Goal: Information Seeking & Learning: Learn about a topic

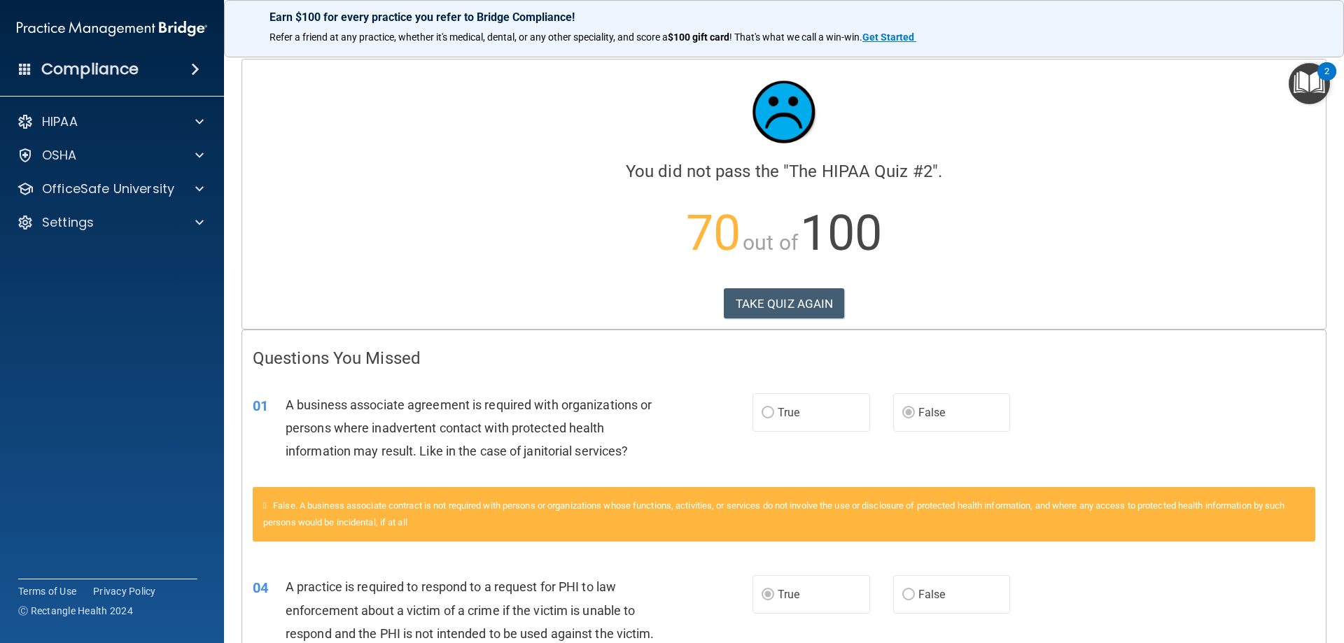
drag, startPoint x: 765, startPoint y: 306, endPoint x: 491, endPoint y: 309, distance: 274.5
click at [491, 309] on div "TAKE QUIZ AGAIN" at bounding box center [784, 303] width 1063 height 31
click at [813, 305] on button "TAKE QUIZ AGAIN" at bounding box center [784, 303] width 121 height 31
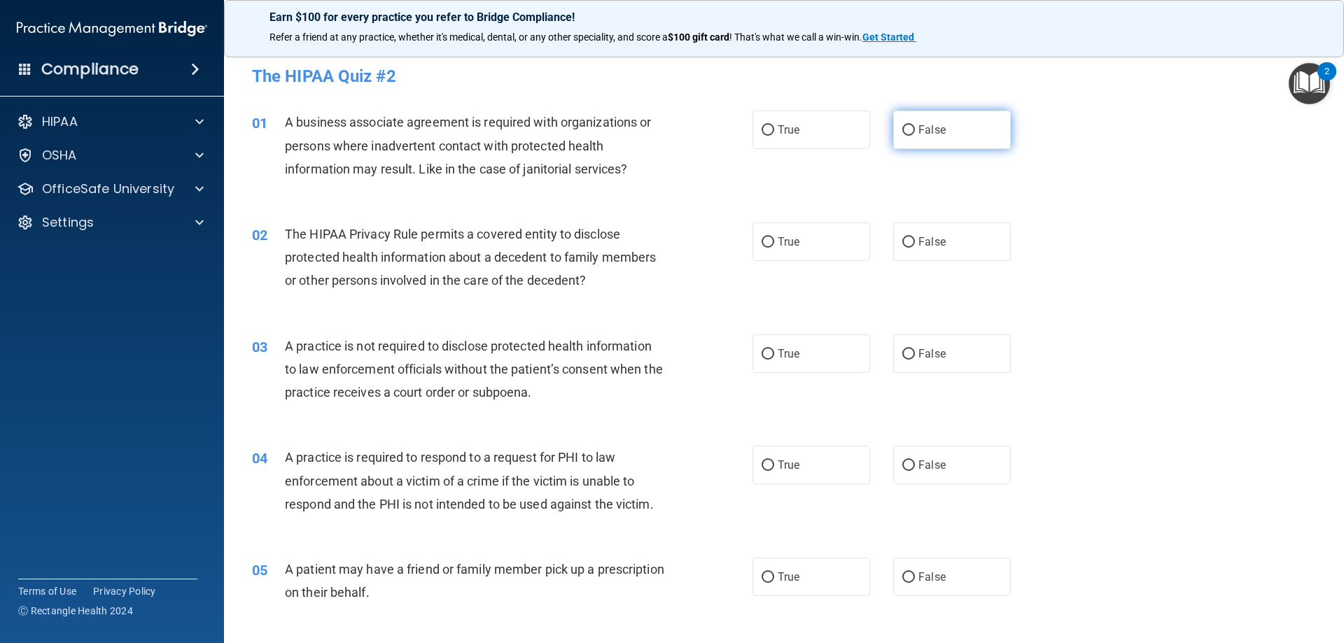
click at [928, 127] on span "False" at bounding box center [932, 129] width 27 height 13
click at [915, 127] on input "False" at bounding box center [908, 130] width 13 height 11
radio input "true"
click at [763, 470] on input "True" at bounding box center [768, 466] width 13 height 11
radio input "true"
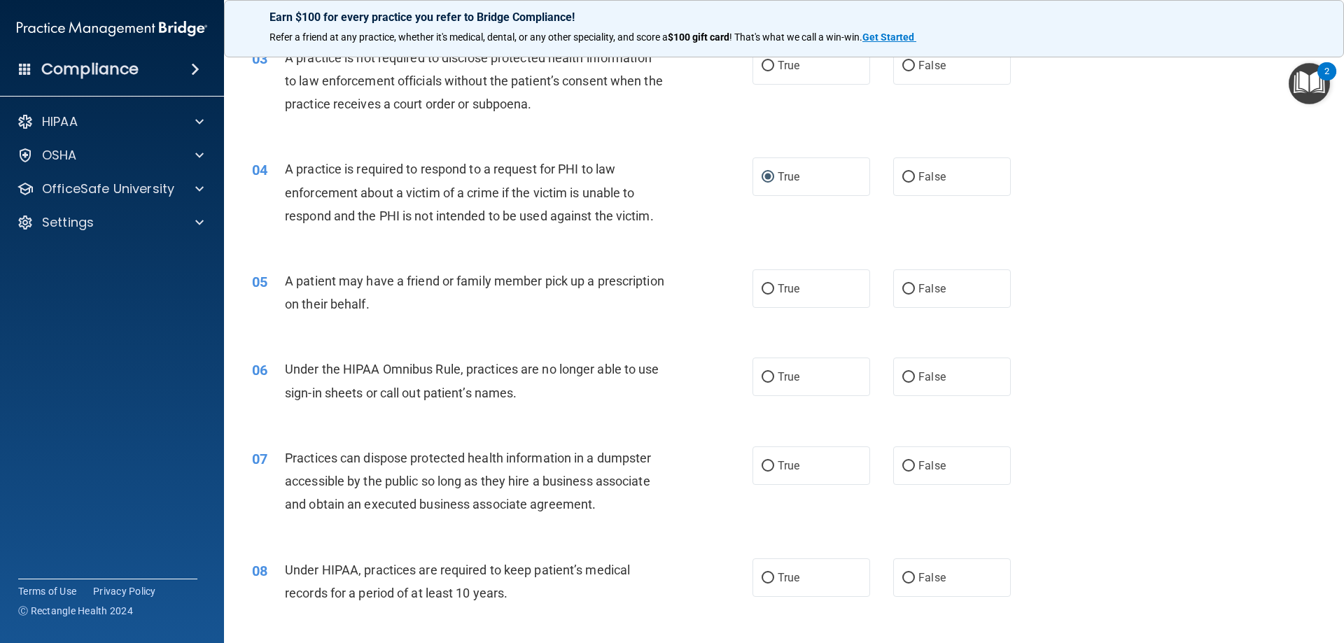
scroll to position [420, 0]
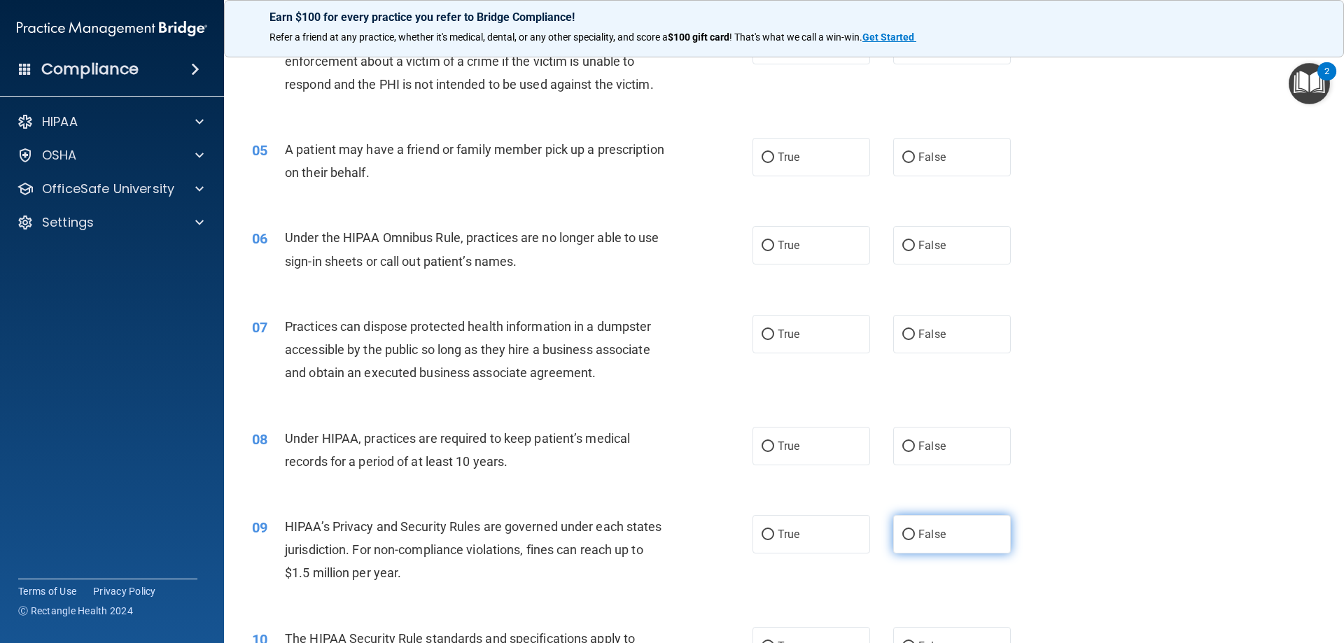
click at [897, 529] on label "False" at bounding box center [952, 534] width 118 height 39
click at [902, 530] on input "False" at bounding box center [908, 535] width 13 height 11
radio input "true"
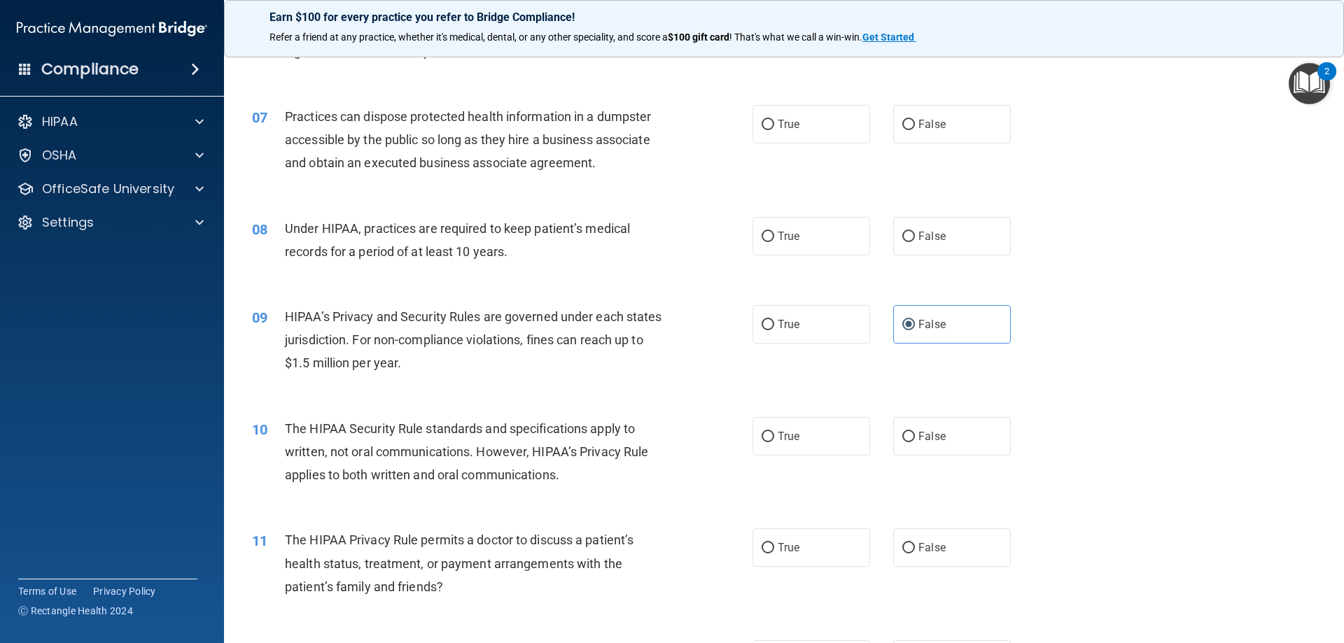
scroll to position [700, 0]
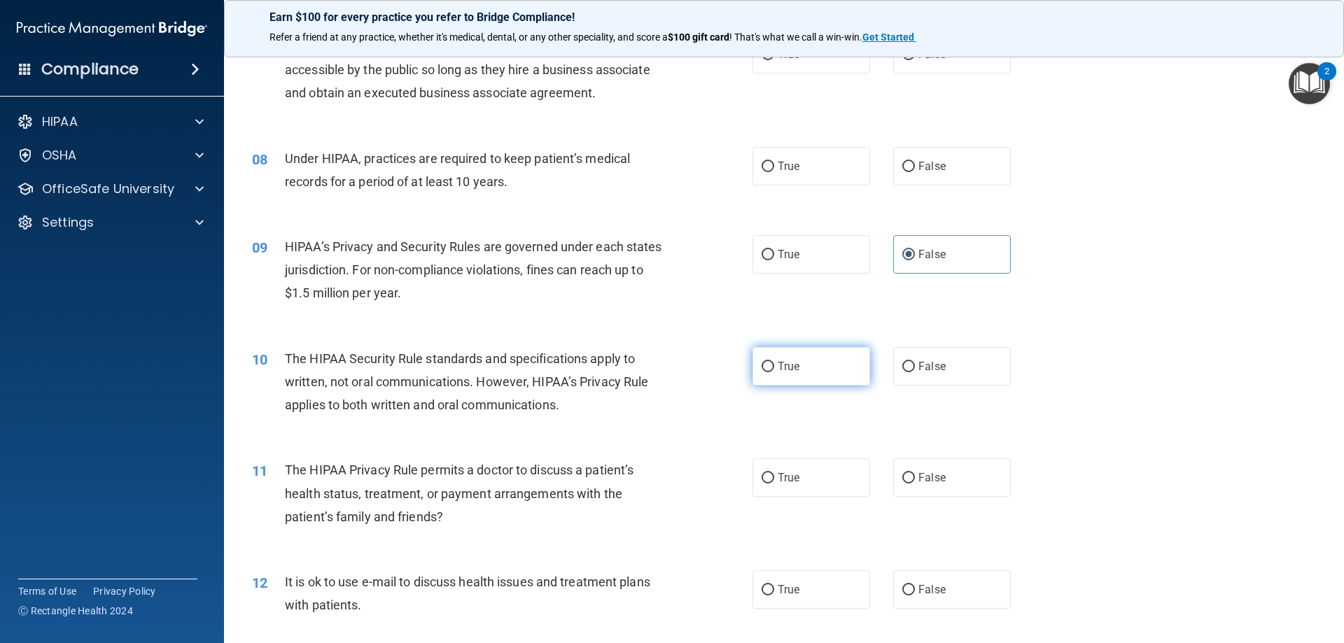
click at [783, 363] on span "True" at bounding box center [789, 366] width 22 height 13
click at [774, 363] on input "True" at bounding box center [768, 367] width 13 height 11
radio input "true"
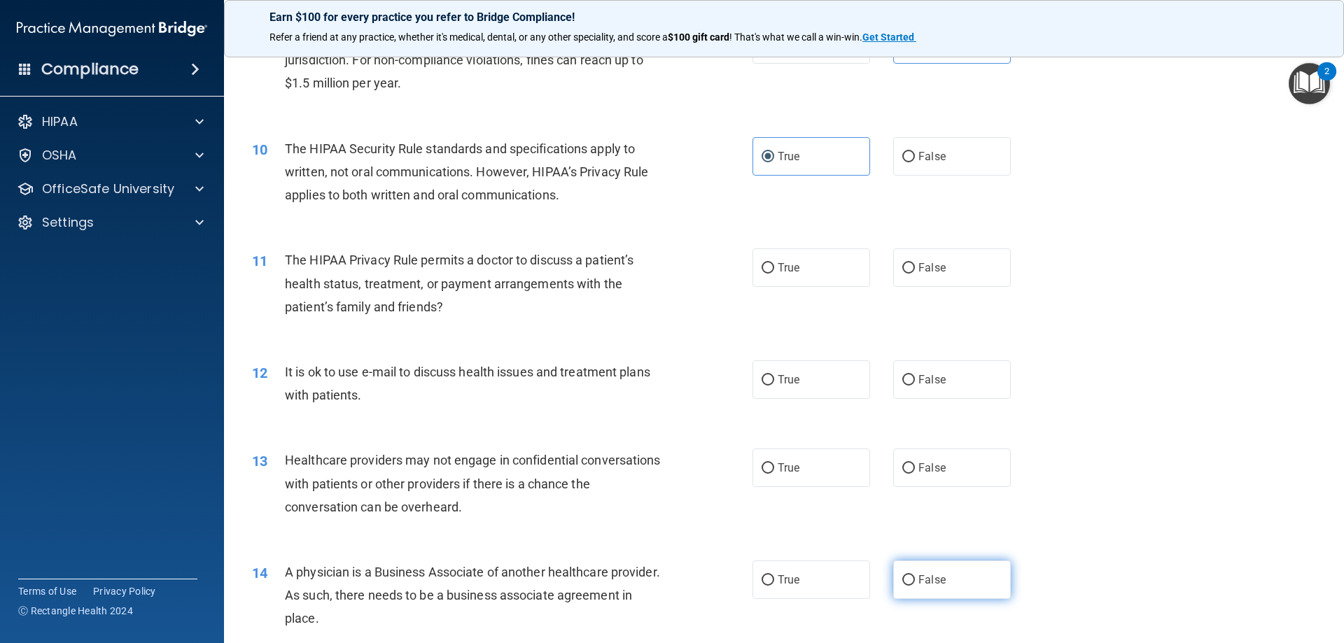
click at [937, 568] on label "False" at bounding box center [952, 580] width 118 height 39
click at [915, 575] on input "False" at bounding box center [908, 580] width 13 height 11
radio input "true"
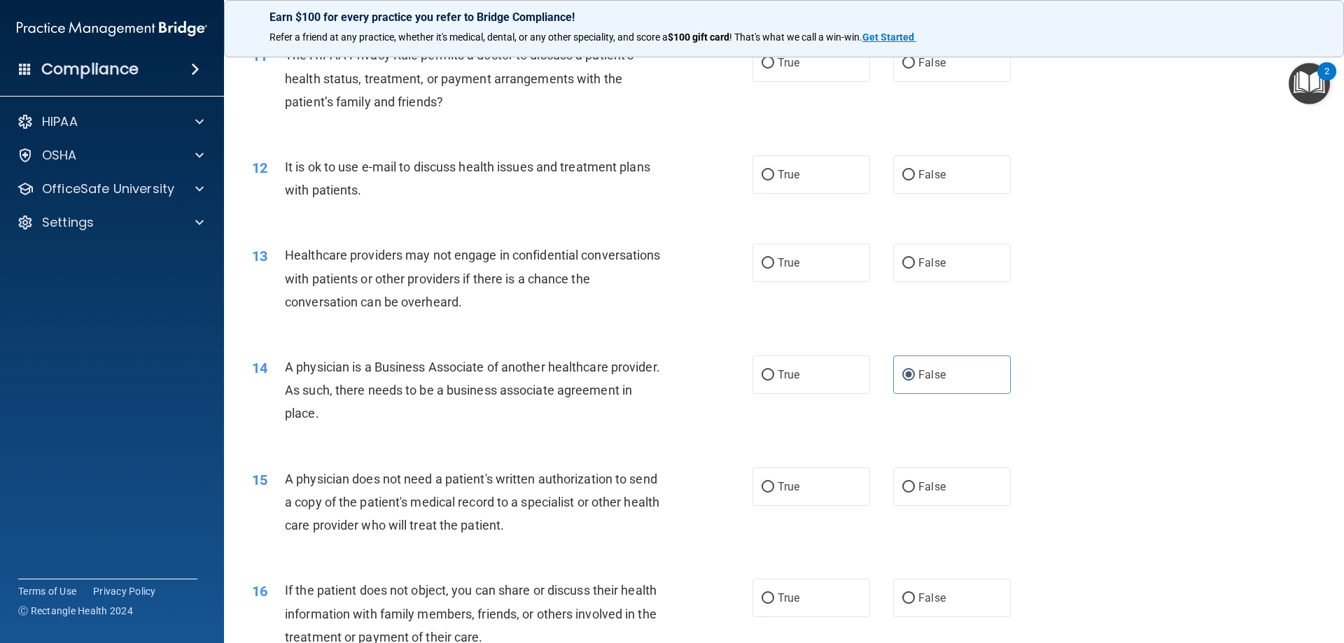
scroll to position [1190, 0]
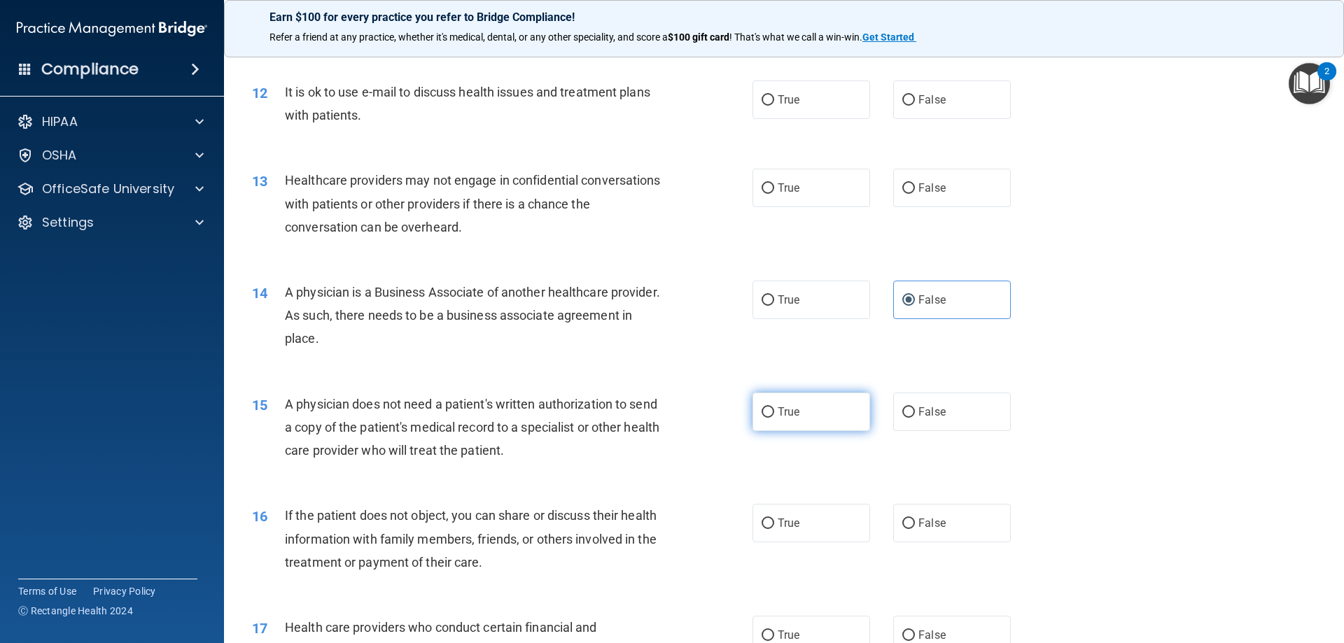
click at [785, 414] on span "True" at bounding box center [789, 411] width 22 height 13
click at [774, 414] on input "True" at bounding box center [768, 412] width 13 height 11
radio input "true"
click at [783, 521] on span "True" at bounding box center [789, 523] width 22 height 13
click at [774, 521] on input "True" at bounding box center [768, 524] width 13 height 11
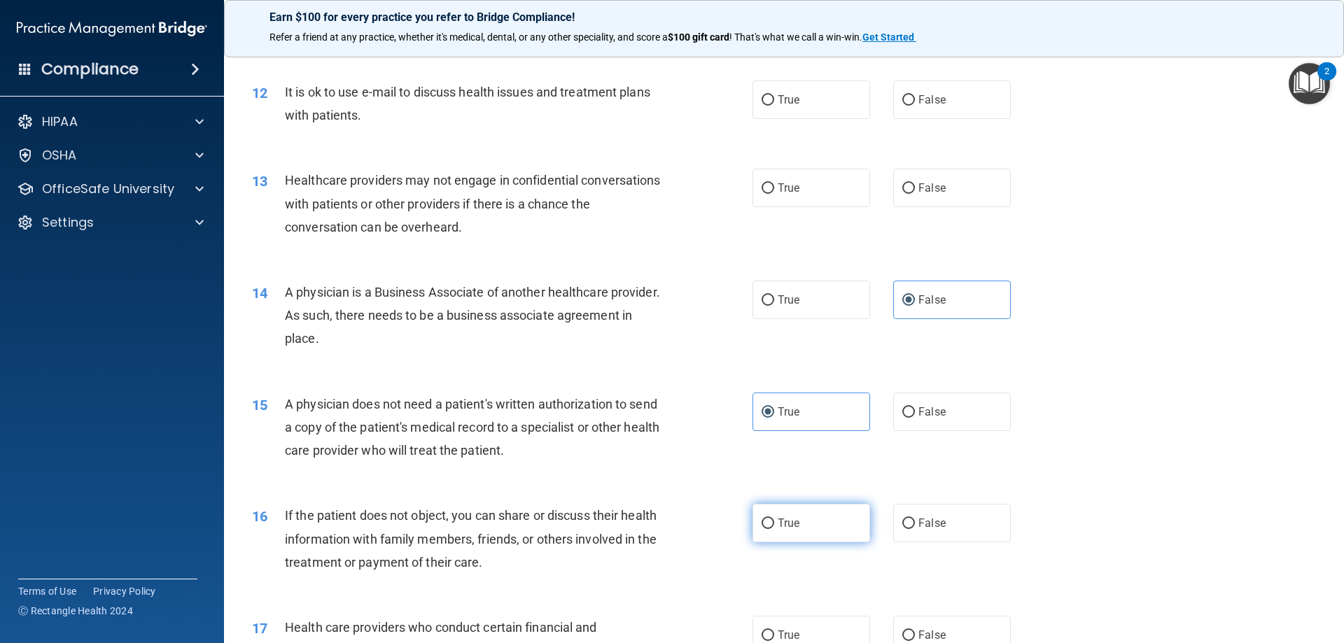
radio input "true"
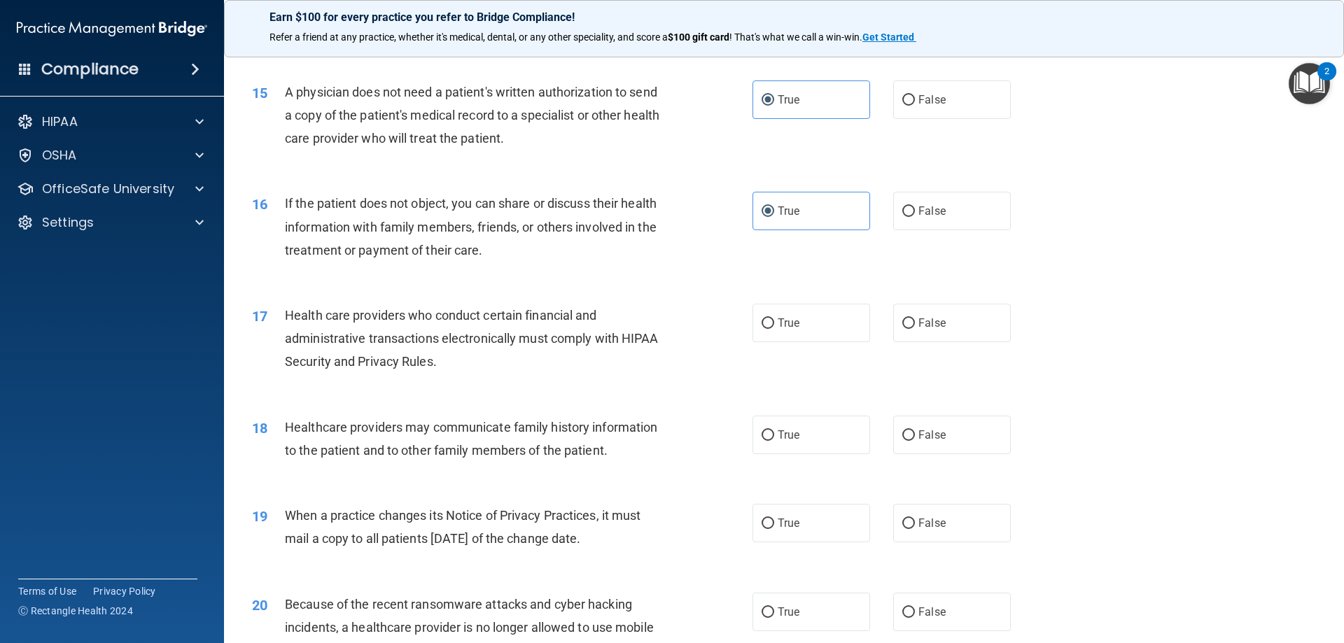
scroll to position [1680, 0]
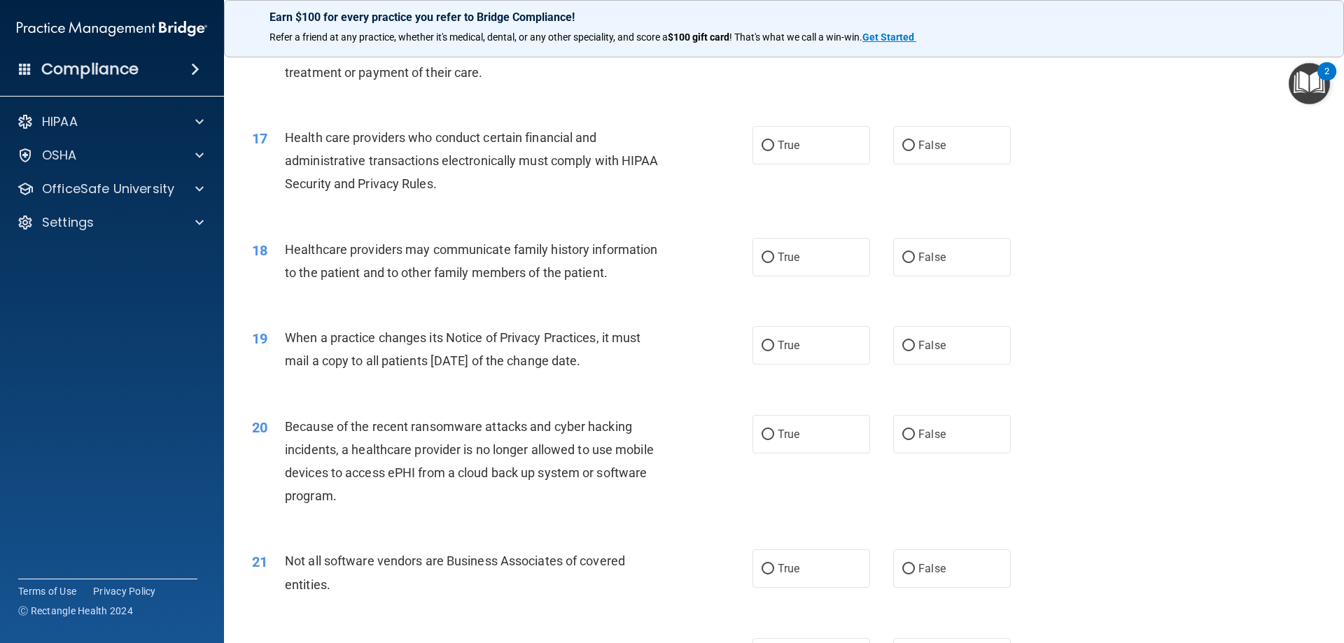
drag, startPoint x: 909, startPoint y: 255, endPoint x: 716, endPoint y: 462, distance: 283.3
click at [909, 254] on label "False" at bounding box center [952, 257] width 118 height 39
click at [909, 254] on input "False" at bounding box center [908, 258] width 13 height 11
radio input "true"
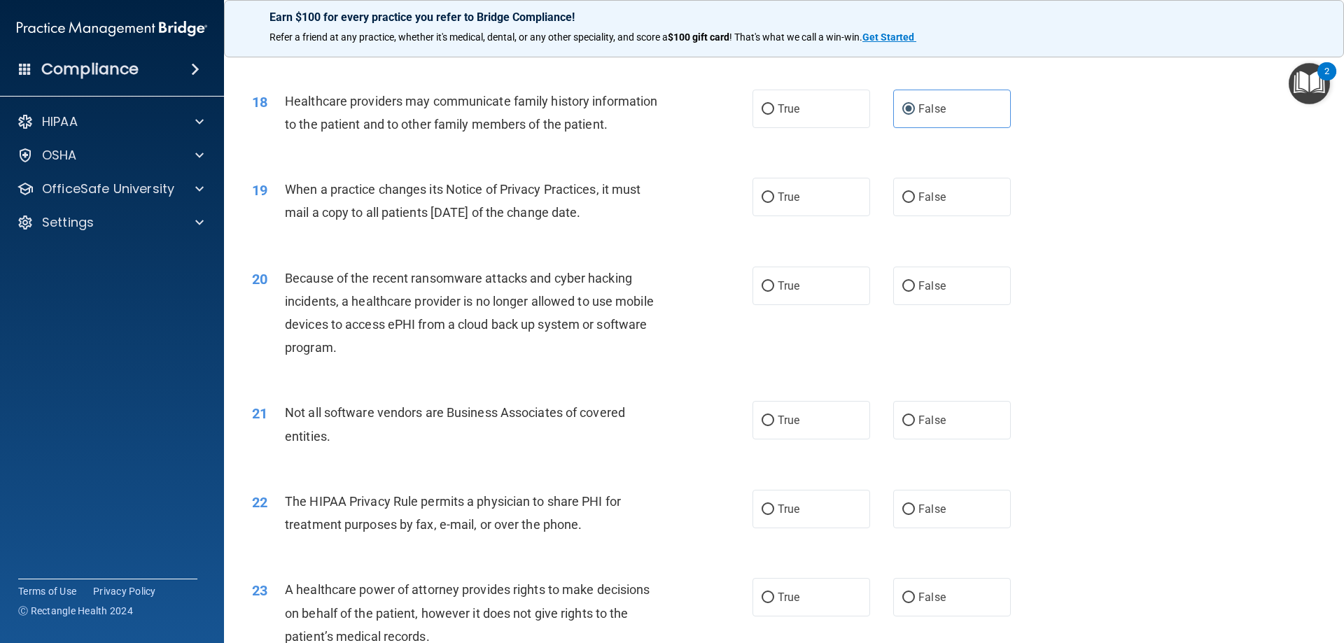
scroll to position [2030, 0]
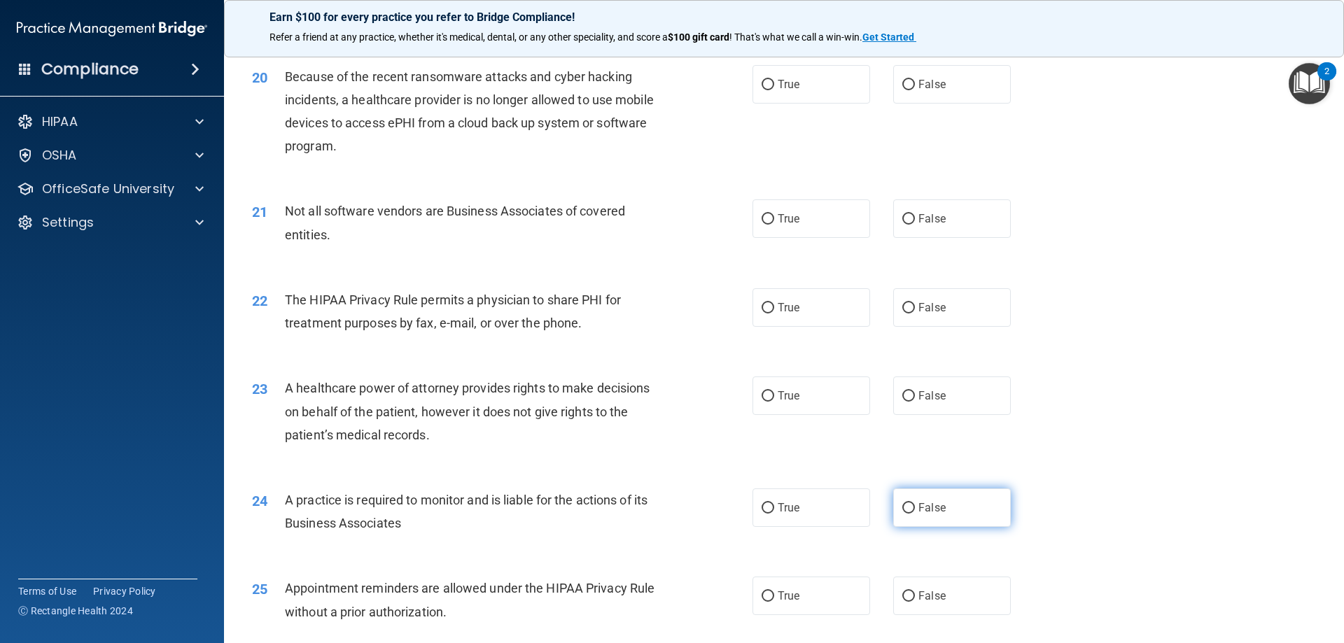
click at [902, 508] on input "False" at bounding box center [908, 508] width 13 height 11
radio input "true"
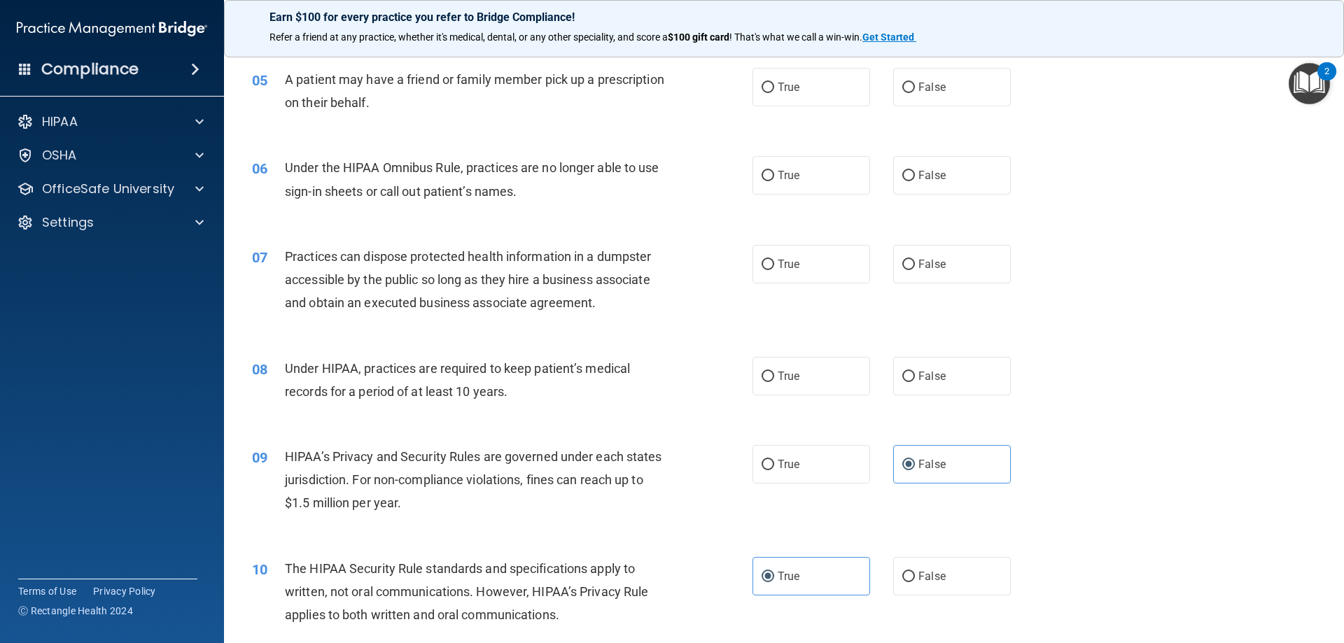
scroll to position [0, 0]
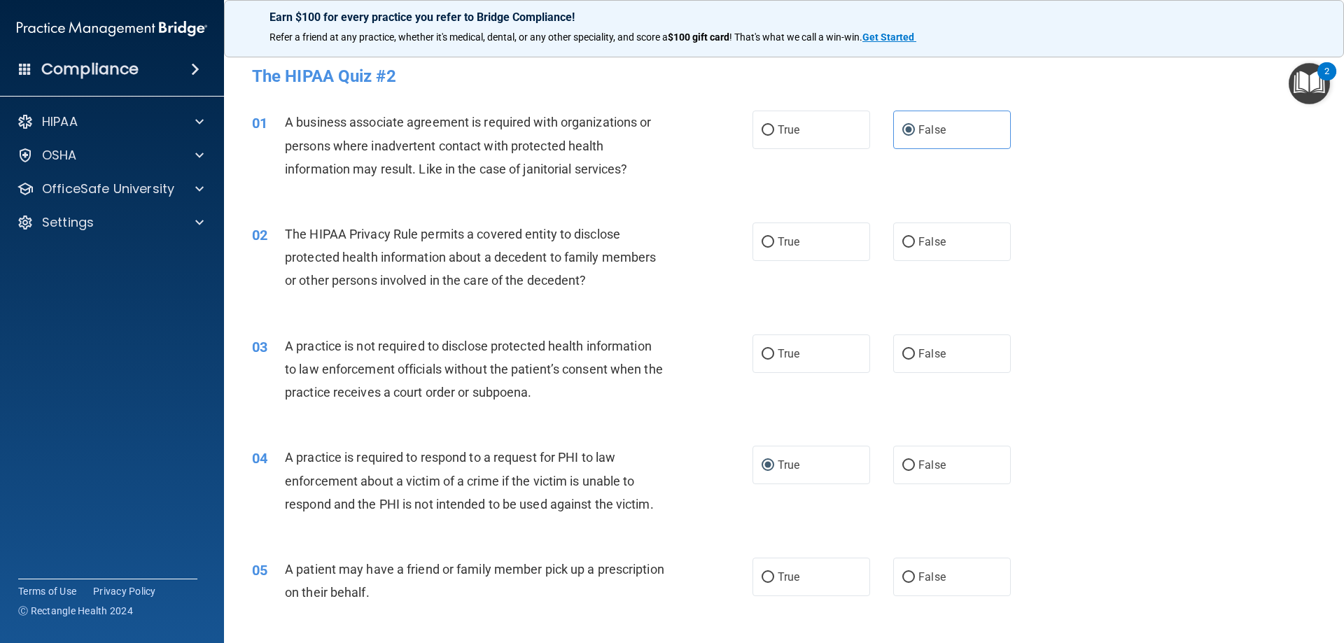
click at [362, 255] on span "The HIPAA Privacy Rule permits a covered entity to disclose protected health in…" at bounding box center [470, 257] width 371 height 61
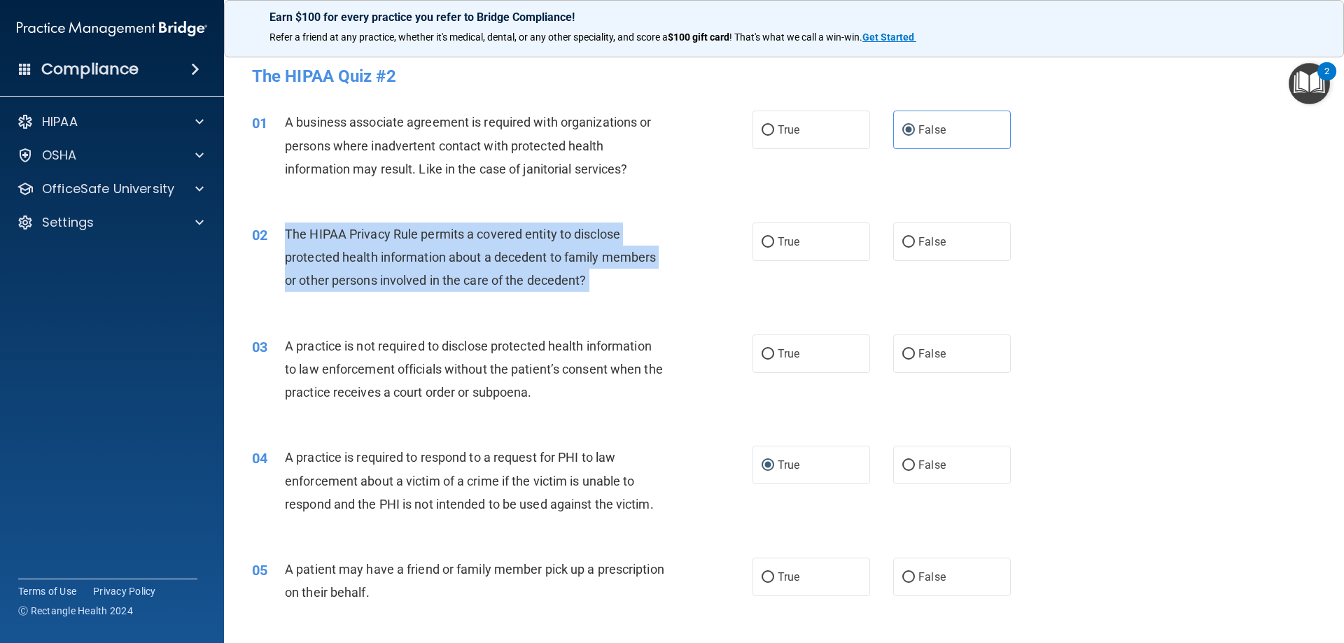
click at [362, 255] on span "The HIPAA Privacy Rule permits a covered entity to disclose protected health in…" at bounding box center [470, 257] width 371 height 61
drag, startPoint x: 363, startPoint y: 255, endPoint x: 469, endPoint y: 260, distance: 106.6
click at [469, 260] on span "The HIPAA Privacy Rule permits a covered entity to disclose protected health in…" at bounding box center [470, 257] width 371 height 61
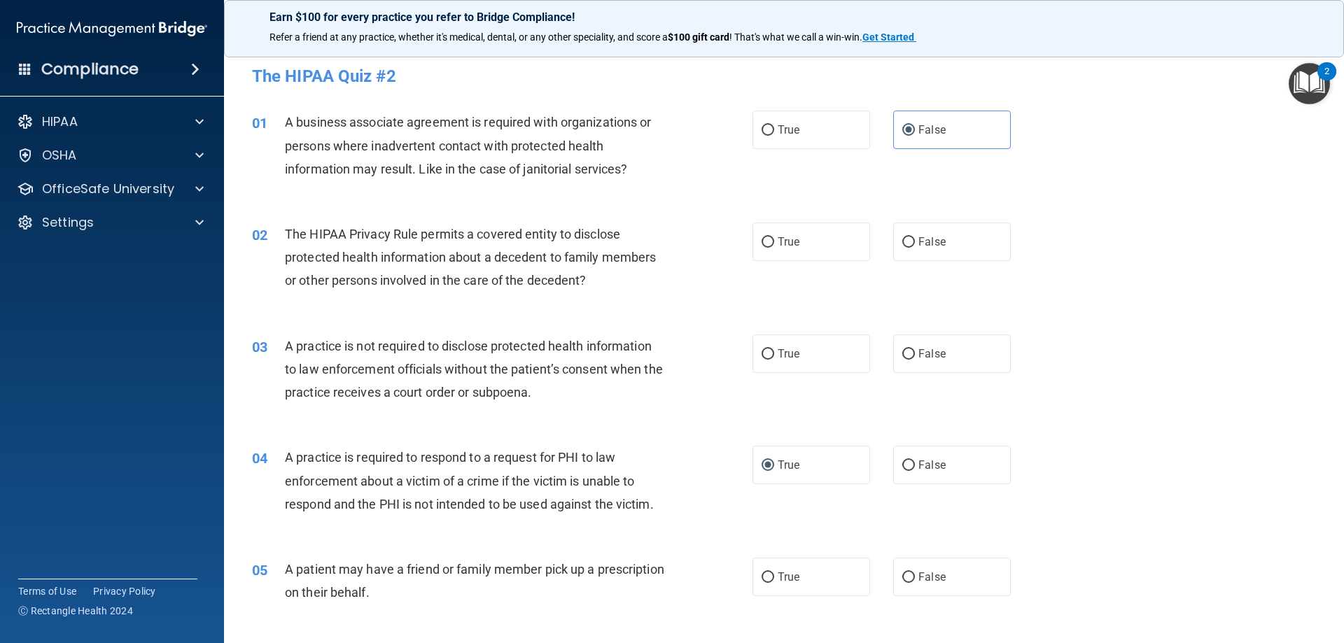
click at [462, 257] on span "The HIPAA Privacy Rule permits a covered entity to disclose protected health in…" at bounding box center [470, 257] width 371 height 61
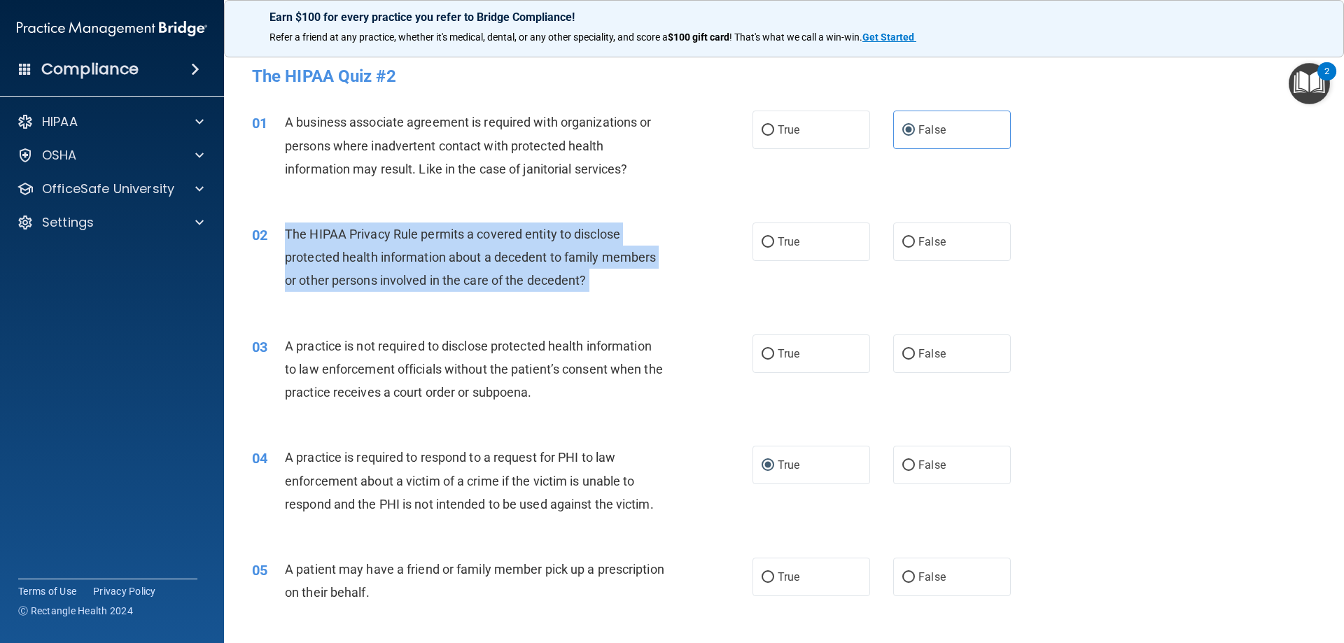
click at [462, 257] on span "The HIPAA Privacy Rule permits a covered entity to disclose protected health in…" at bounding box center [470, 257] width 371 height 61
copy ng-form "The HIPAA Privacy Rule permits a covered entity to disclose protected health in…"
click at [552, 263] on span "The HIPAA Privacy Rule permits a covered entity to disclose protected health in…" at bounding box center [470, 257] width 371 height 61
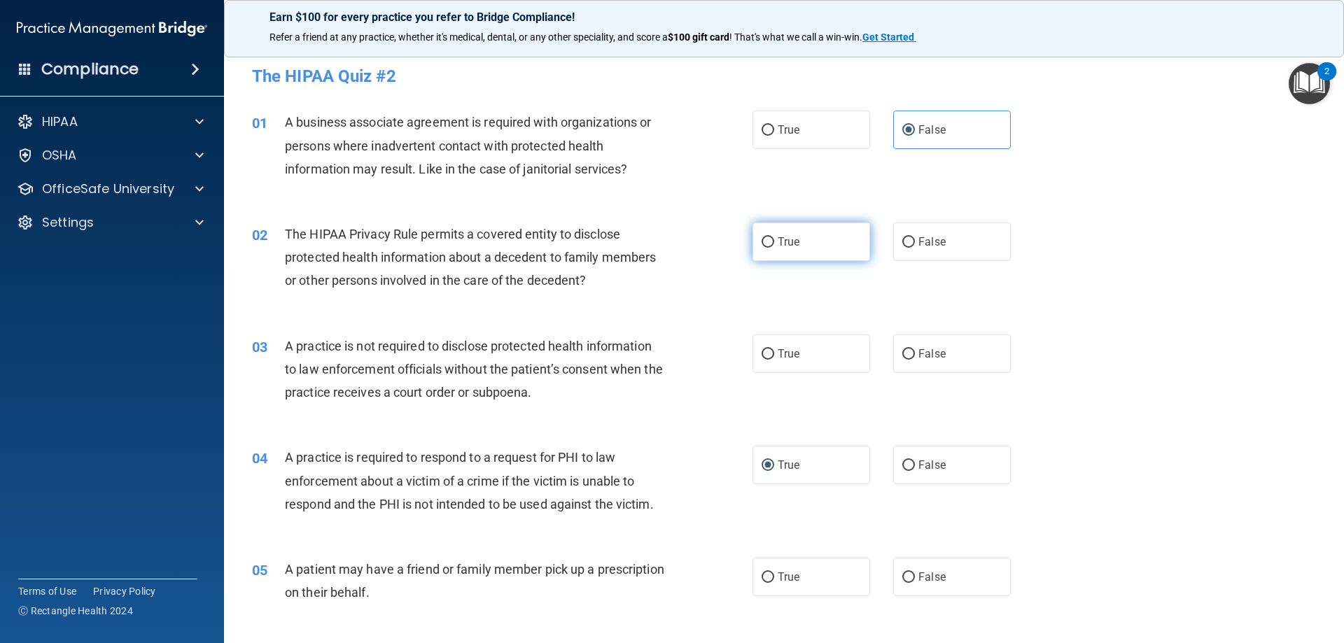
click at [771, 243] on label "True" at bounding box center [812, 242] width 118 height 39
click at [771, 243] on input "True" at bounding box center [768, 242] width 13 height 11
radio input "true"
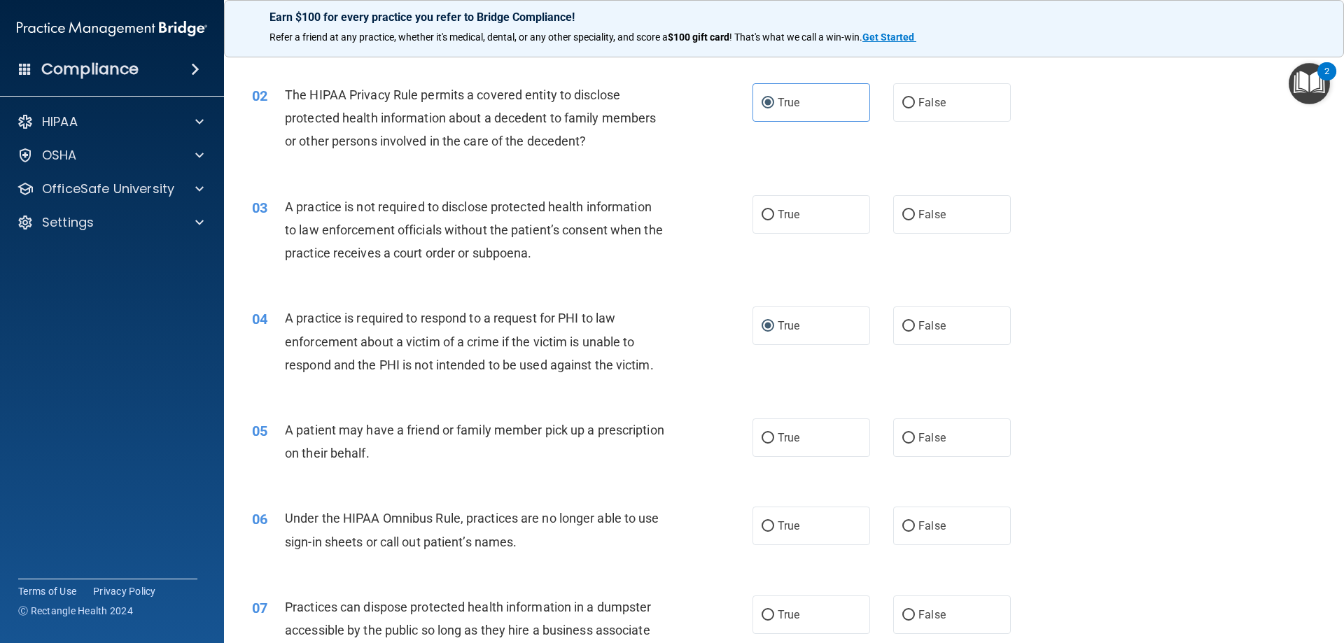
scroll to position [140, 0]
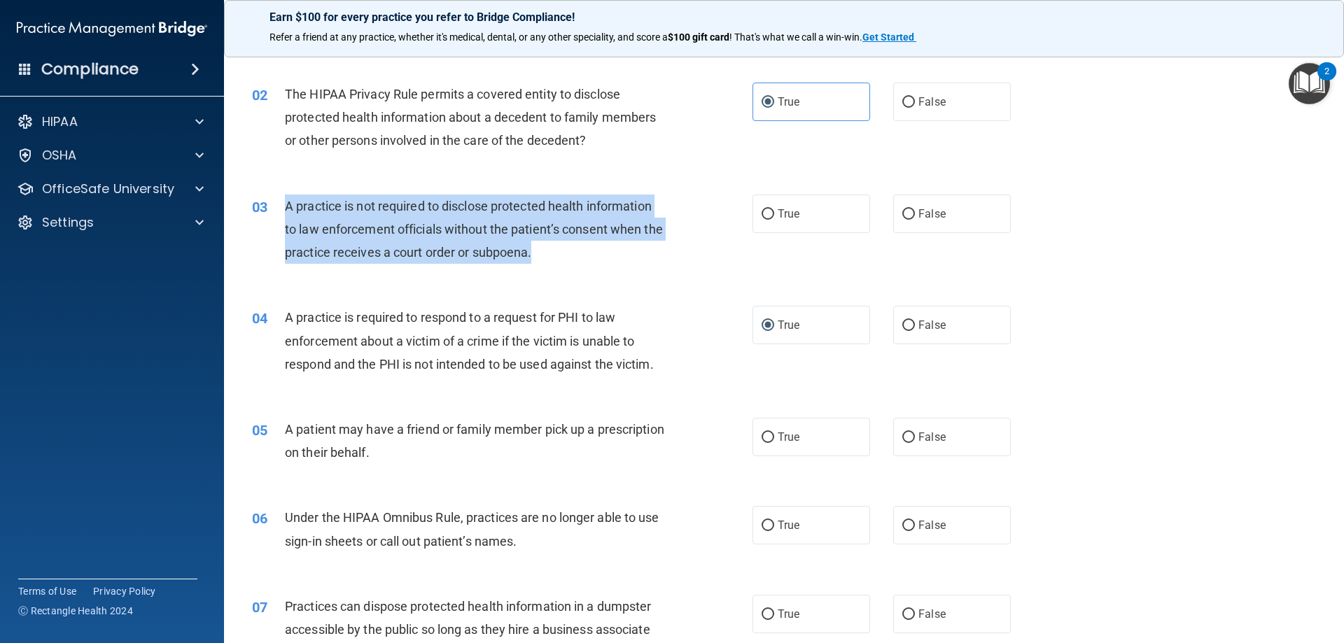
drag, startPoint x: 565, startPoint y: 253, endPoint x: 292, endPoint y: 213, distance: 275.9
click at [277, 204] on div "03 A practice is not required to disclose protected health information to law e…" at bounding box center [502, 233] width 543 height 77
copy div "A practice is not required to disclose protected health information to law enfo…"
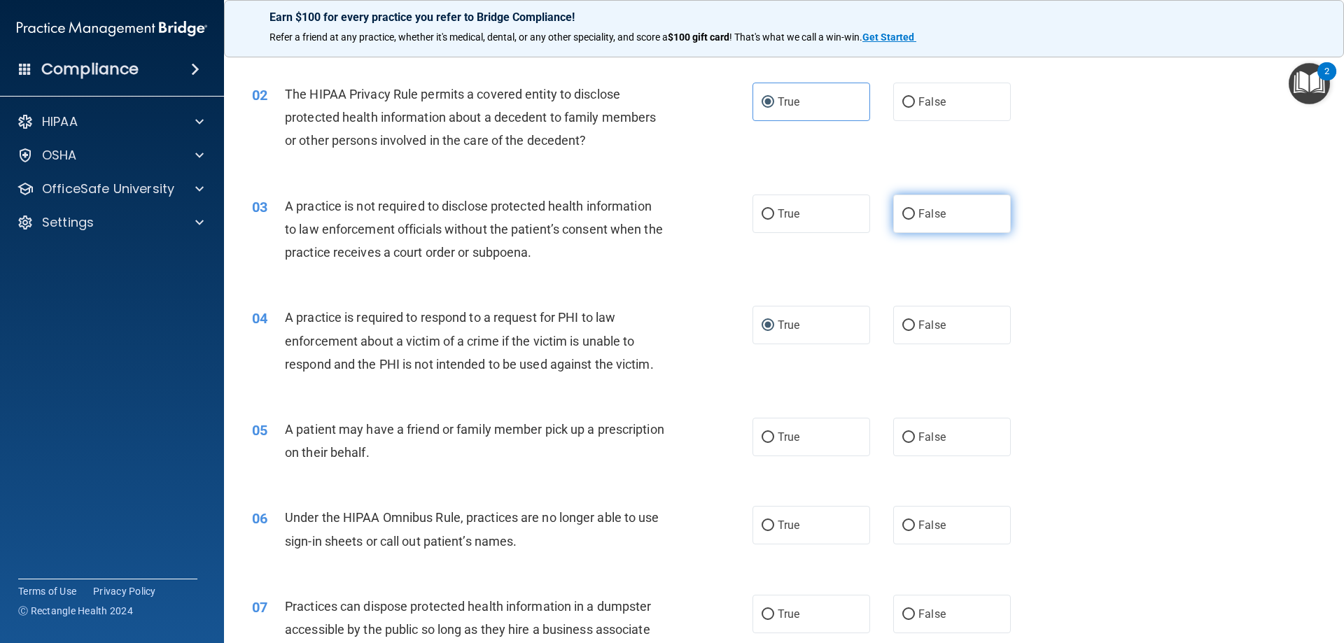
click at [912, 214] on label "False" at bounding box center [952, 214] width 118 height 39
click at [912, 214] on input "False" at bounding box center [908, 214] width 13 height 11
radio input "true"
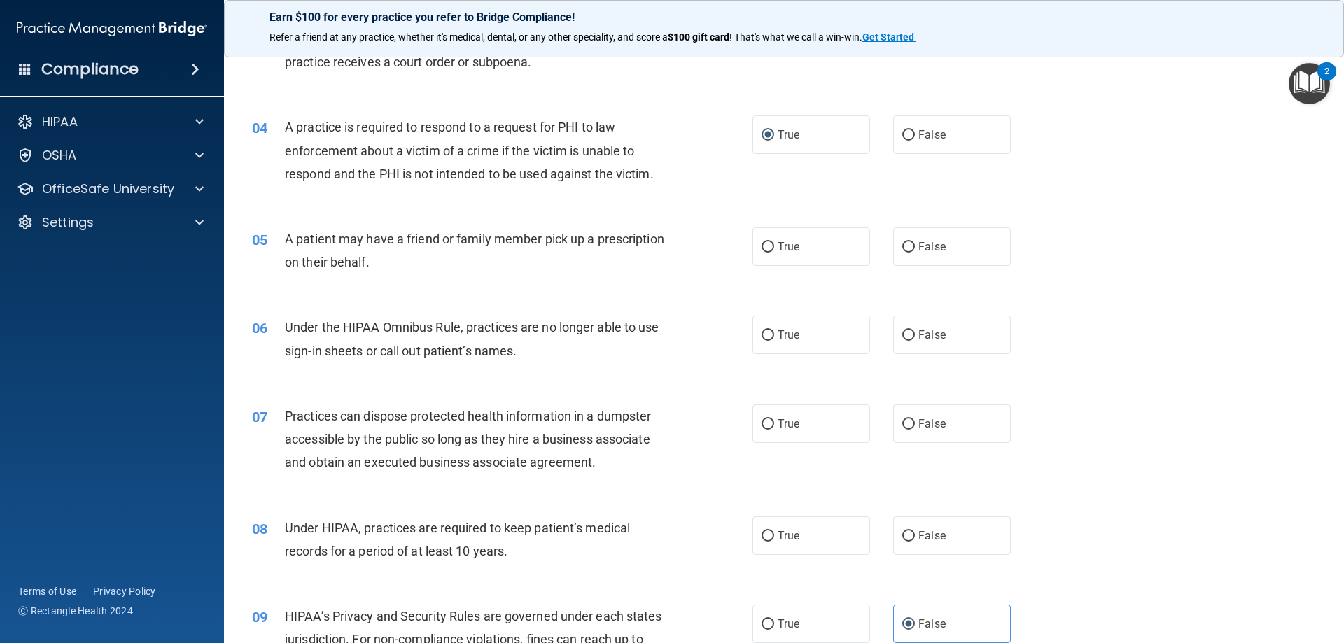
scroll to position [350, 0]
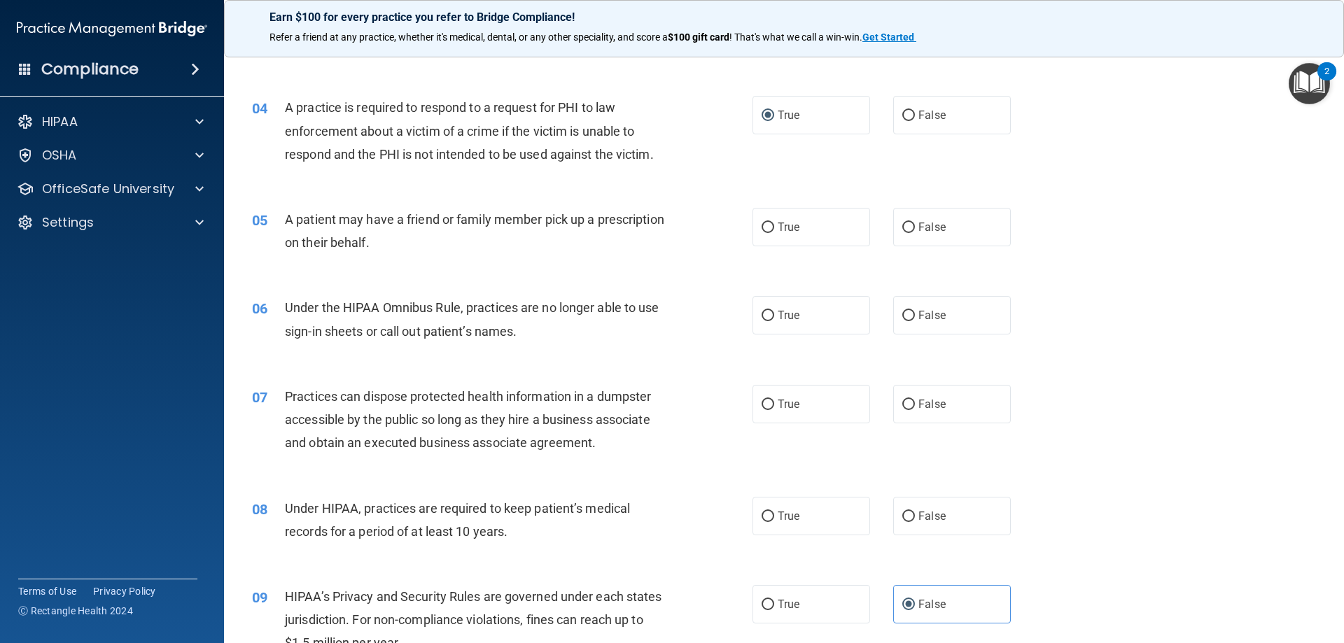
click at [376, 229] on div "A patient may have a friend or family member pick up a prescription on their be…" at bounding box center [480, 231] width 391 height 46
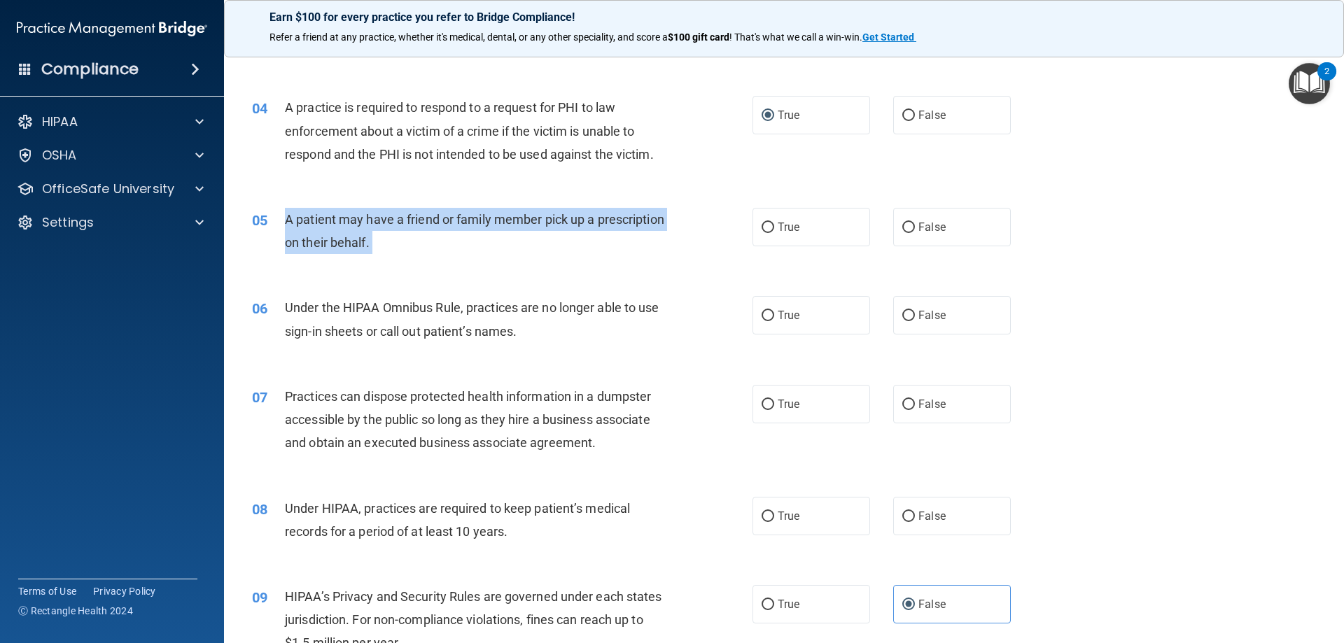
click at [376, 229] on div "A patient may have a friend or family member pick up a prescription on their be…" at bounding box center [480, 231] width 391 height 46
copy ng-form "A patient may have a friend or family member pick up a prescription on their be…"
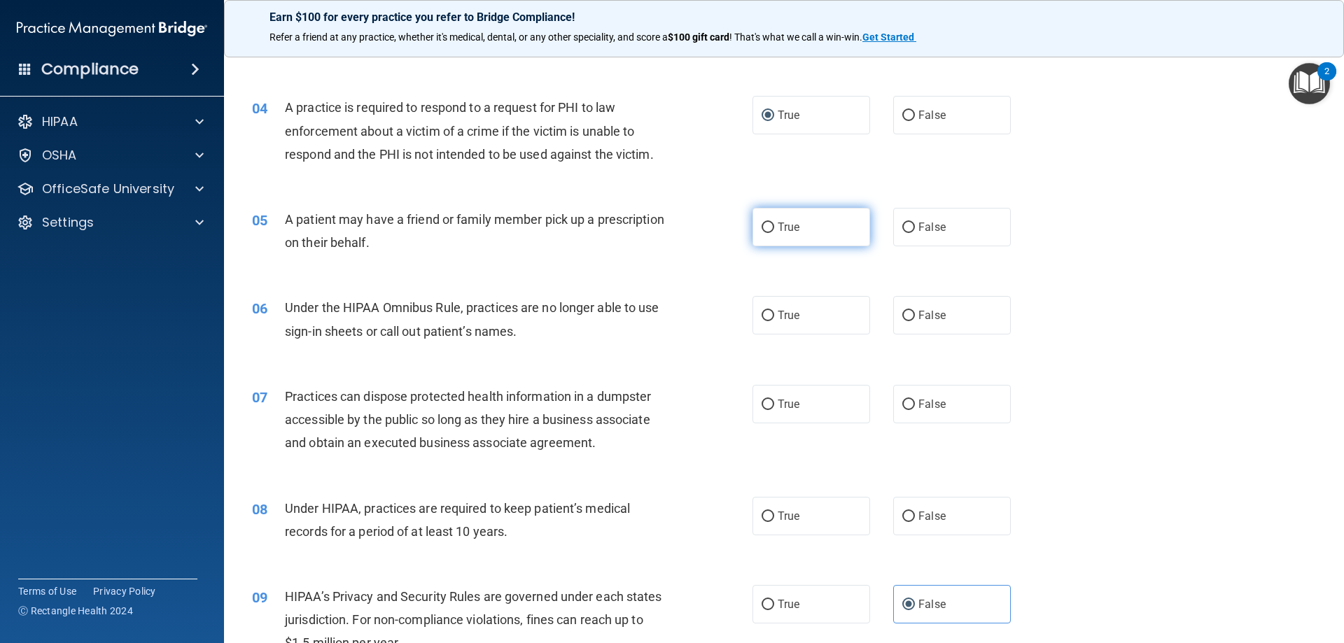
click at [778, 222] on span "True" at bounding box center [789, 227] width 22 height 13
click at [774, 223] on input "True" at bounding box center [768, 228] width 13 height 11
radio input "true"
click at [415, 312] on span "Under the HIPAA Omnibus Rule, practices are no longer able to use sign-in sheet…" at bounding box center [472, 319] width 375 height 38
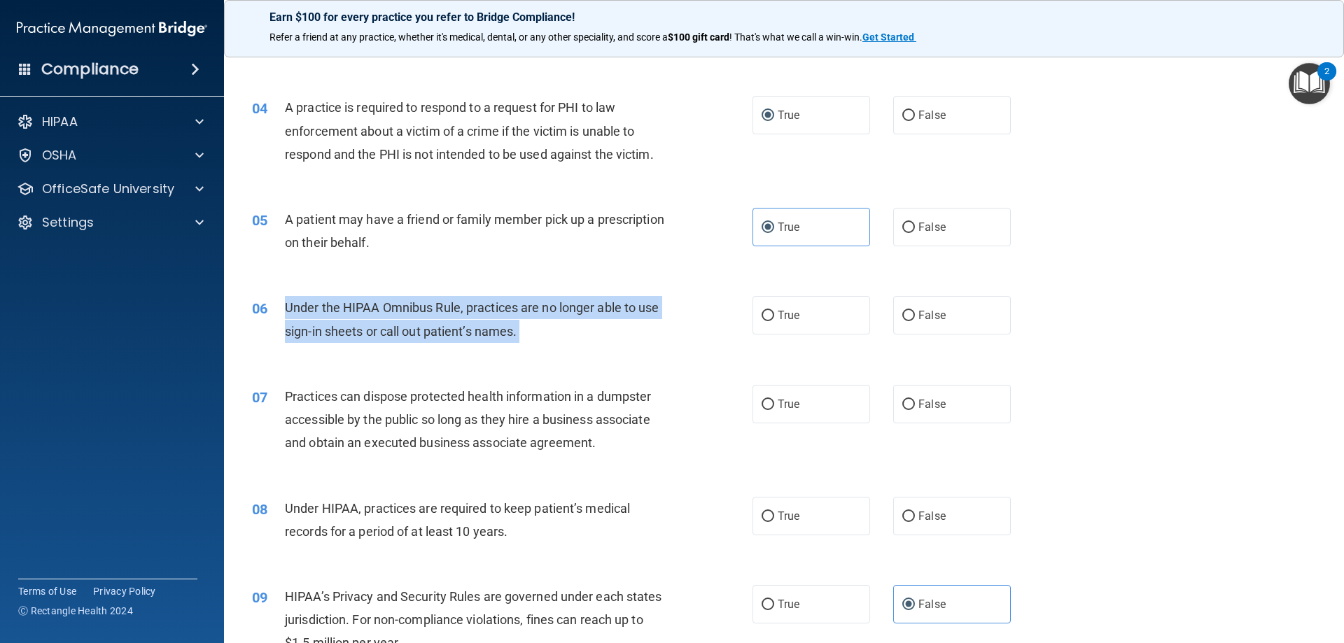
click at [415, 312] on span "Under the HIPAA Omnibus Rule, practices are no longer able to use sign-in sheet…" at bounding box center [472, 319] width 375 height 38
copy ng-form "Under the HIPAA Omnibus Rule, practices are no longer able to use sign-in sheet…"
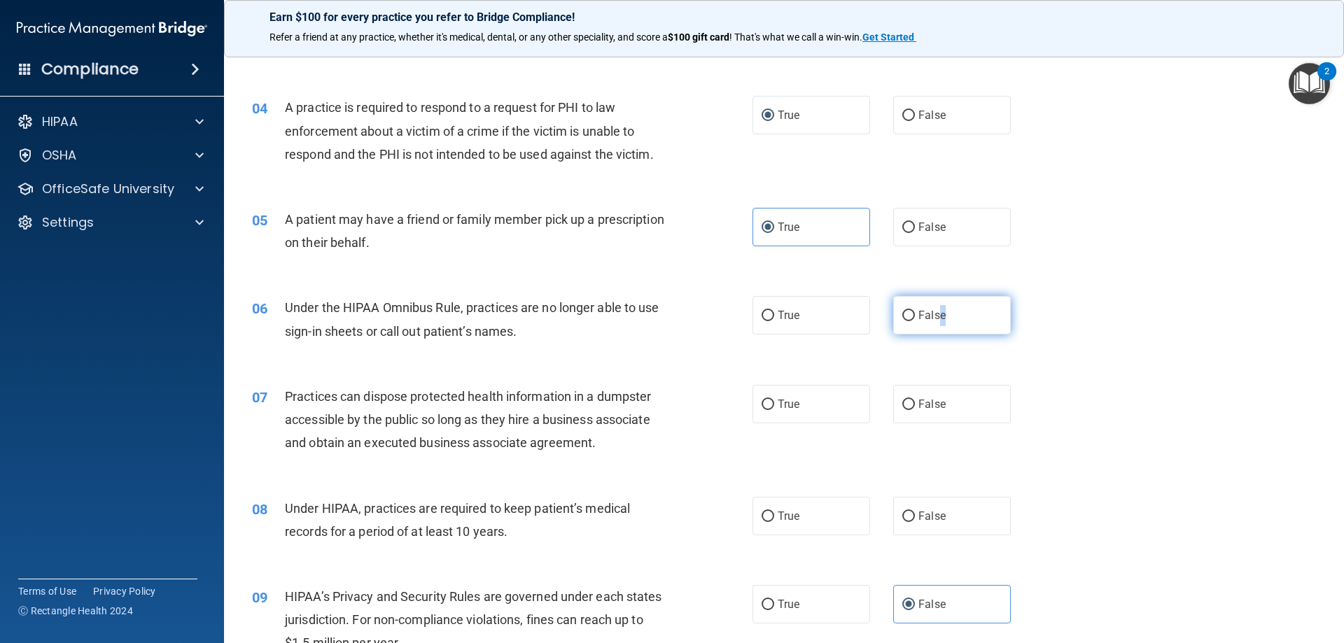
click at [933, 311] on span "False" at bounding box center [932, 315] width 27 height 13
click at [909, 313] on label "False" at bounding box center [952, 315] width 118 height 39
click at [909, 313] on input "False" at bounding box center [908, 316] width 13 height 11
radio input "true"
click at [496, 328] on span "Under the HIPAA Omnibus Rule, practices are no longer able to use sign-in sheet…" at bounding box center [472, 319] width 375 height 38
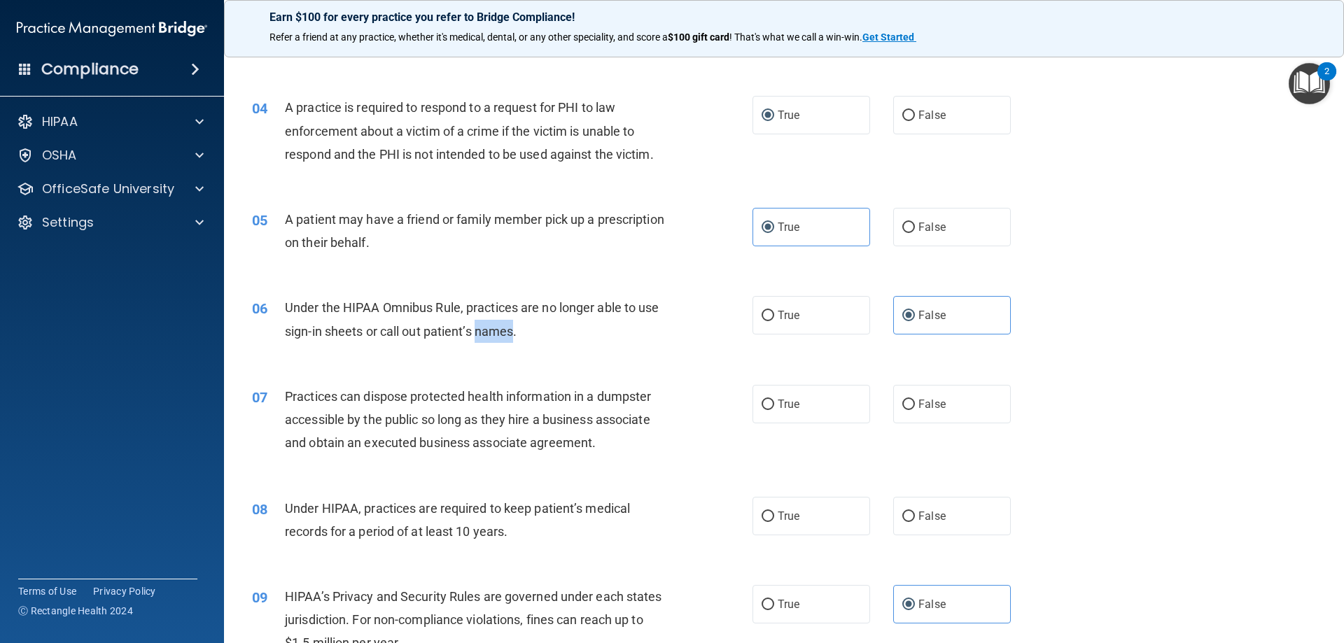
click at [496, 328] on span "Under the HIPAA Omnibus Rule, practices are no longer able to use sign-in sheet…" at bounding box center [472, 319] width 375 height 38
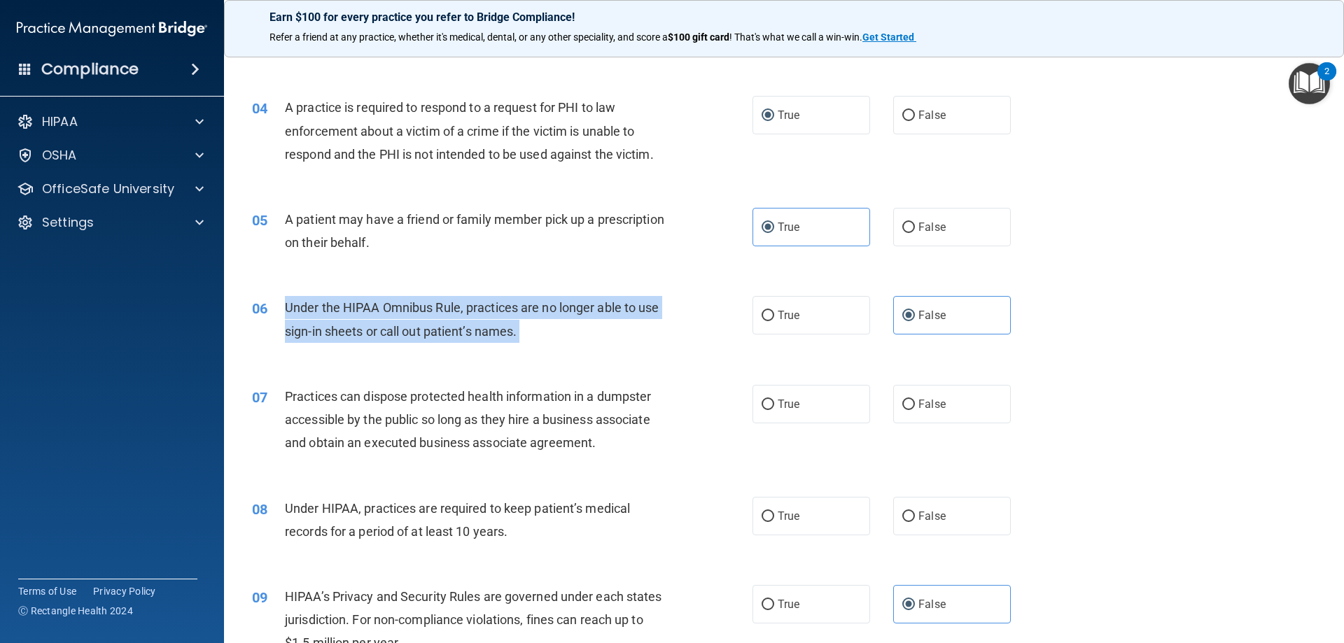
click at [496, 328] on span "Under the HIPAA Omnibus Rule, practices are no longer able to use sign-in sheet…" at bounding box center [472, 319] width 375 height 38
copy ng-form "Under the HIPAA Omnibus Rule, practices are no longer able to use sign-in sheet…"
click at [732, 327] on div "06 Under the HIPAA Omnibus Rule, practices are no longer able to use sign-in sh…" at bounding box center [502, 322] width 543 height 53
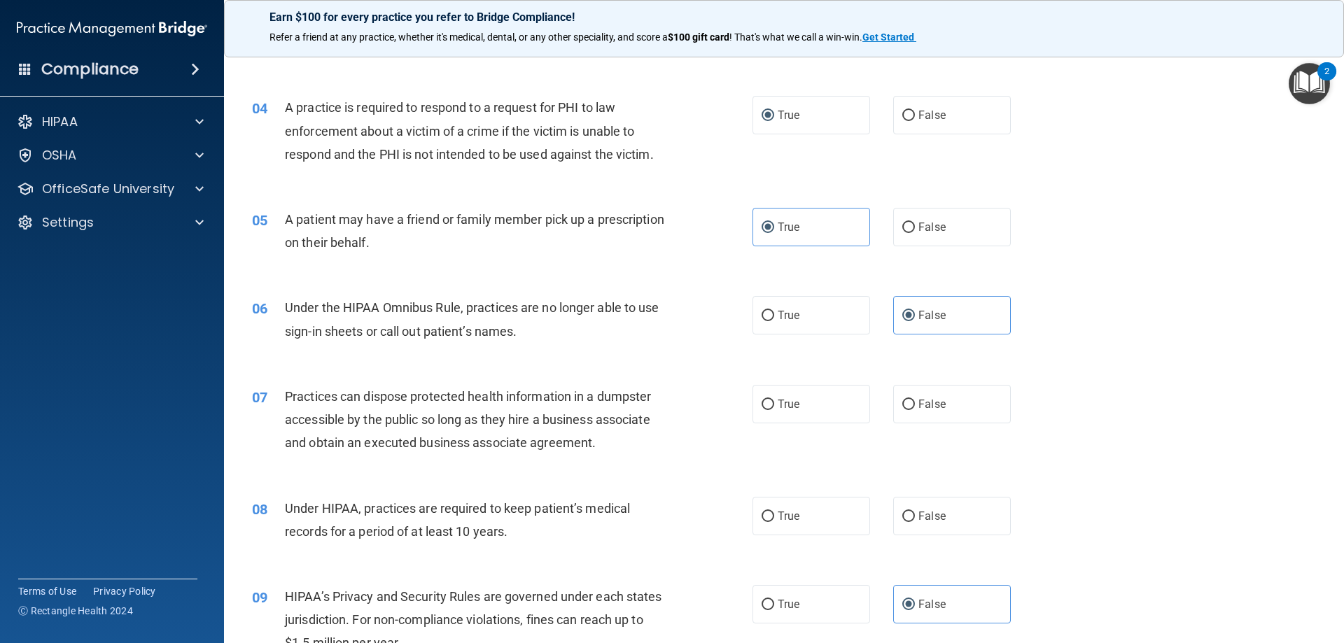
click at [513, 431] on div "Practices can dispose protected health information in a dumpster accessible by …" at bounding box center [480, 420] width 391 height 70
click at [513, 432] on div "Practices can dispose protected health information in a dumpster accessible by …" at bounding box center [480, 420] width 391 height 70
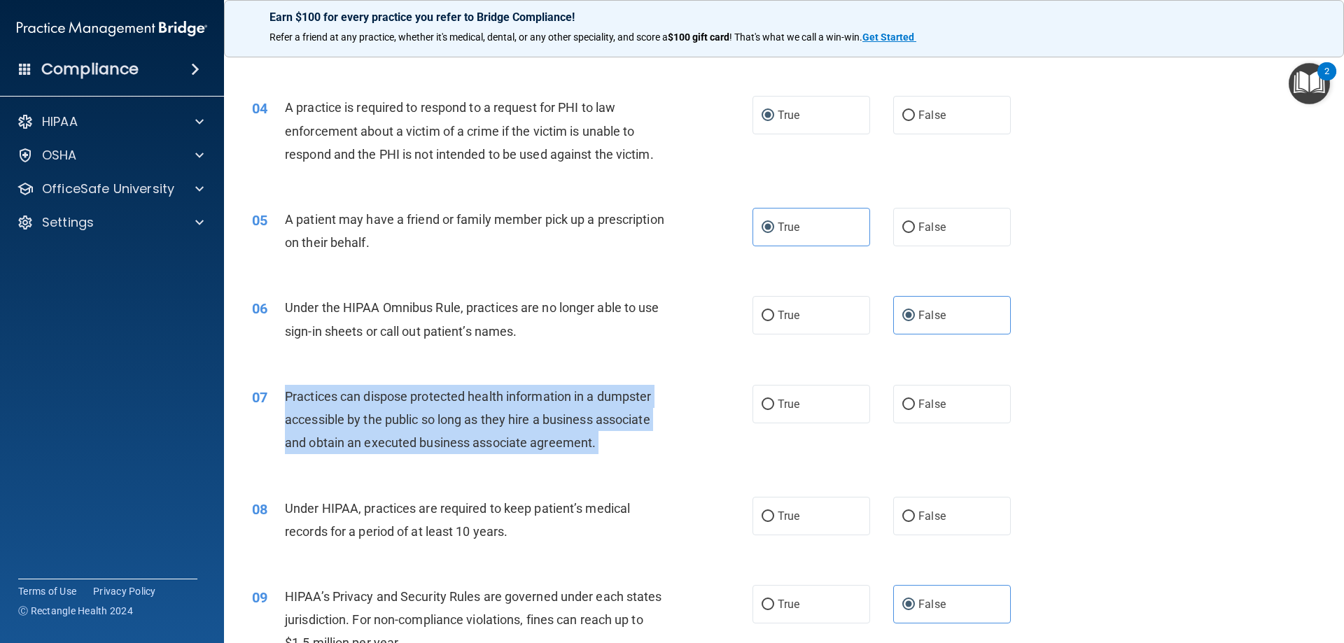
click at [513, 432] on div "Practices can dispose protected health information in a dumpster accessible by …" at bounding box center [480, 420] width 391 height 70
copy ng-form "Practices can dispose protected health information in a dumpster accessible by …"
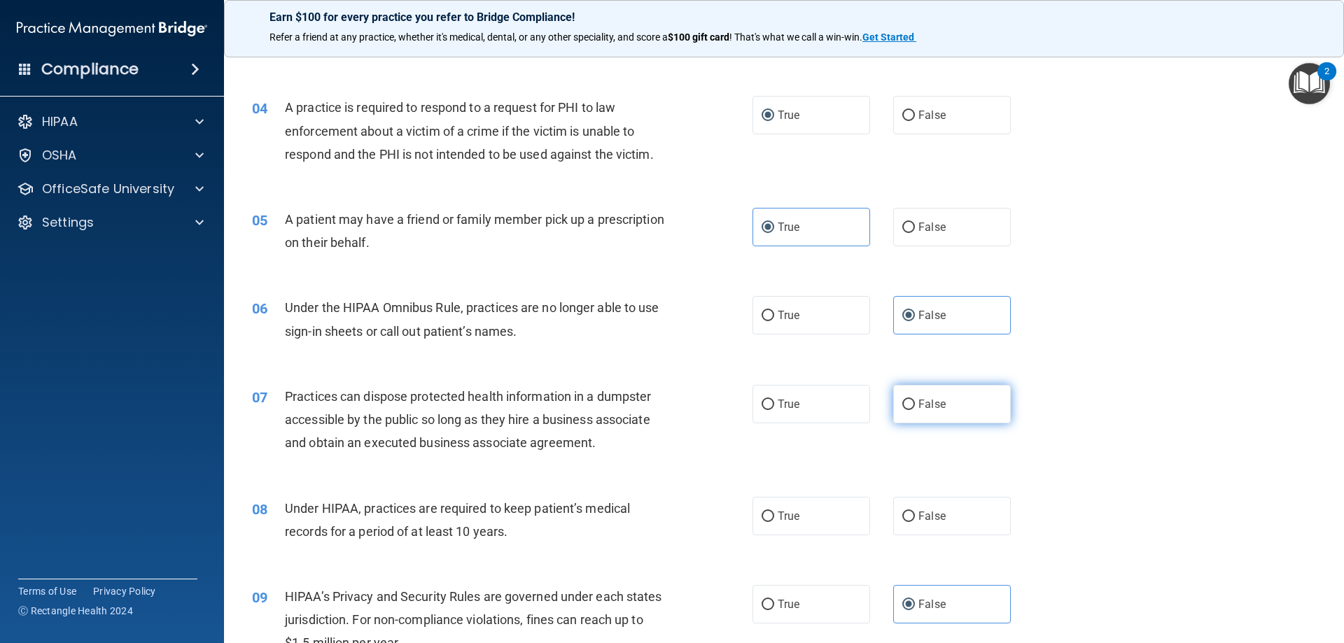
click at [926, 404] on span "False" at bounding box center [932, 404] width 27 height 13
click at [915, 404] on input "False" at bounding box center [908, 405] width 13 height 11
radio input "true"
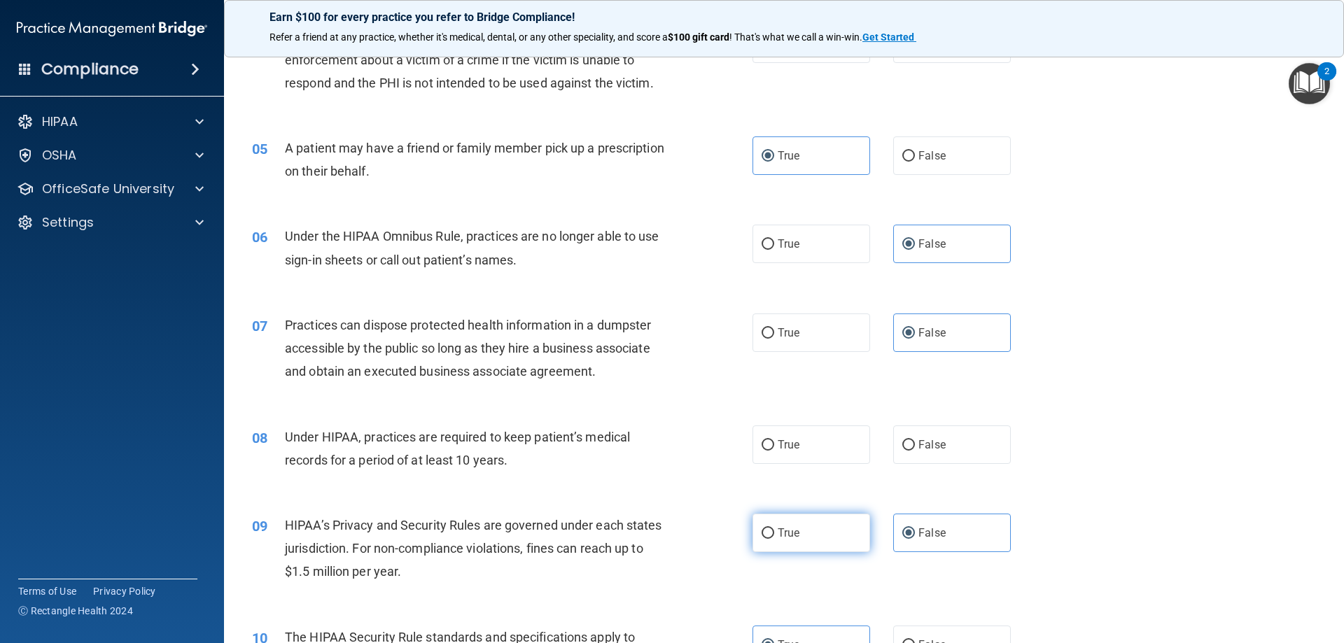
scroll to position [490, 0]
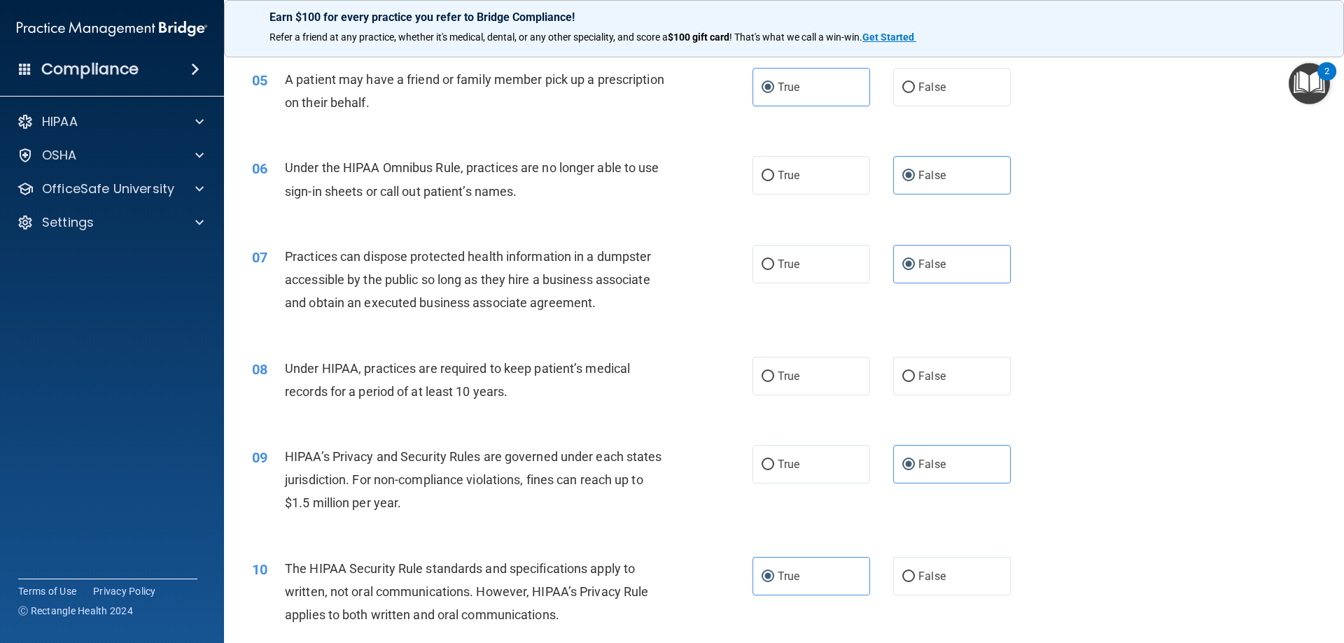
click at [481, 384] on span "Under HIPAA, practices are required to keep patient’s medical records for a per…" at bounding box center [457, 380] width 345 height 38
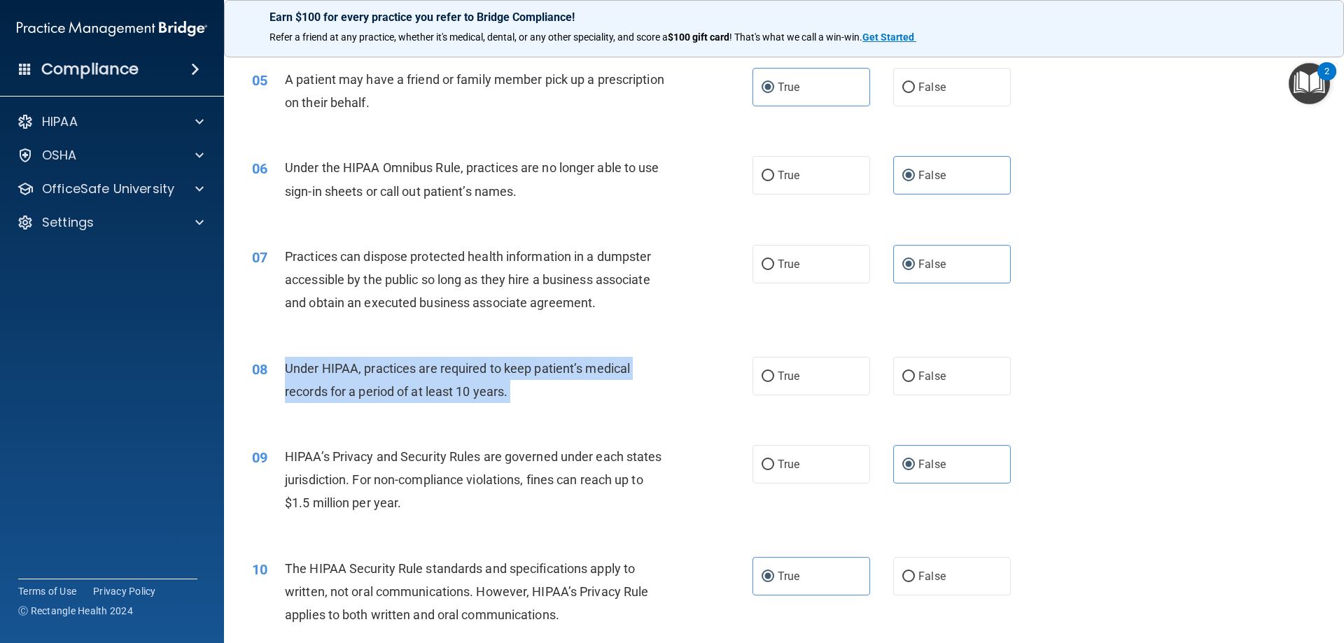
click at [481, 384] on span "Under HIPAA, practices are required to keep patient’s medical records for a per…" at bounding box center [457, 380] width 345 height 38
copy ng-form "Under HIPAA, practices are required to keep patient’s medical records for a per…"
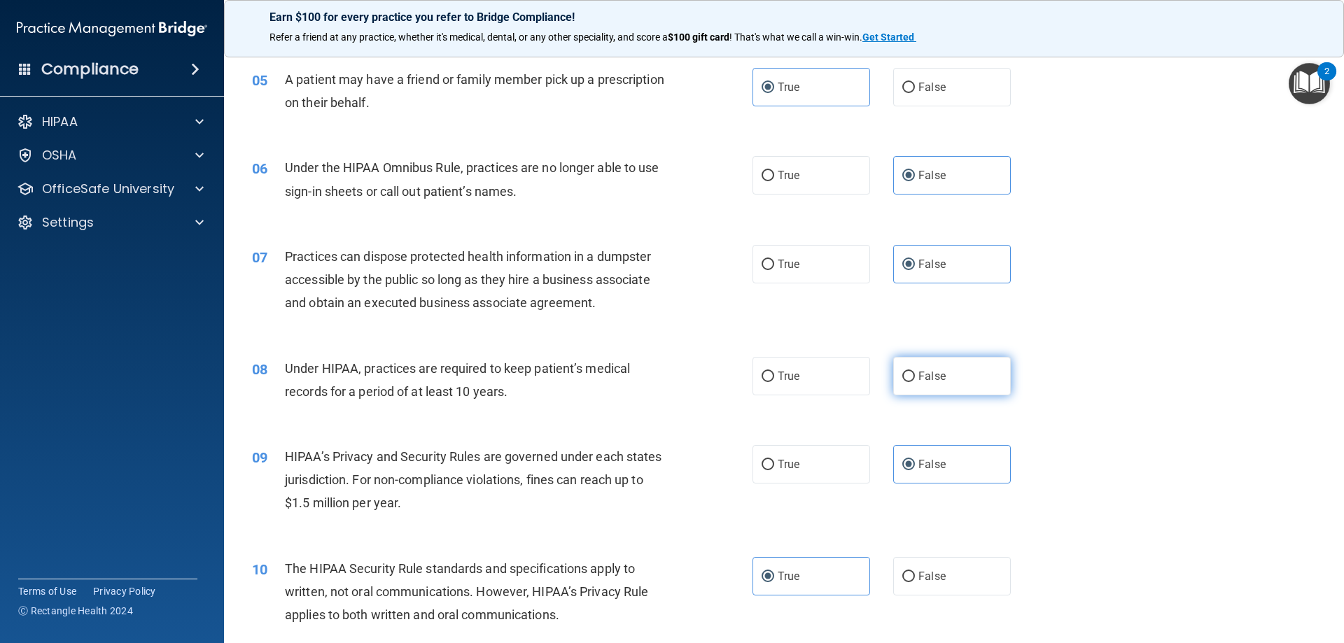
click at [925, 376] on span "False" at bounding box center [932, 376] width 27 height 13
click at [915, 376] on input "False" at bounding box center [908, 377] width 13 height 11
radio input "true"
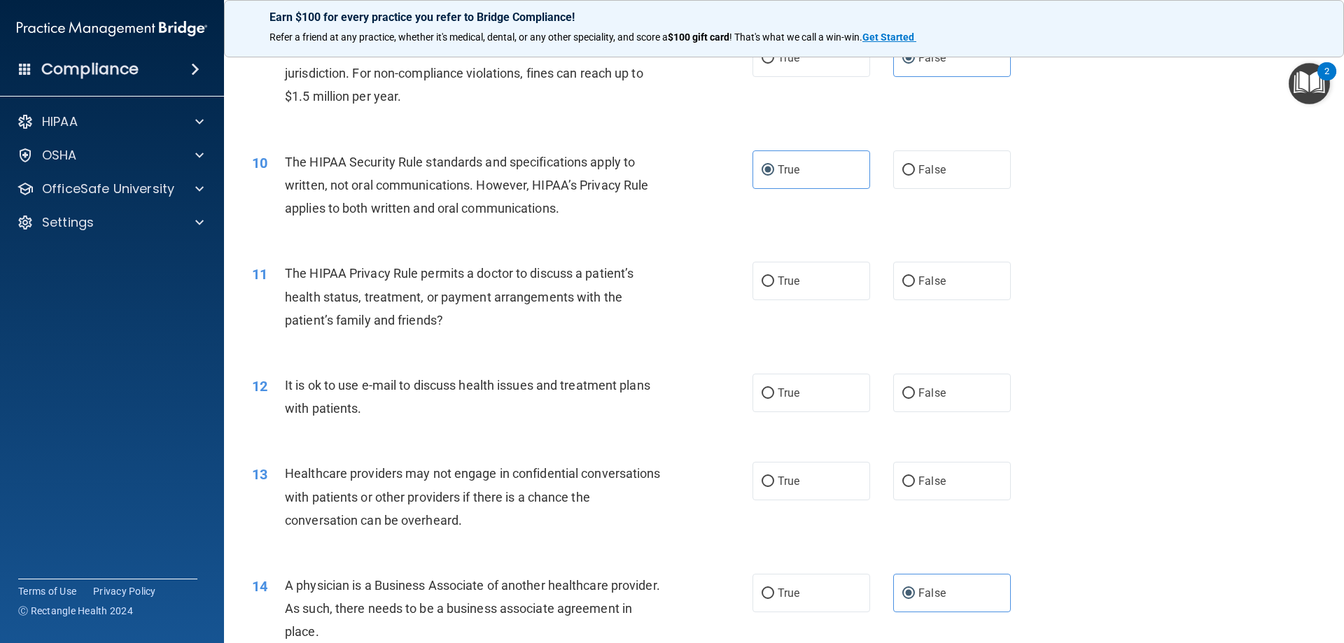
scroll to position [910, 0]
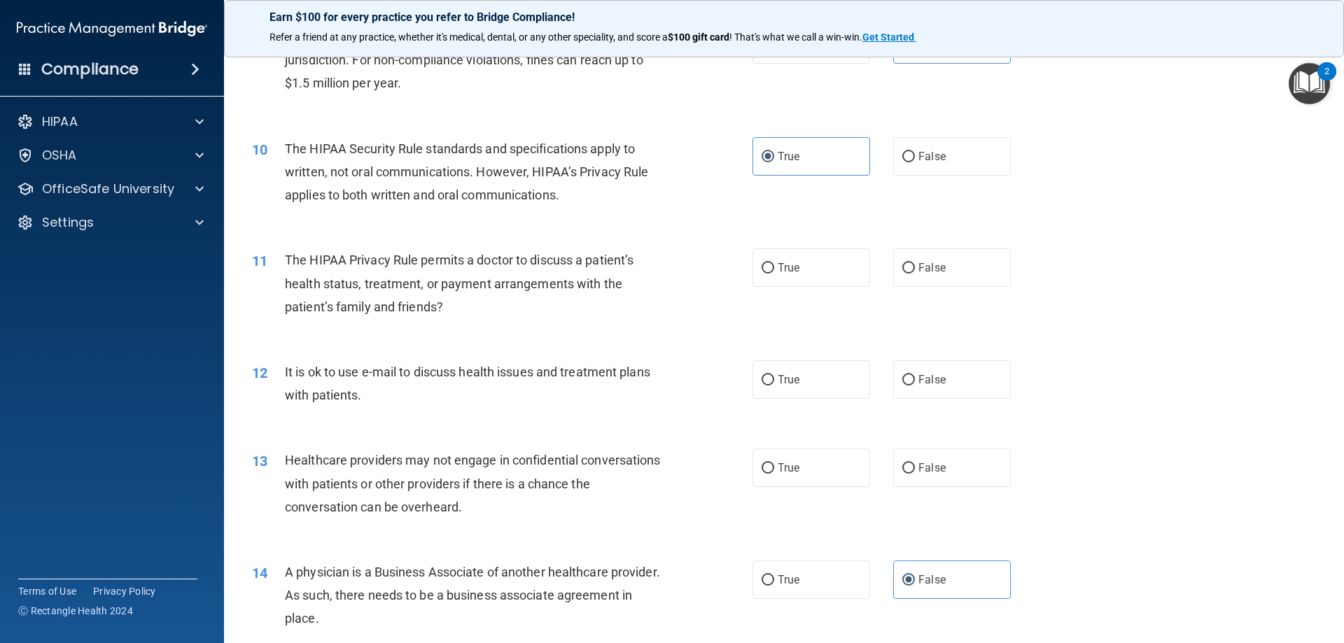
click at [467, 277] on span "The HIPAA Privacy Rule permits a doctor to discuss a patient’s health status, t…" at bounding box center [459, 283] width 349 height 61
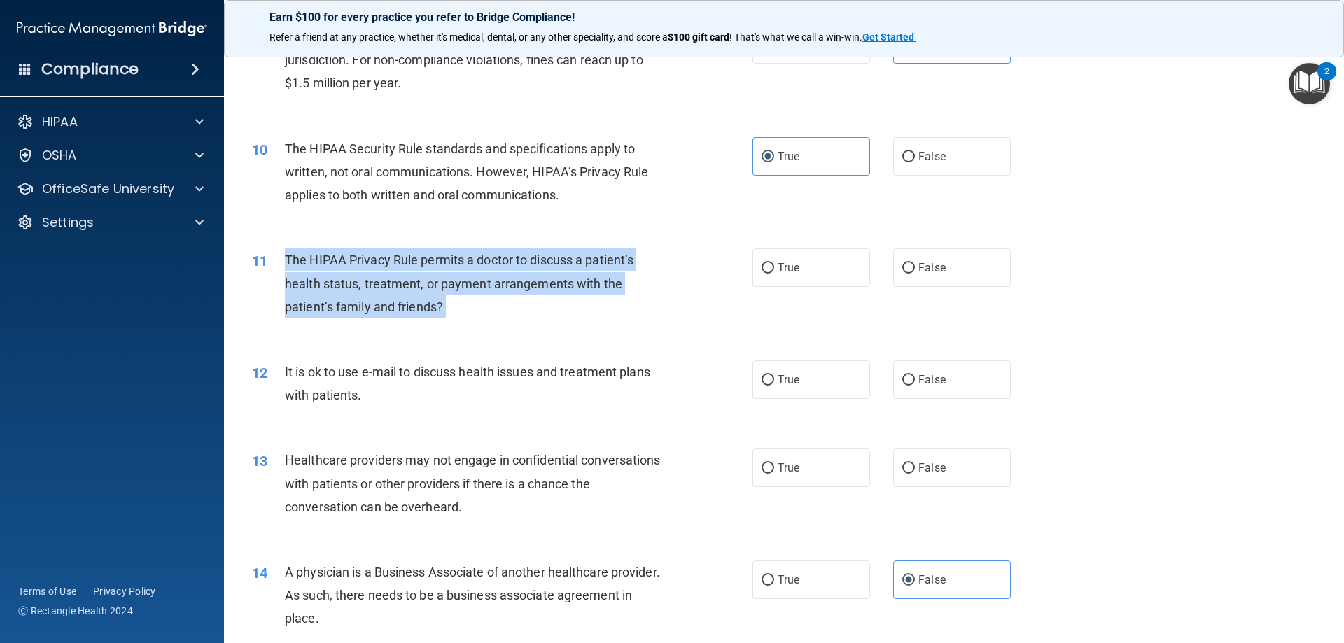
click at [466, 277] on span "The HIPAA Privacy Rule permits a doctor to discuss a patient’s health status, t…" at bounding box center [459, 283] width 349 height 61
drag, startPoint x: 764, startPoint y: 265, endPoint x: 726, endPoint y: 263, distance: 38.6
click at [764, 265] on input "True" at bounding box center [768, 268] width 13 height 11
radio input "true"
copy ng-form "The HIPAA Privacy Rule permits a doctor to discuss a patient’s health status, t…"
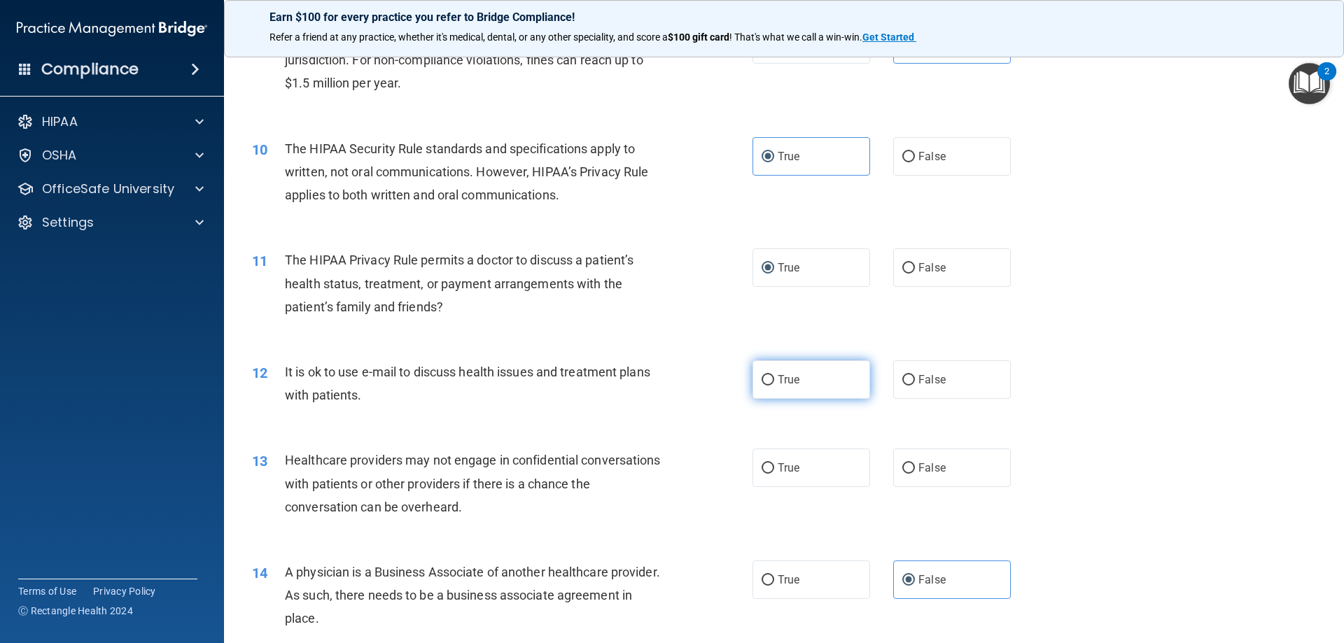
click at [786, 377] on span "True" at bounding box center [789, 379] width 22 height 13
click at [774, 377] on input "True" at bounding box center [768, 380] width 13 height 11
radio input "true"
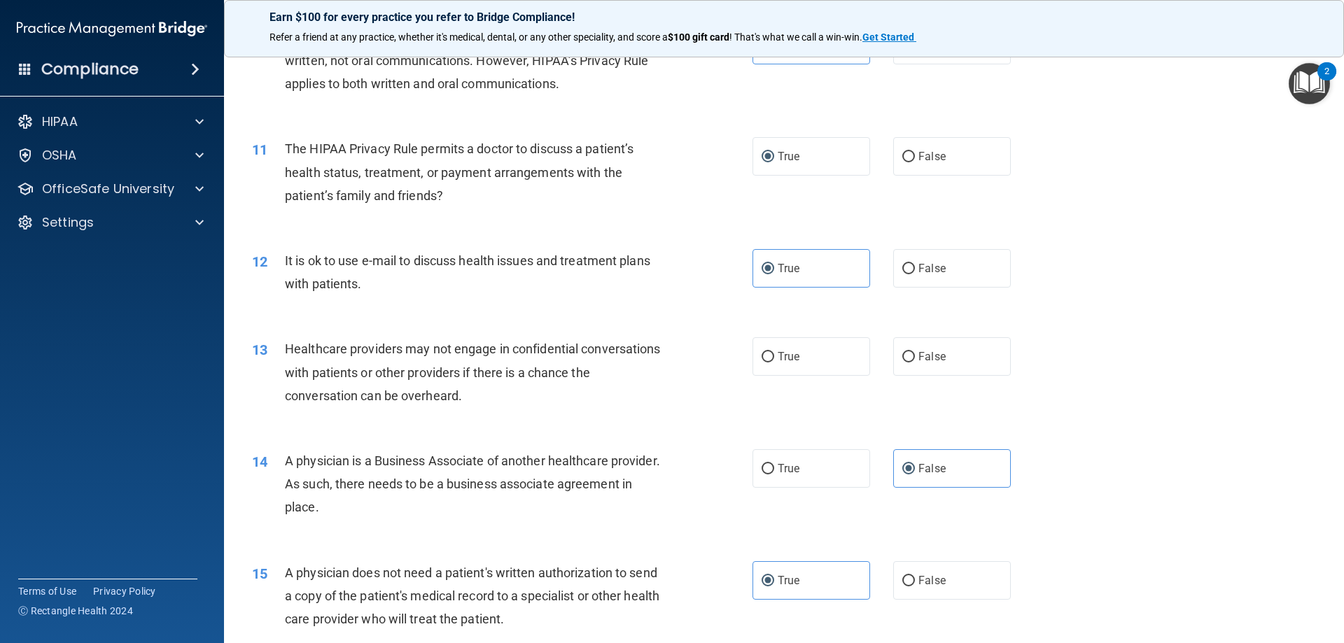
scroll to position [1190, 0]
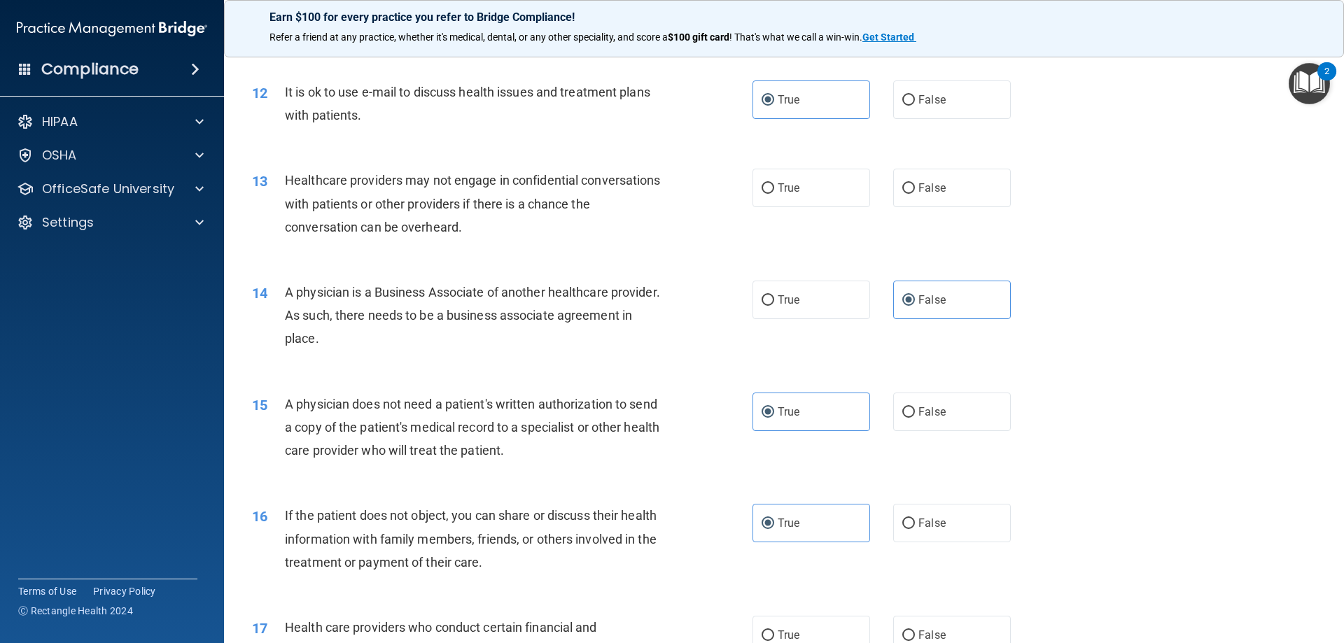
click at [536, 197] on span "Healthcare providers may not engage in confidential conversations with patients…" at bounding box center [473, 203] width 376 height 61
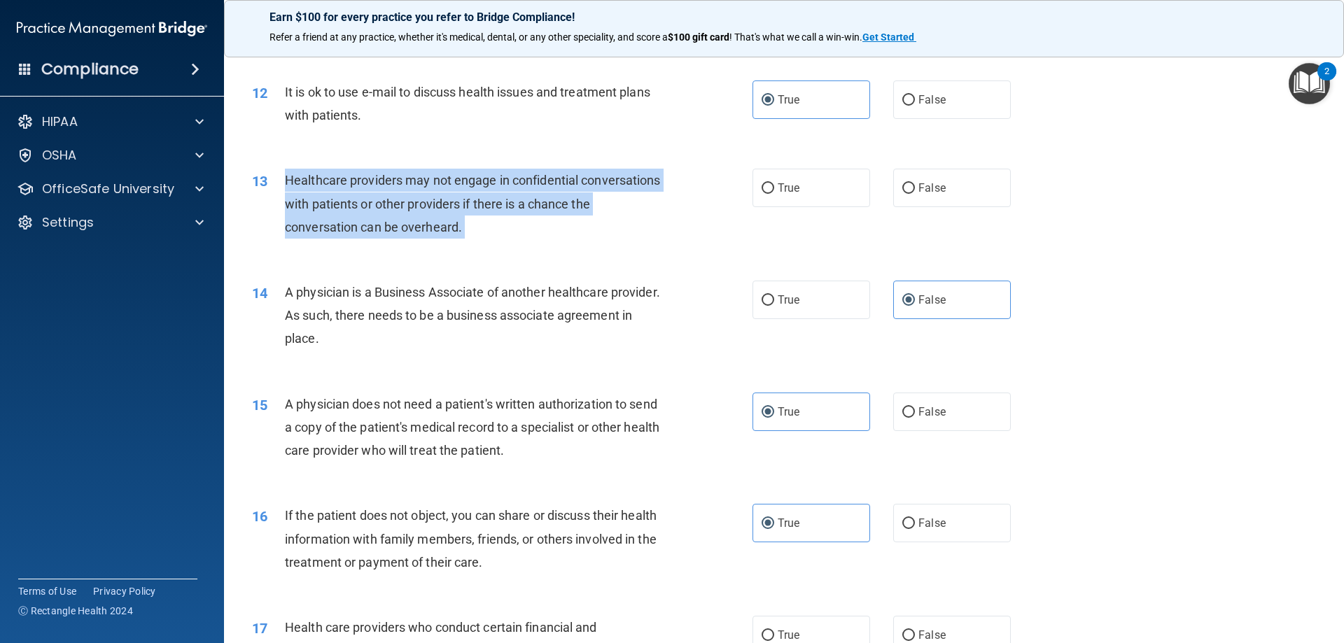
click at [536, 197] on span "Healthcare providers may not engage in confidential conversations with patients…" at bounding box center [473, 203] width 376 height 61
copy ng-form "Healthcare providers may not engage in confidential conversations with patients…"
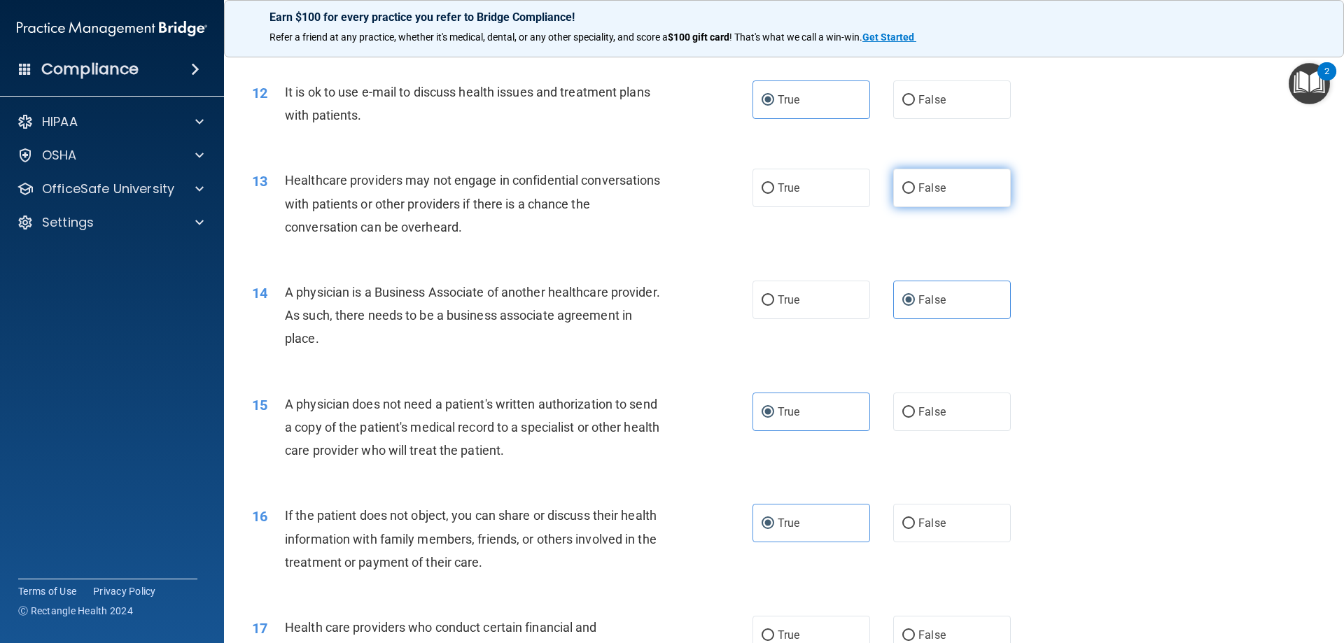
click at [921, 177] on label "False" at bounding box center [952, 188] width 118 height 39
click at [915, 183] on input "False" at bounding box center [908, 188] width 13 height 11
radio input "true"
click at [650, 363] on div "14 A physician is a Business Associate of another healthcare provider. As such,…" at bounding box center [784, 319] width 1085 height 112
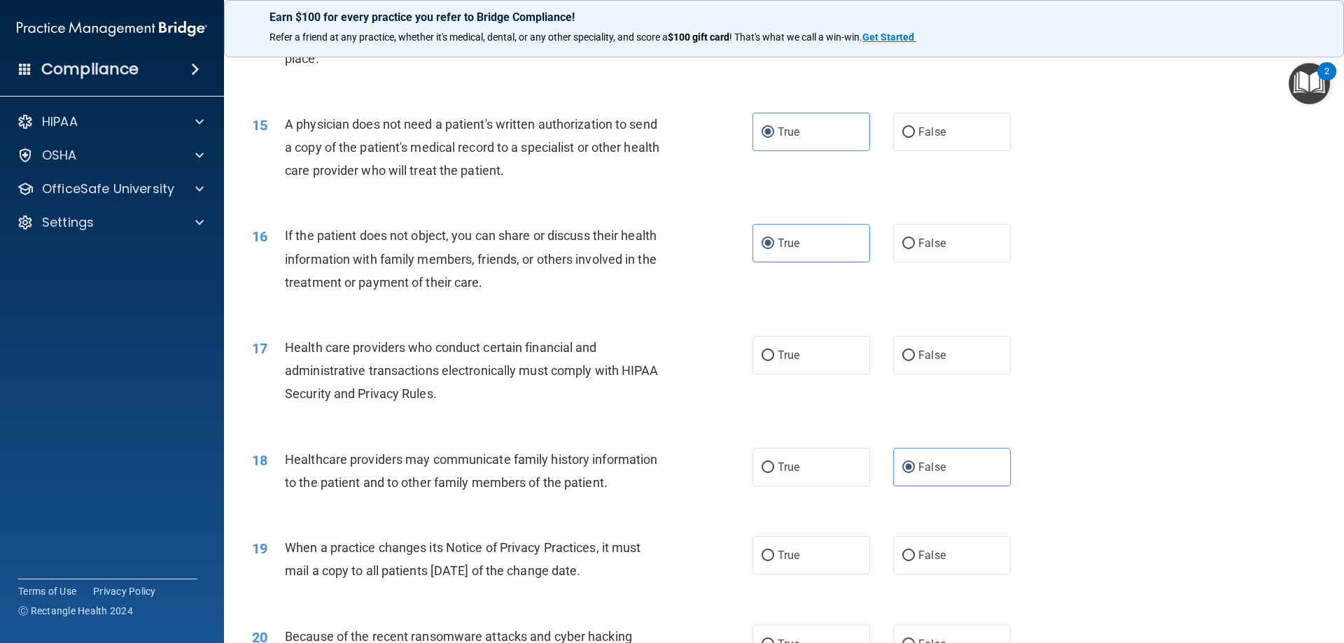
scroll to position [1680, 0]
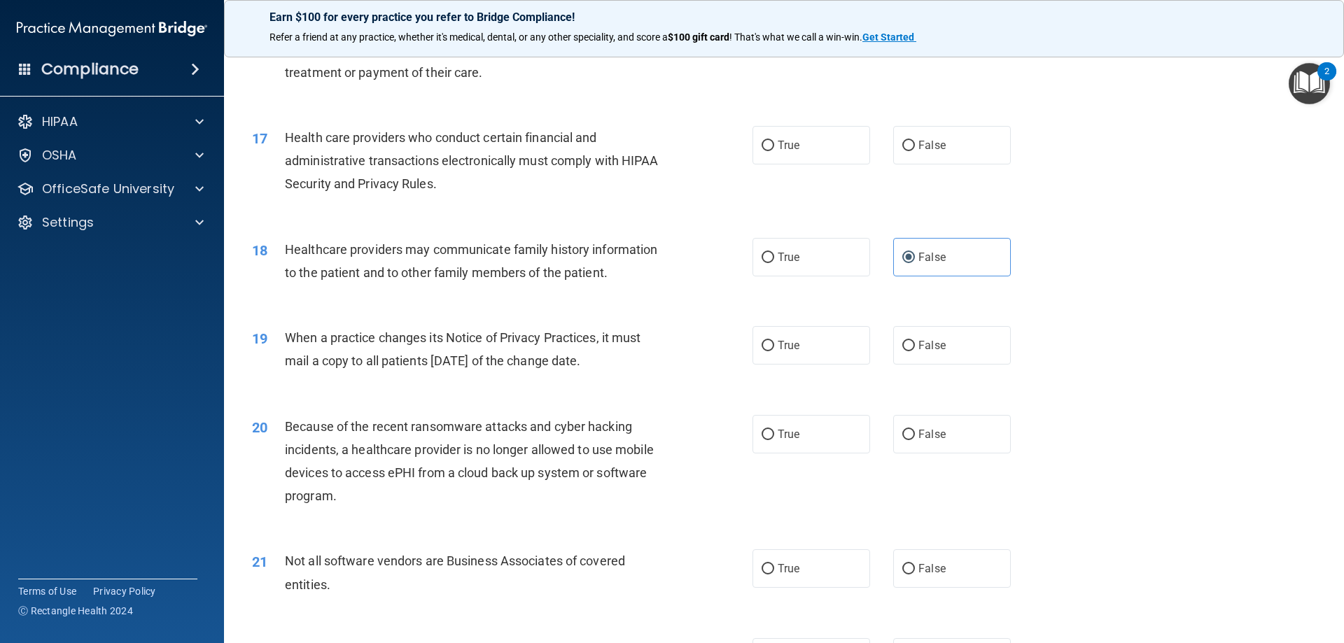
click at [496, 130] on span "Health care providers who conduct certain financial and administrative transact…" at bounding box center [472, 160] width 374 height 61
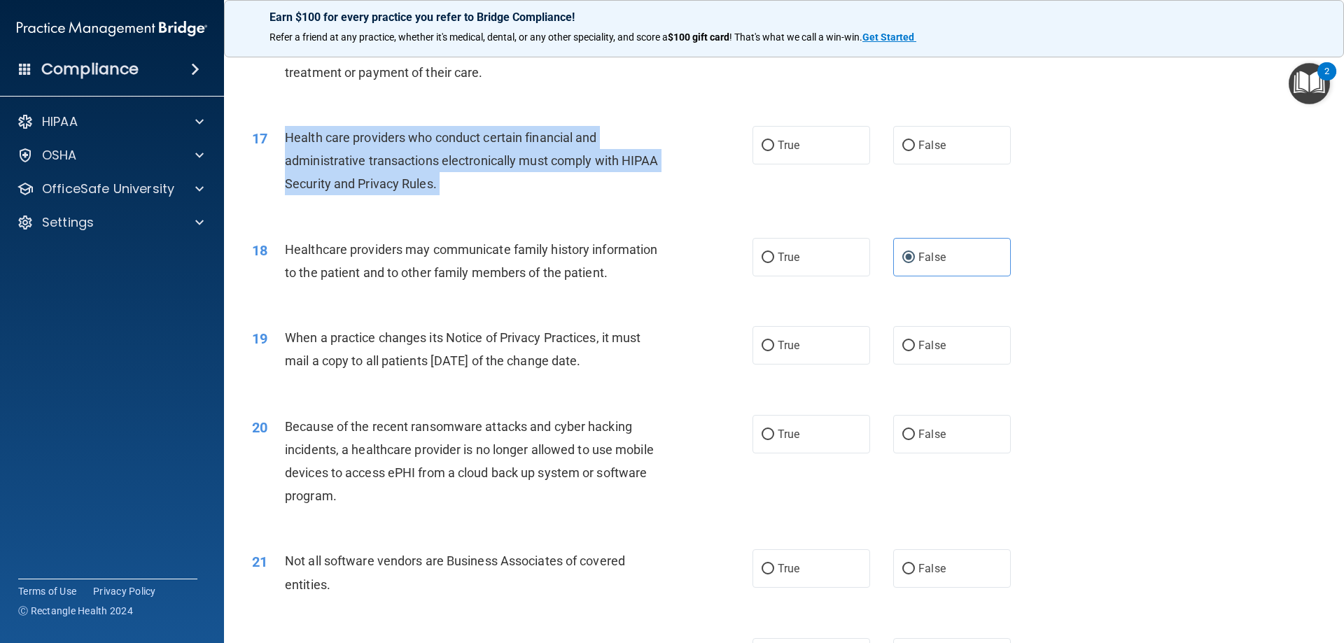
click at [496, 130] on span "Health care providers who conduct certain financial and administrative transact…" at bounding box center [472, 160] width 374 height 61
drag, startPoint x: 496, startPoint y: 130, endPoint x: 580, endPoint y: 136, distance: 84.2
click at [580, 136] on span "Health care providers who conduct certain financial and administrative transact…" at bounding box center [472, 160] width 374 height 61
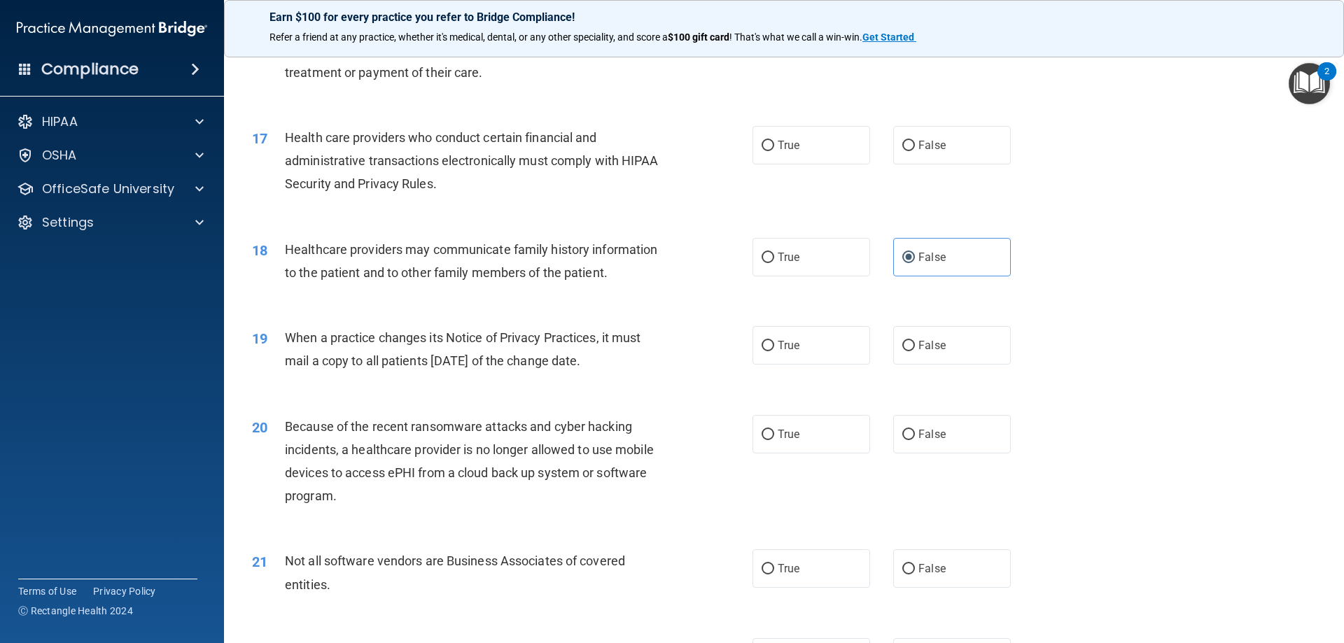
click at [568, 138] on span "Health care providers who conduct certain financial and administrative transact…" at bounding box center [472, 160] width 374 height 61
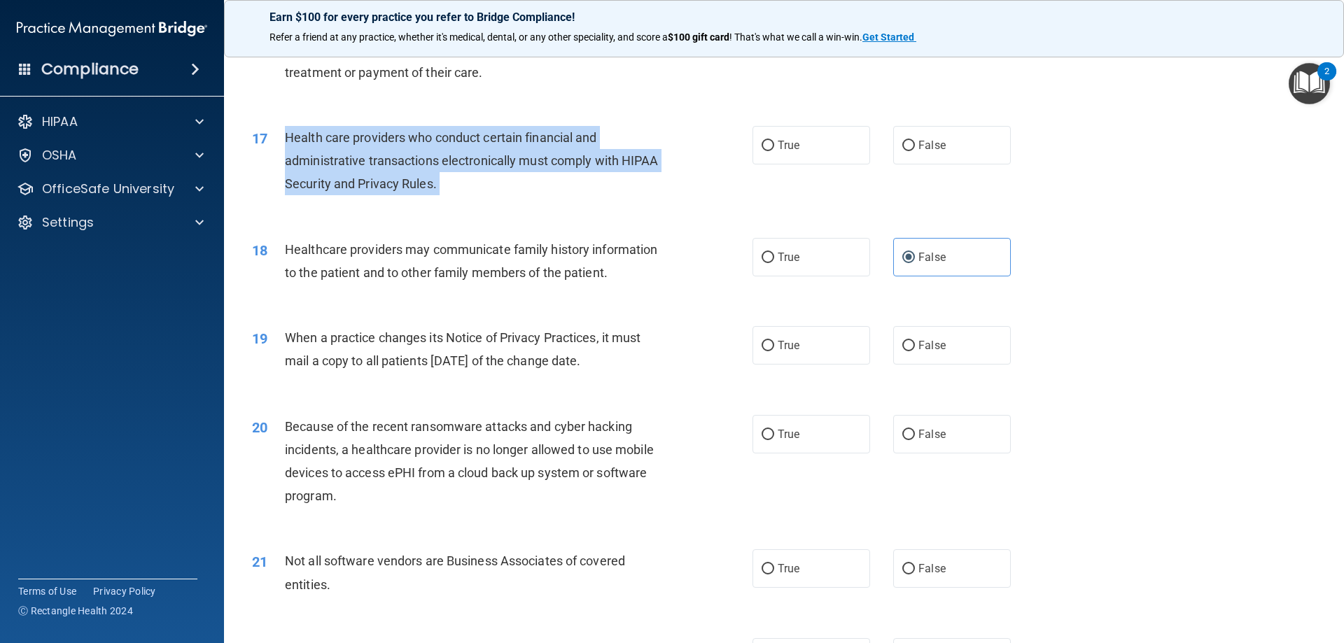
click at [568, 138] on span "Health care providers who conduct certain financial and administrative transact…" at bounding box center [472, 160] width 374 height 61
copy ng-form "Health care providers who conduct certain financial and administrative transact…"
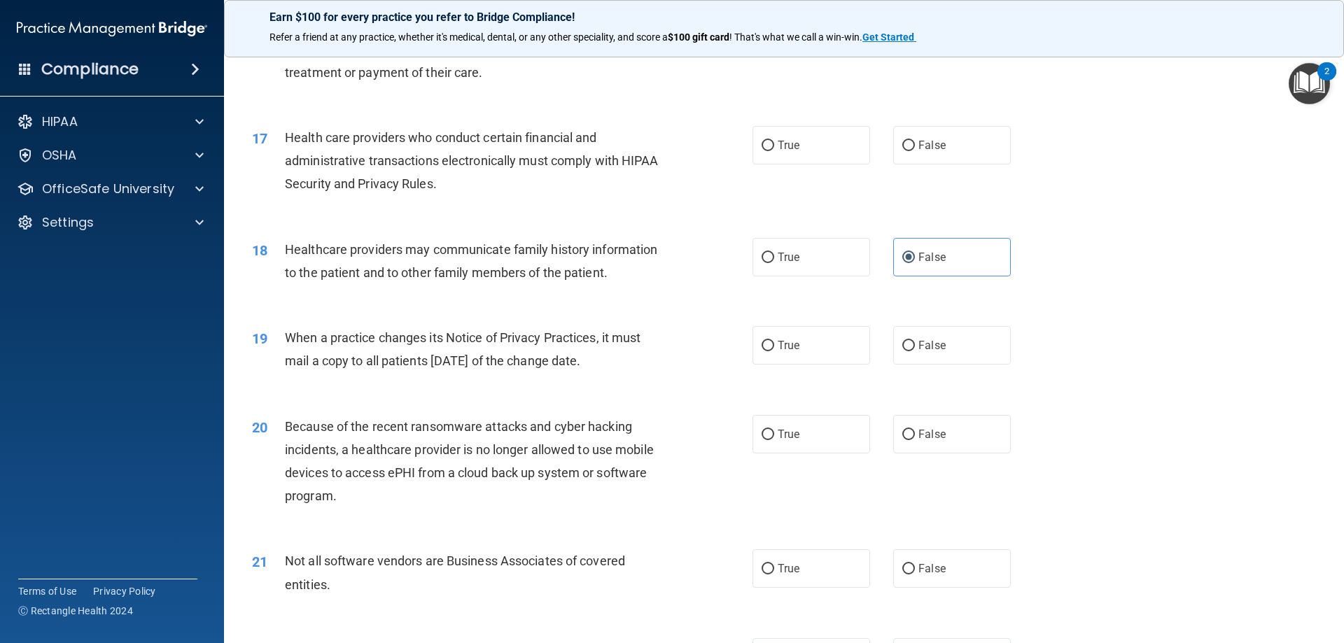
click at [635, 299] on div "18 Healthcare providers may communicate family history information to the patie…" at bounding box center [784, 265] width 1085 height 88
click at [794, 146] on span "True" at bounding box center [789, 145] width 22 height 13
click at [774, 146] on input "True" at bounding box center [768, 146] width 13 height 11
radio input "true"
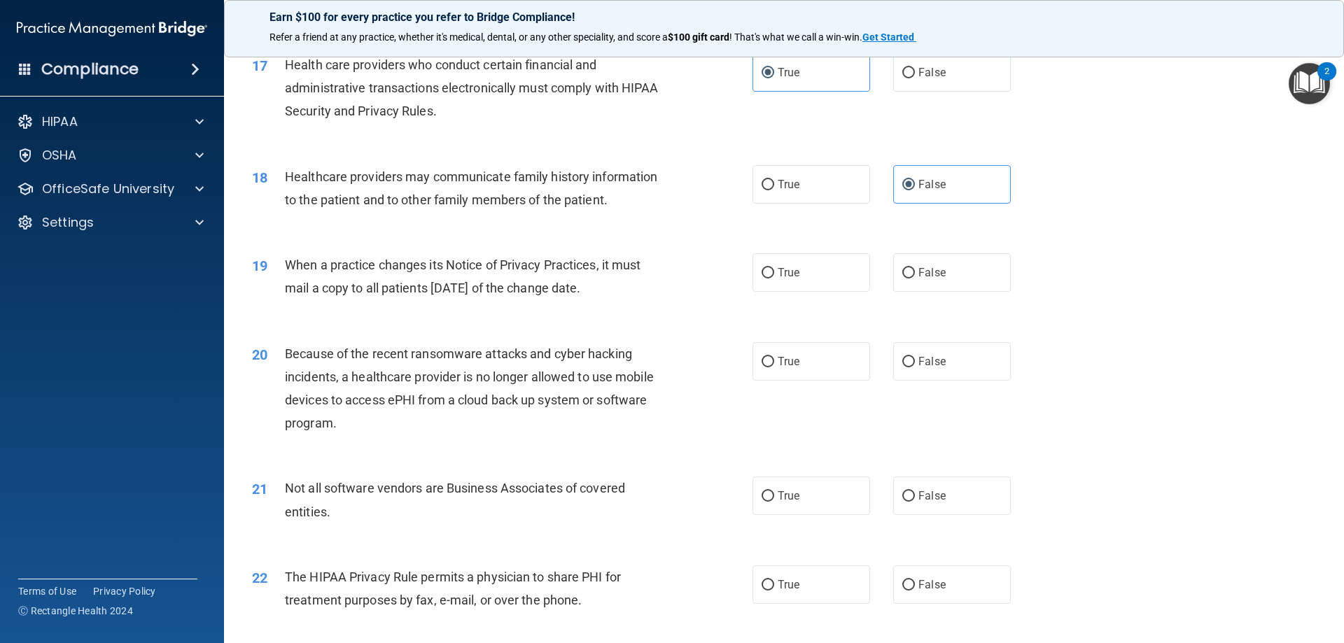
scroll to position [1890, 0]
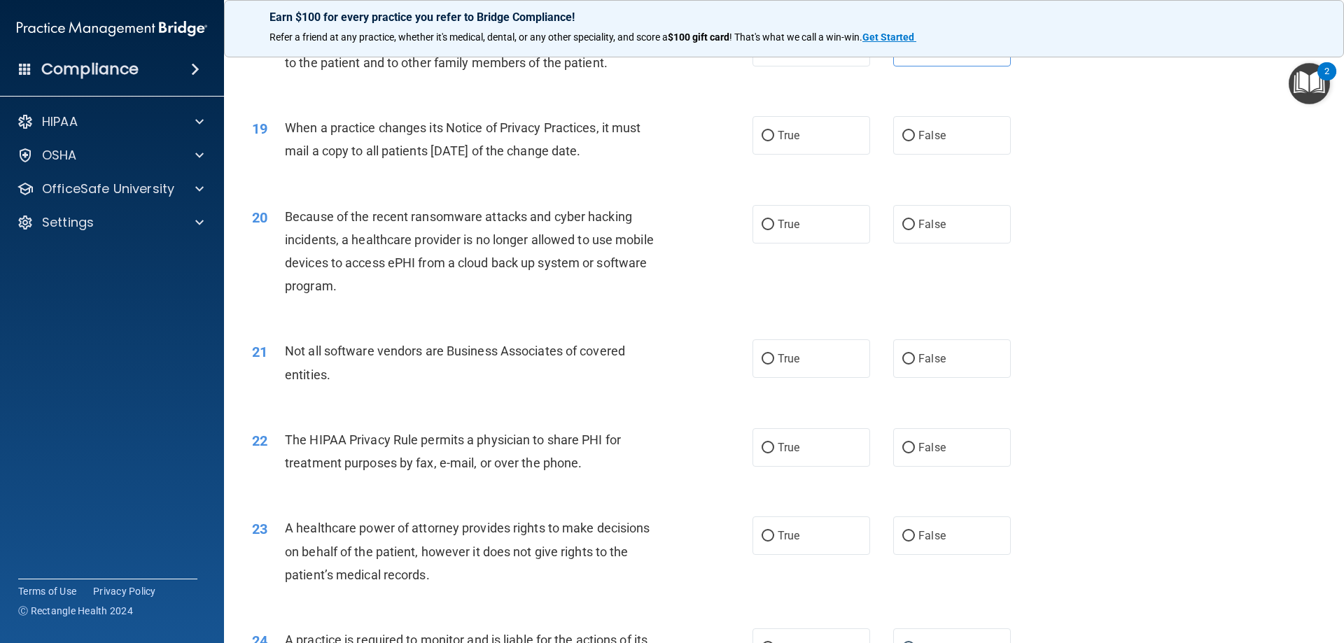
click at [501, 132] on span "When a practice changes its Notice of Privacy Practices, it must mail a copy to…" at bounding box center [463, 139] width 356 height 38
click at [906, 128] on label "False" at bounding box center [952, 135] width 118 height 39
click at [906, 131] on input "False" at bounding box center [908, 136] width 13 height 11
radio input "true"
click at [911, 225] on label "False" at bounding box center [952, 224] width 118 height 39
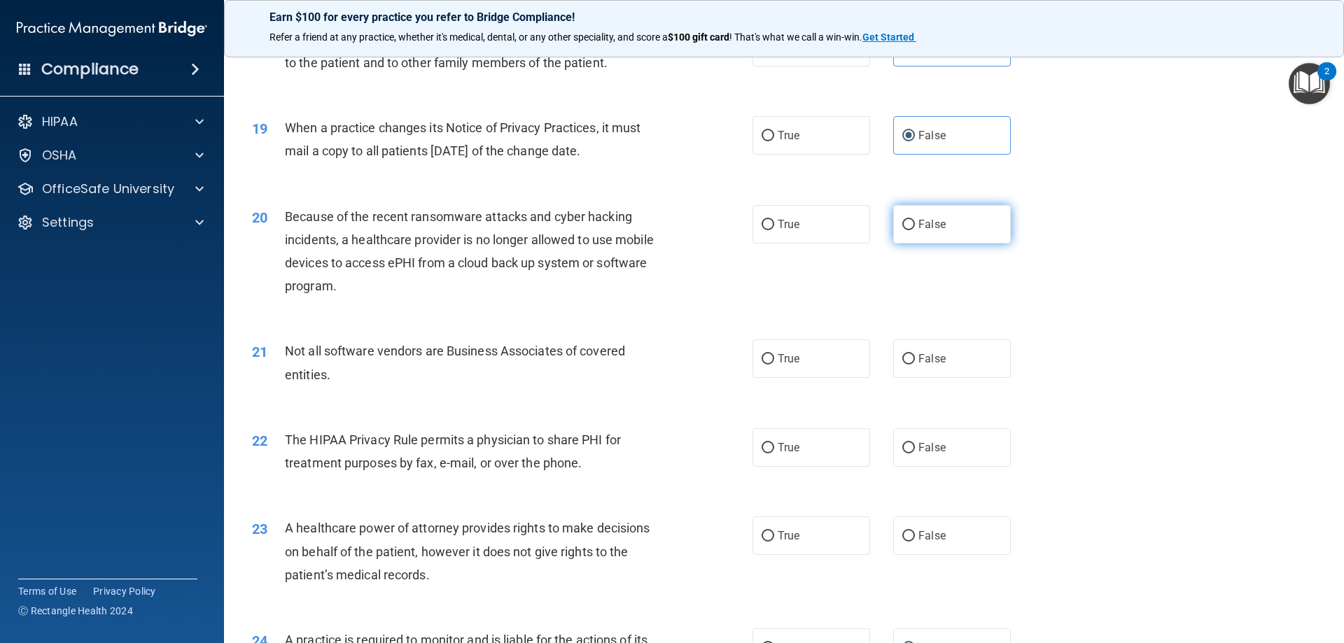
click at [911, 225] on input "False" at bounding box center [908, 225] width 13 height 11
radio input "true"
click at [424, 270] on div "Because of the recent ransomware attacks and cyber hacking incidents, a healthc…" at bounding box center [480, 251] width 391 height 93
drag, startPoint x: 424, startPoint y: 270, endPoint x: 426, endPoint y: 260, distance: 10.6
click at [425, 265] on div "Because of the recent ransomware attacks and cyber hacking incidents, a healthc…" at bounding box center [480, 251] width 391 height 93
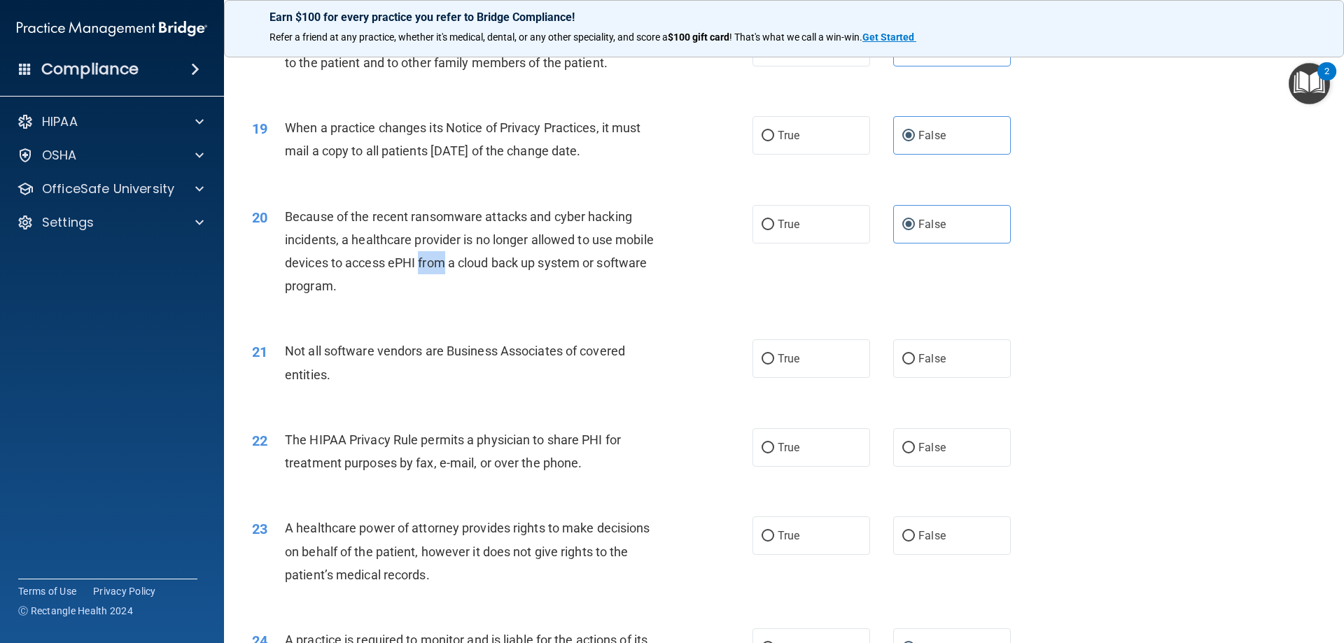
click at [426, 258] on span "Because of the recent ransomware attacks and cyber hacking incidents, a healthc…" at bounding box center [469, 251] width 369 height 85
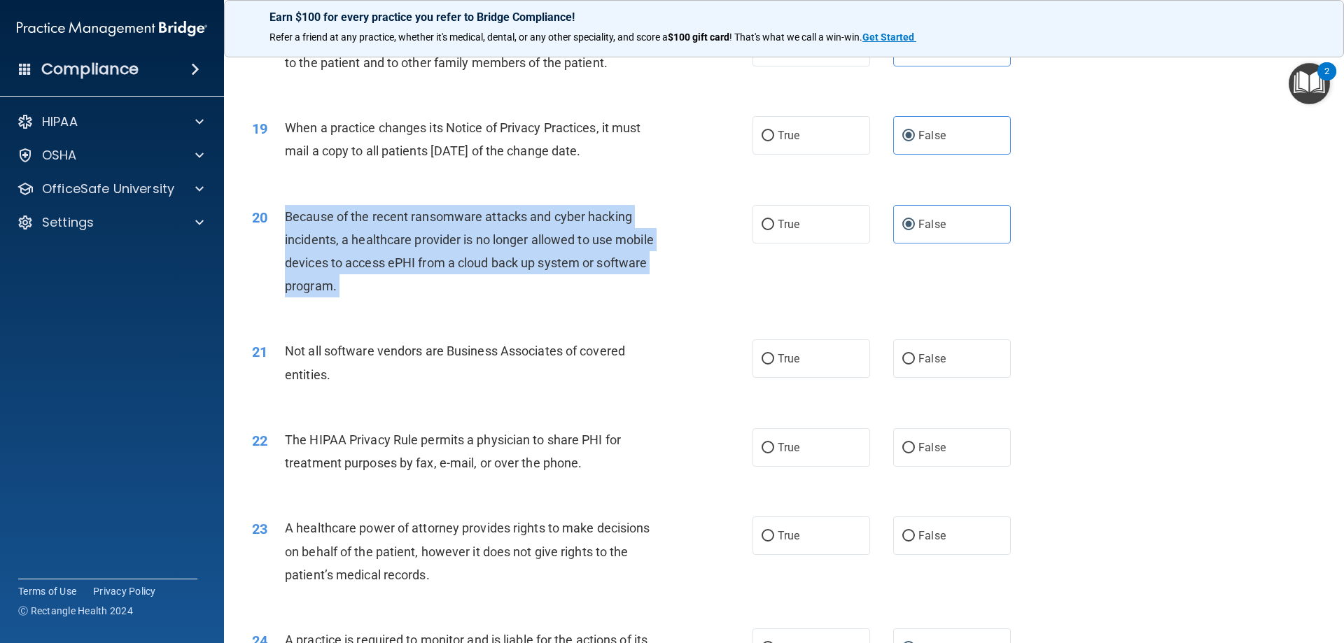
click at [426, 258] on span "Because of the recent ransomware attacks and cyber hacking incidents, a healthc…" at bounding box center [469, 251] width 369 height 85
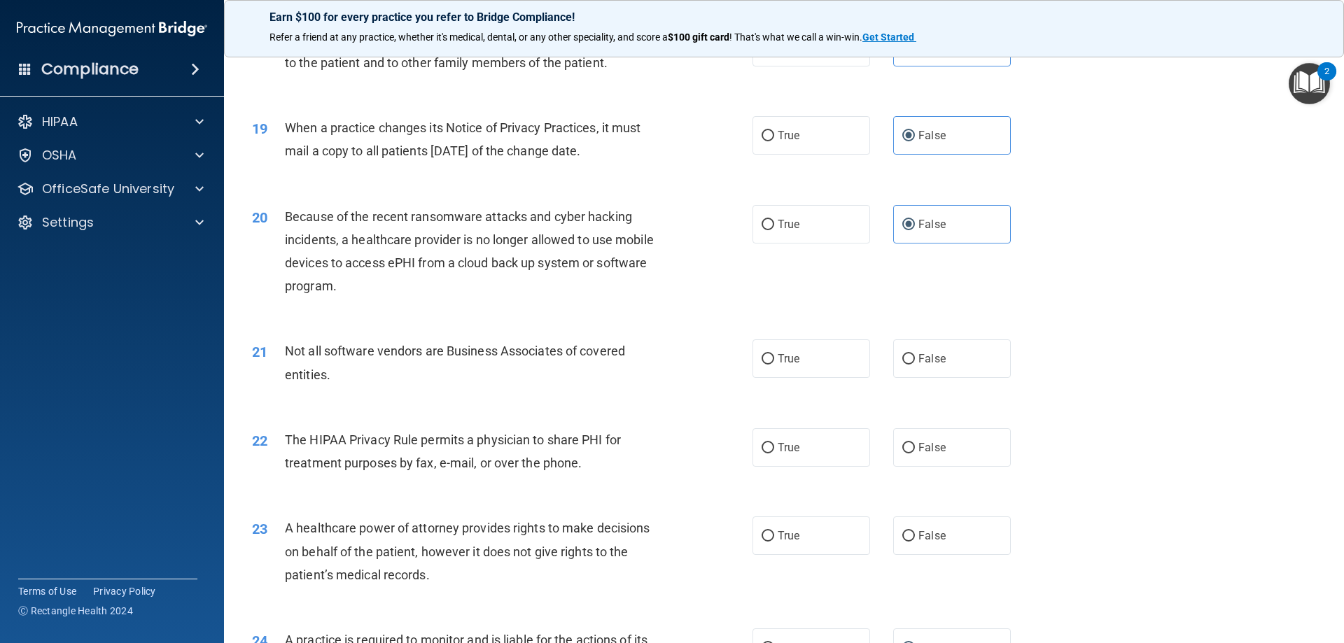
click at [670, 445] on div "The HIPAA Privacy Rule permits a physician to share PHI for treatment purposes …" at bounding box center [480, 451] width 391 height 46
click at [422, 347] on span "Not all software vendors are Business Associates of covered entities." at bounding box center [455, 363] width 340 height 38
click at [933, 358] on span "False" at bounding box center [932, 358] width 27 height 13
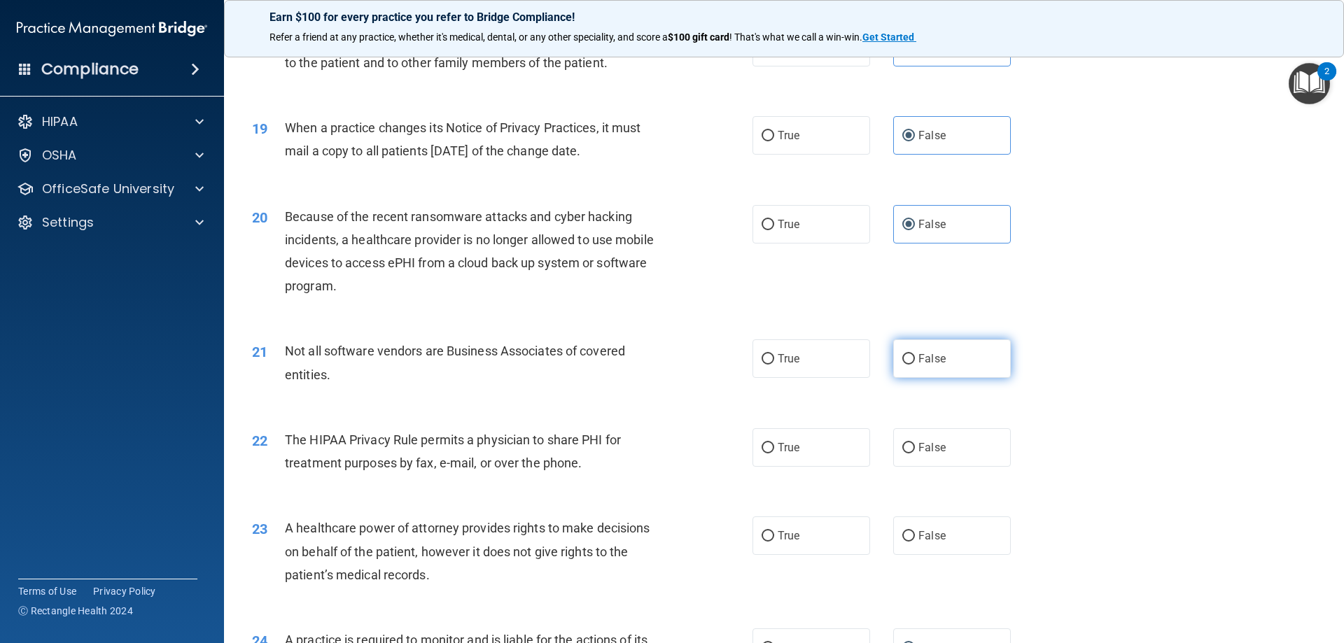
click at [915, 358] on input "False" at bounding box center [908, 359] width 13 height 11
radio input "true"
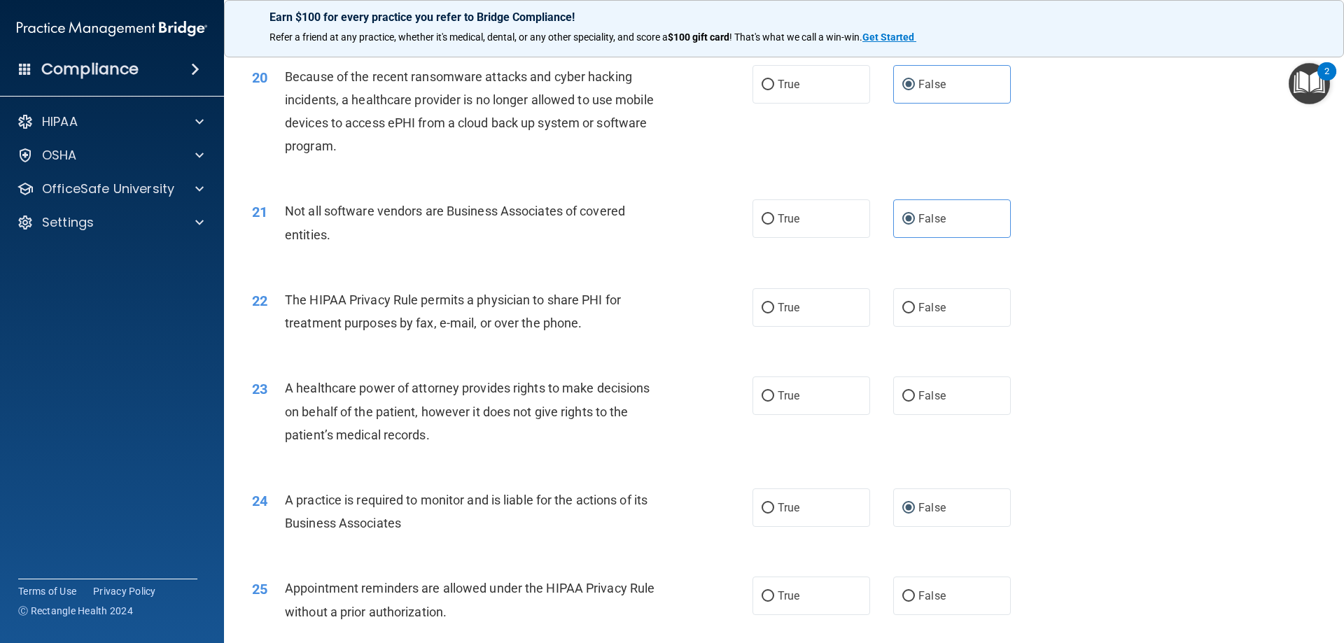
click at [573, 323] on span "The HIPAA Privacy Rule permits a physician to share PHI for treatment purposes …" at bounding box center [453, 312] width 336 height 38
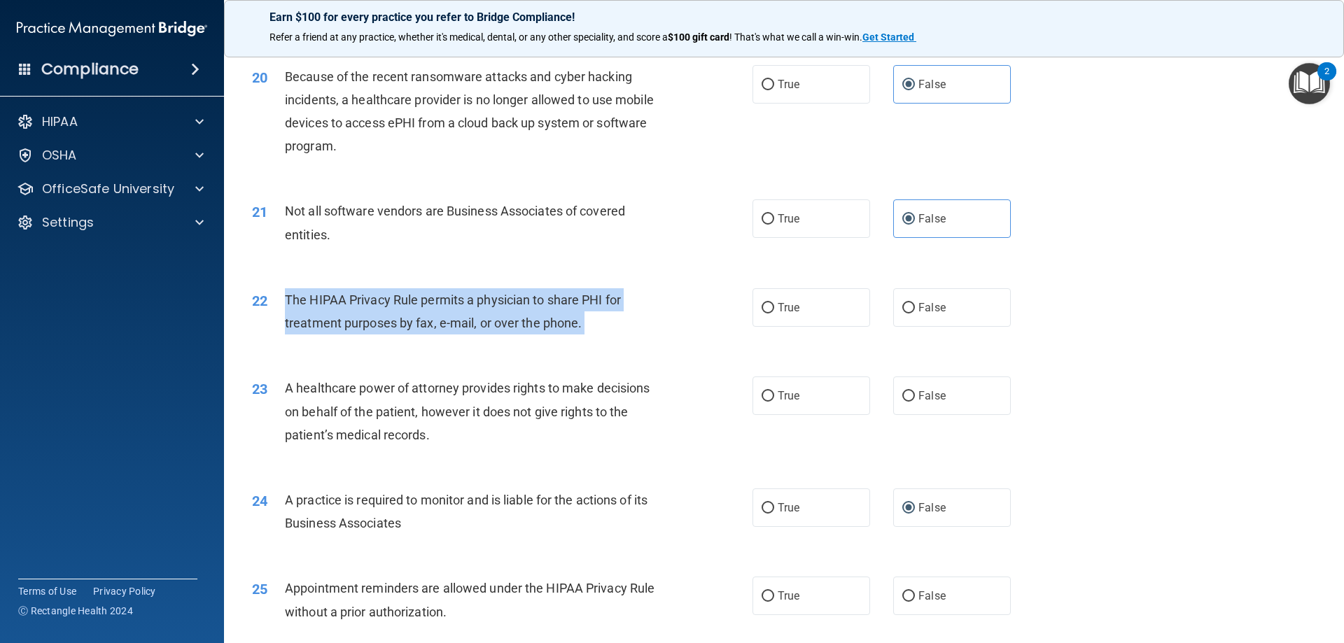
click at [573, 323] on span "The HIPAA Privacy Rule permits a physician to share PHI for treatment purposes …" at bounding box center [453, 312] width 336 height 38
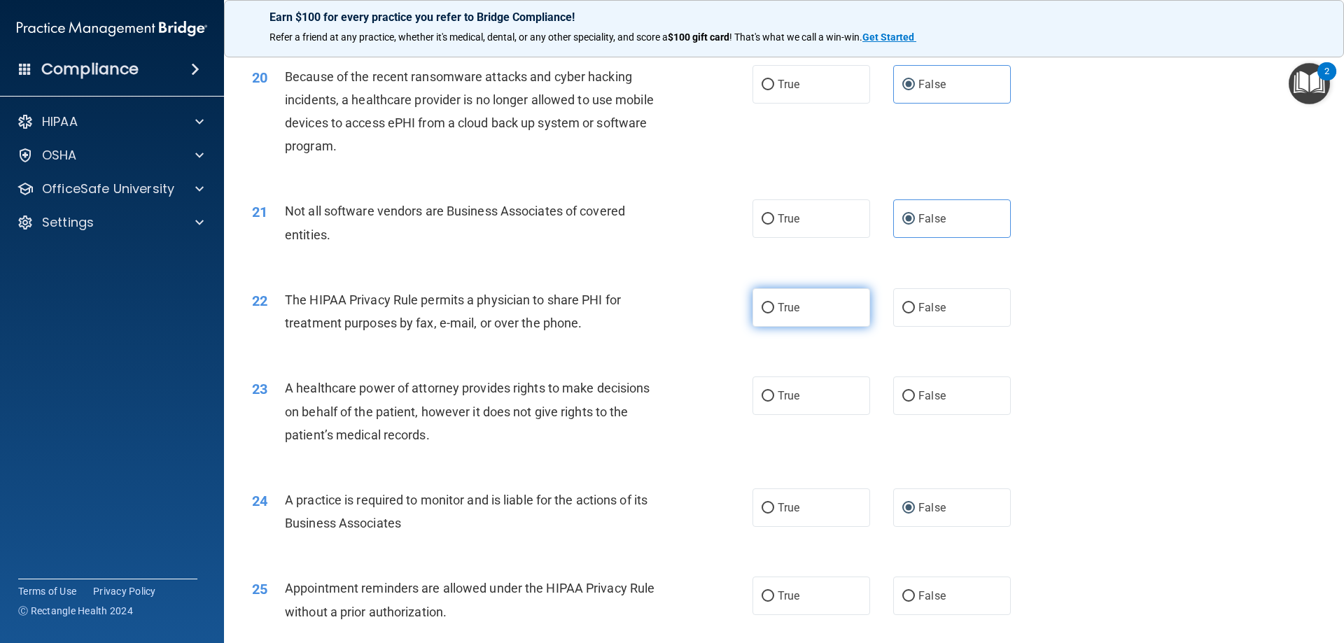
click at [789, 306] on span "True" at bounding box center [789, 307] width 22 height 13
click at [774, 306] on input "True" at bounding box center [768, 308] width 13 height 11
radio input "true"
click at [532, 322] on span "The HIPAA Privacy Rule permits a physician to share PHI for treatment purposes …" at bounding box center [453, 312] width 336 height 38
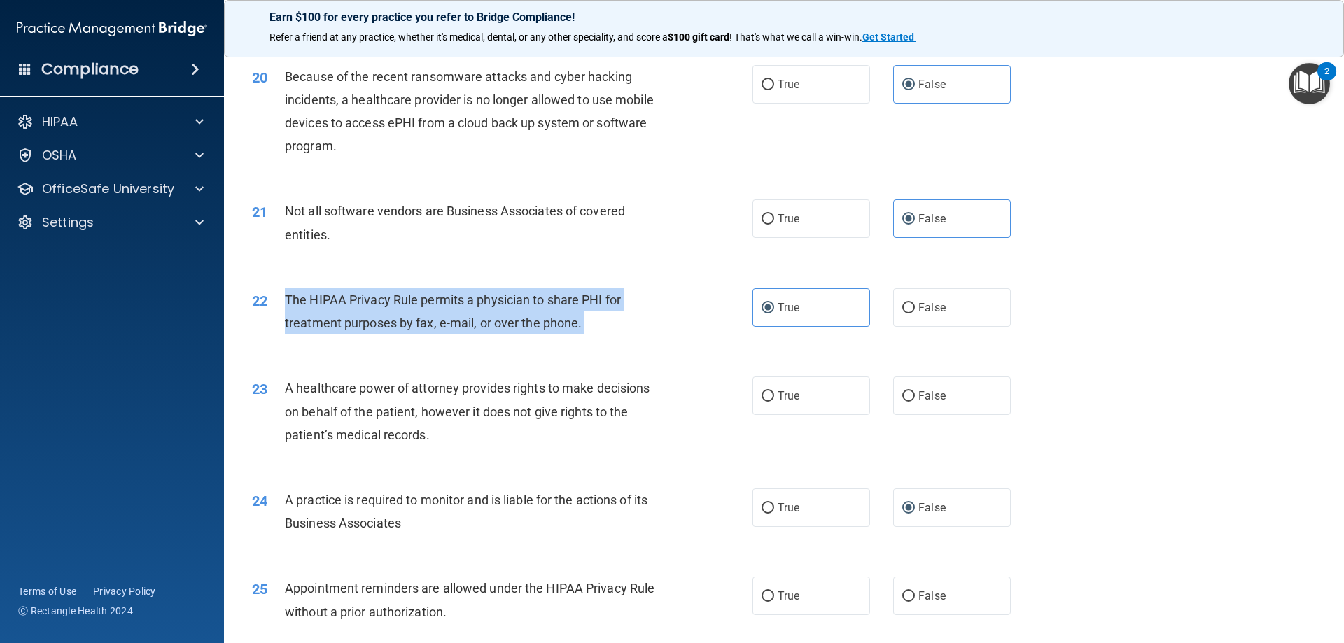
click at [532, 322] on span "The HIPAA Privacy Rule permits a physician to share PHI for treatment purposes …" at bounding box center [453, 312] width 336 height 38
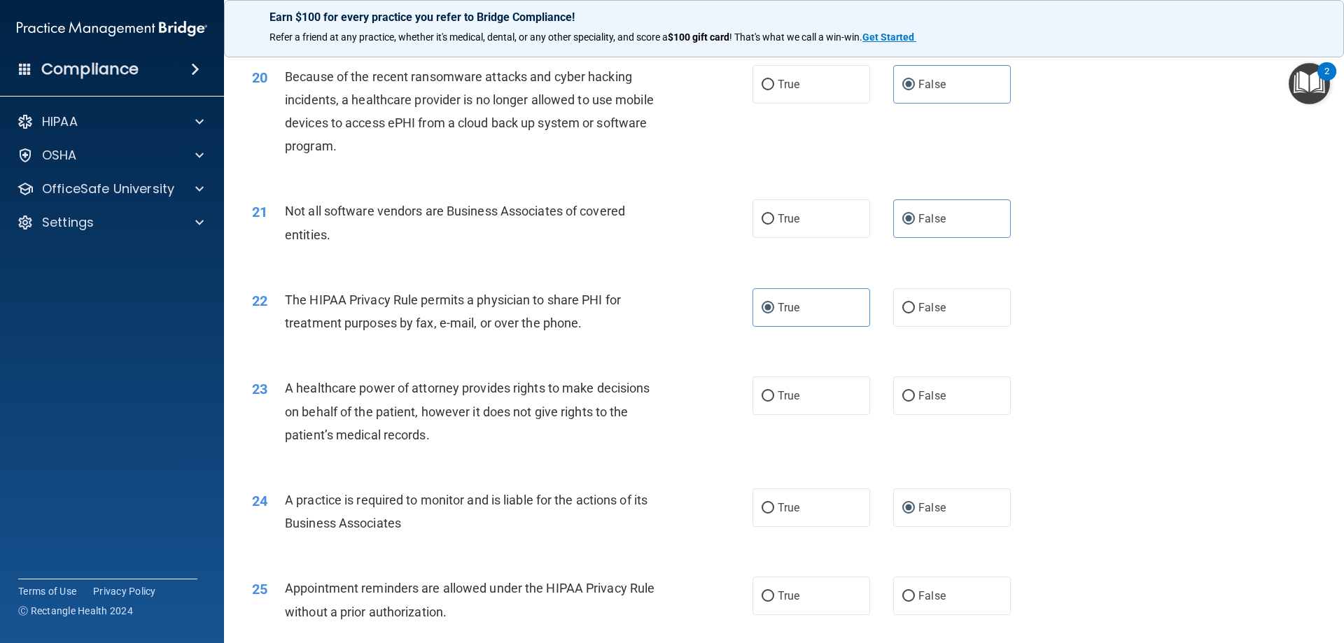
click at [475, 437] on div "A healthcare power of attorney provides rights to make decisions on behalf of t…" at bounding box center [480, 412] width 391 height 70
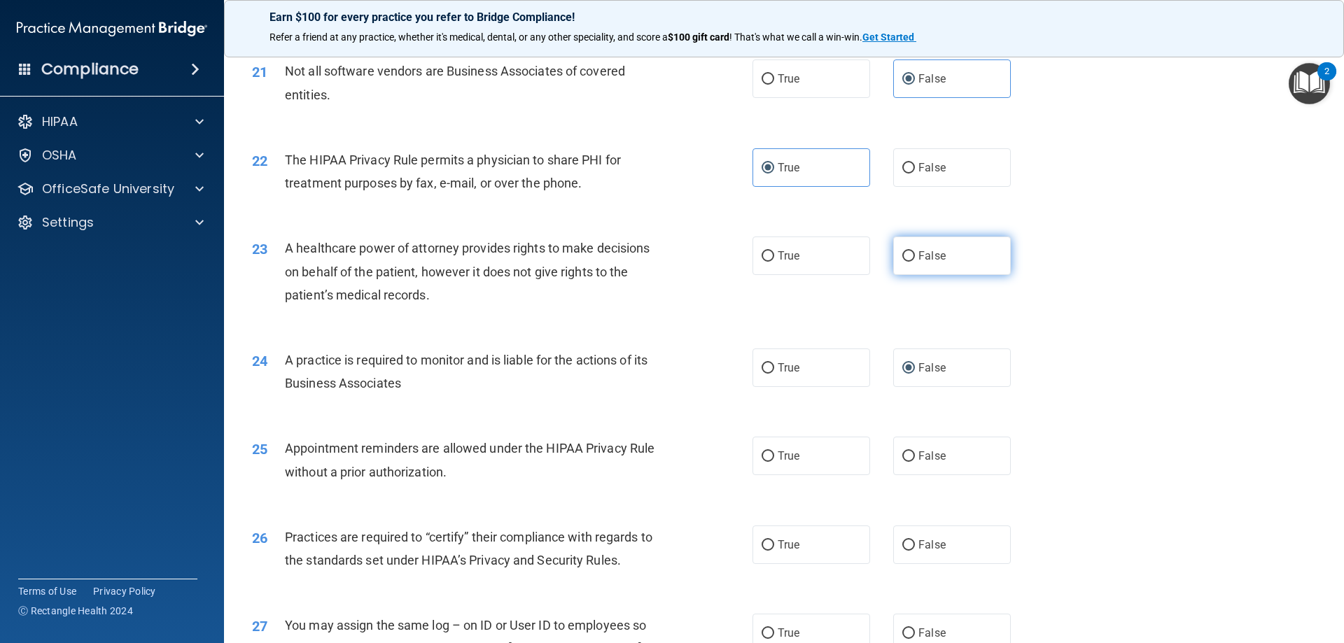
click at [935, 250] on span "False" at bounding box center [932, 255] width 27 height 13
click at [915, 251] on input "False" at bounding box center [908, 256] width 13 height 11
radio input "true"
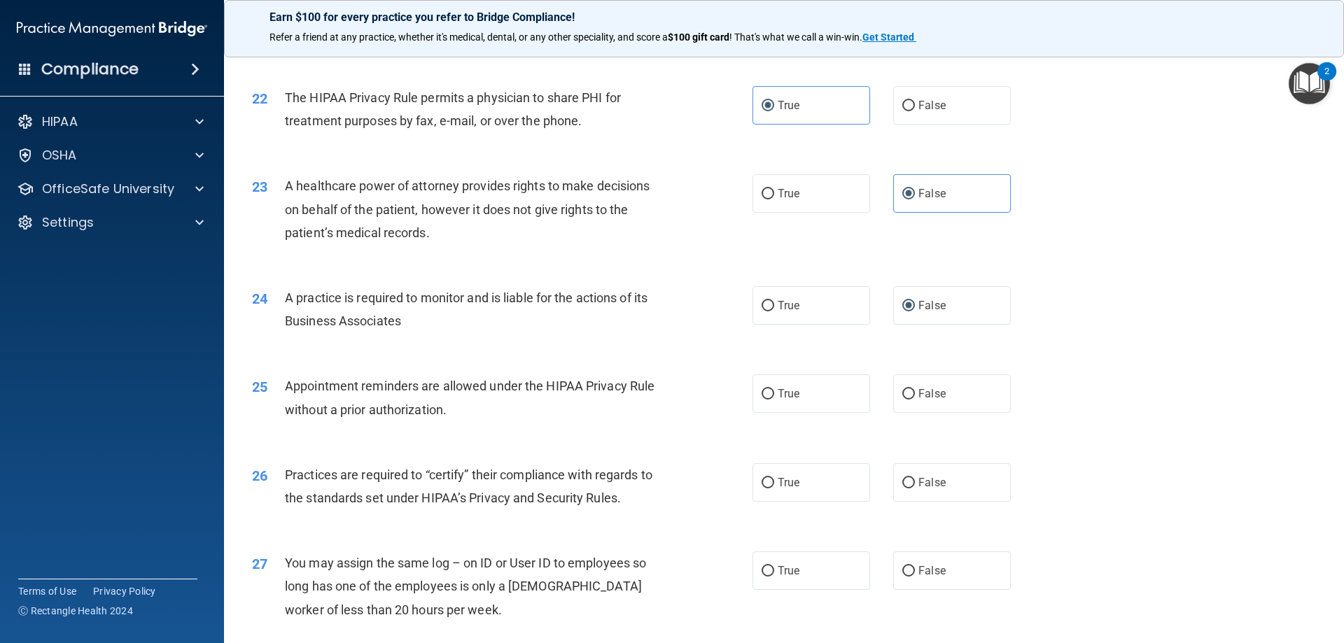
scroll to position [2310, 0]
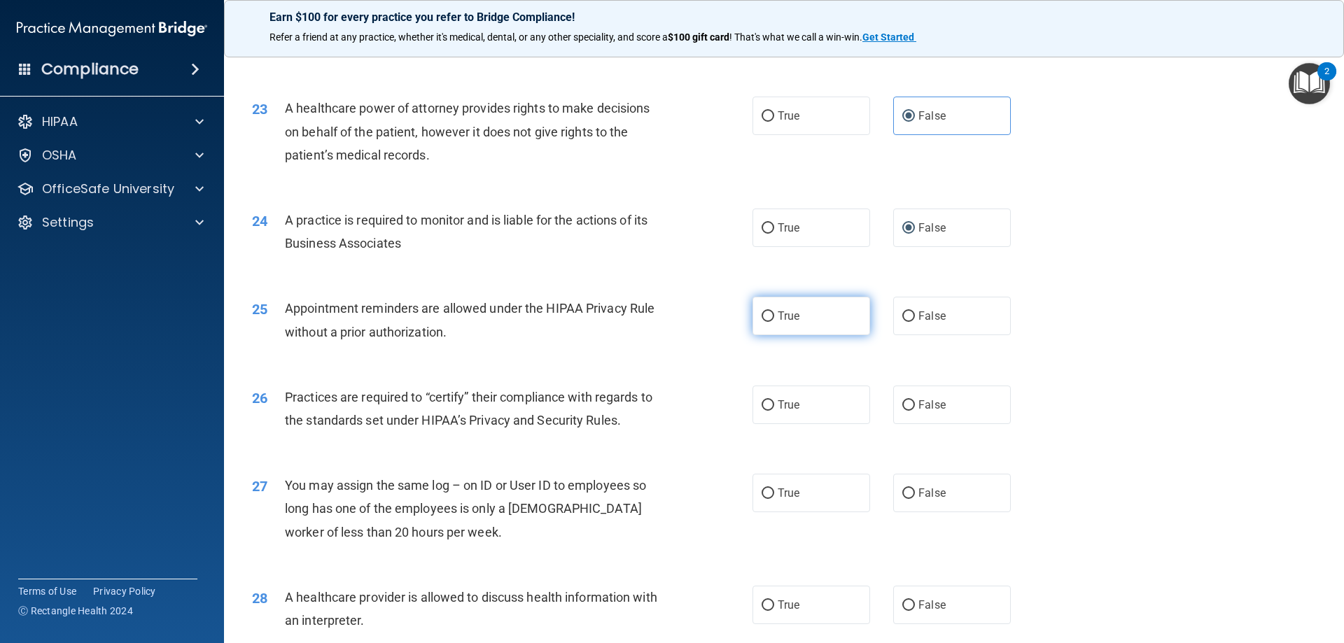
click at [767, 318] on input "True" at bounding box center [768, 317] width 13 height 11
radio input "true"
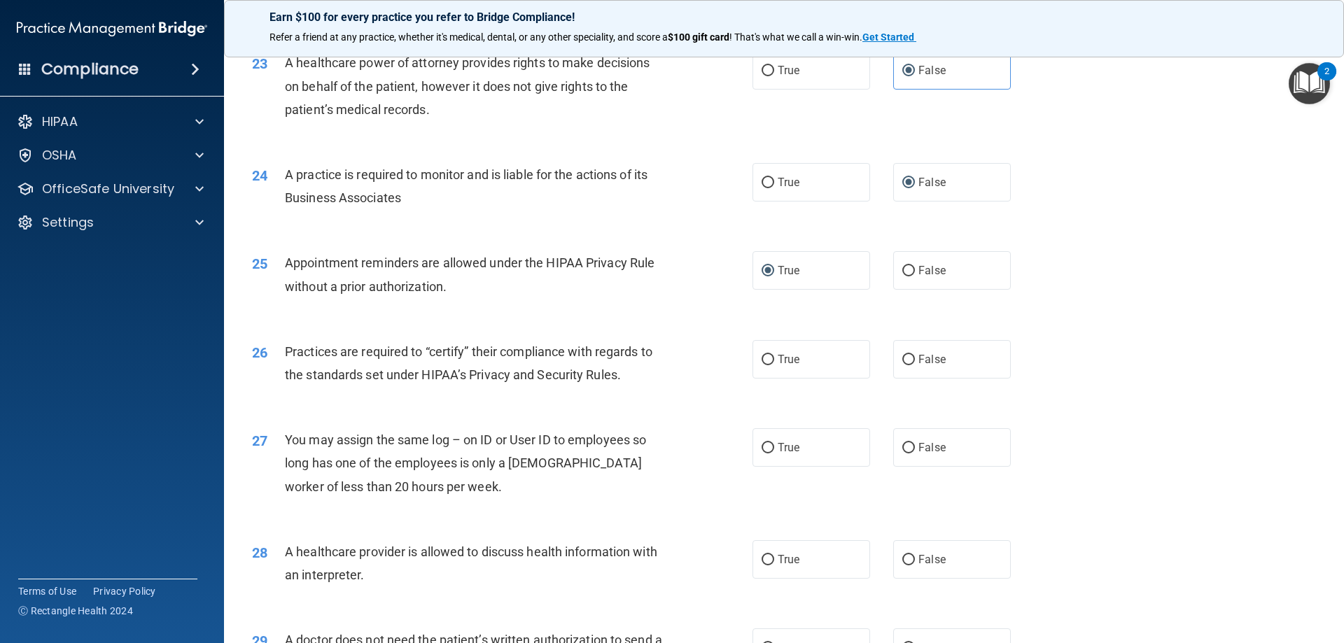
scroll to position [2380, 0]
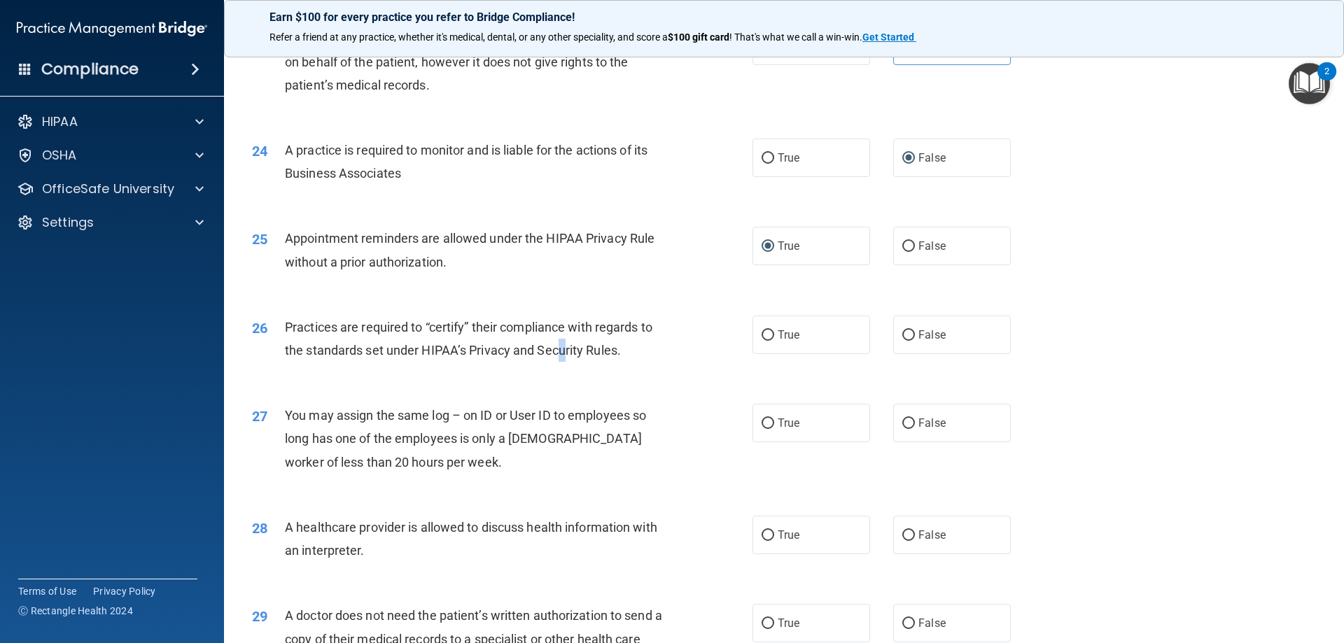
click at [563, 342] on div "Practices are required to “certify” their compliance with regards to the standa…" at bounding box center [480, 339] width 391 height 46
click at [566, 342] on div "Practices are required to “certify” their compliance with regards to the standa…" at bounding box center [480, 339] width 391 height 46
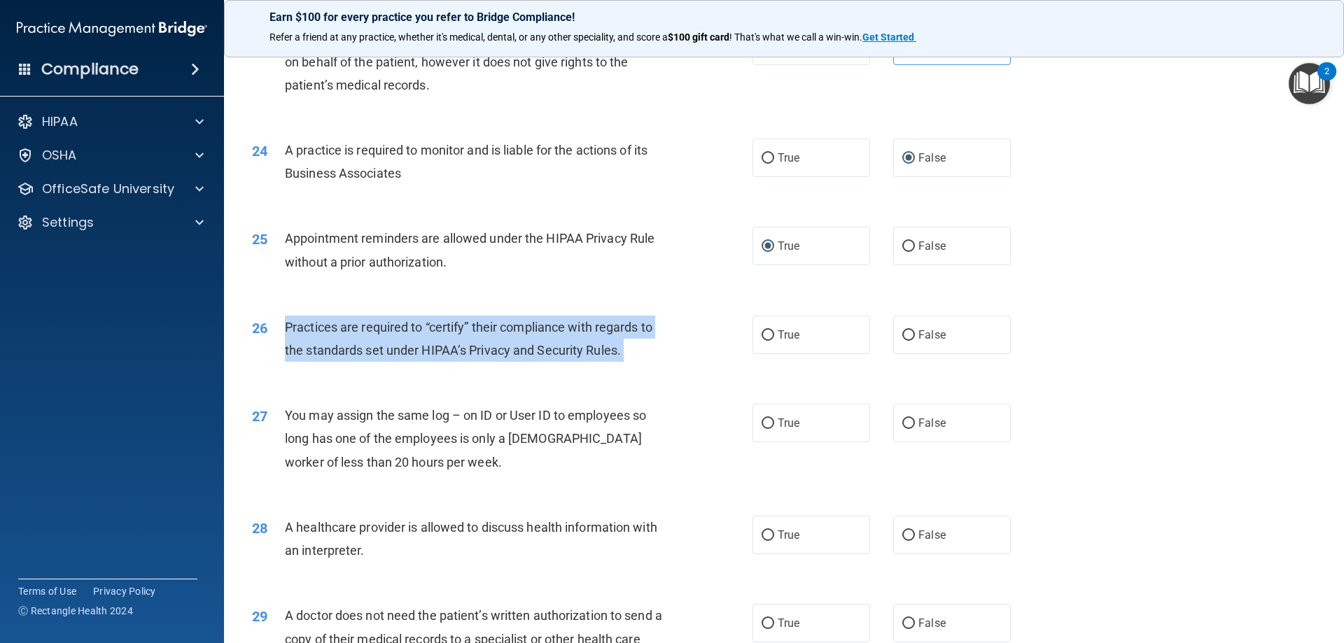
click at [566, 342] on div "Practices are required to “certify” their compliance with regards to the standa…" at bounding box center [480, 339] width 391 height 46
click at [902, 333] on input "False" at bounding box center [908, 335] width 13 height 11
radio input "true"
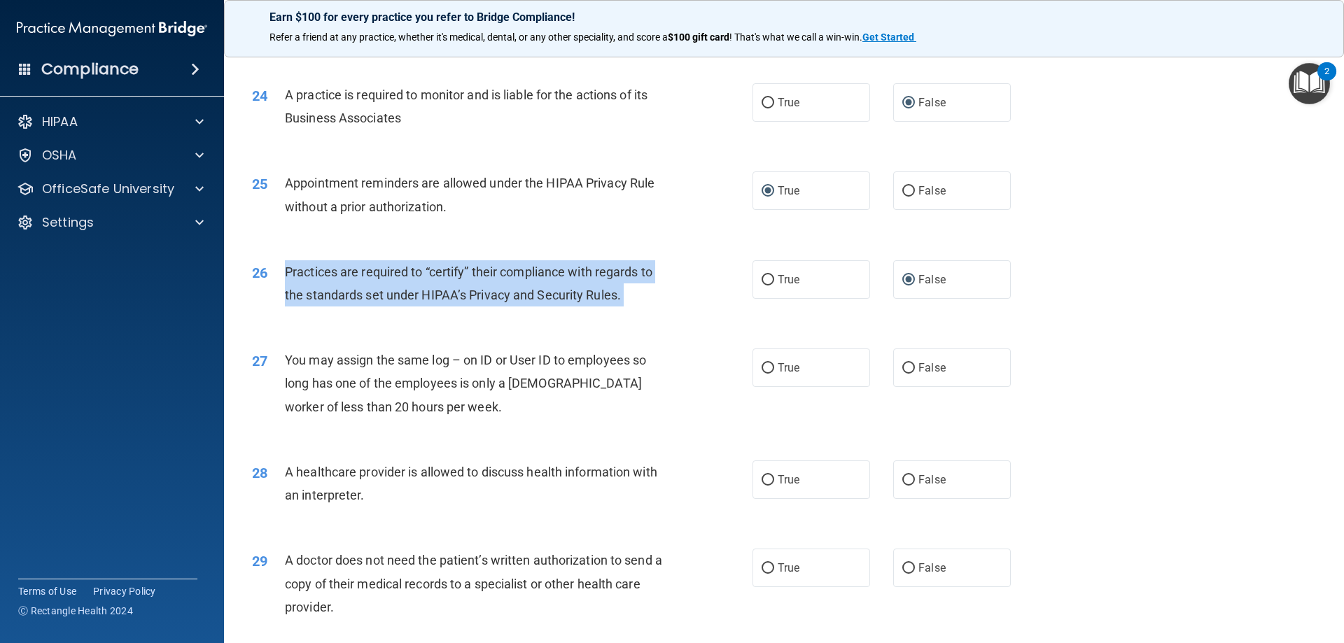
scroll to position [2520, 0]
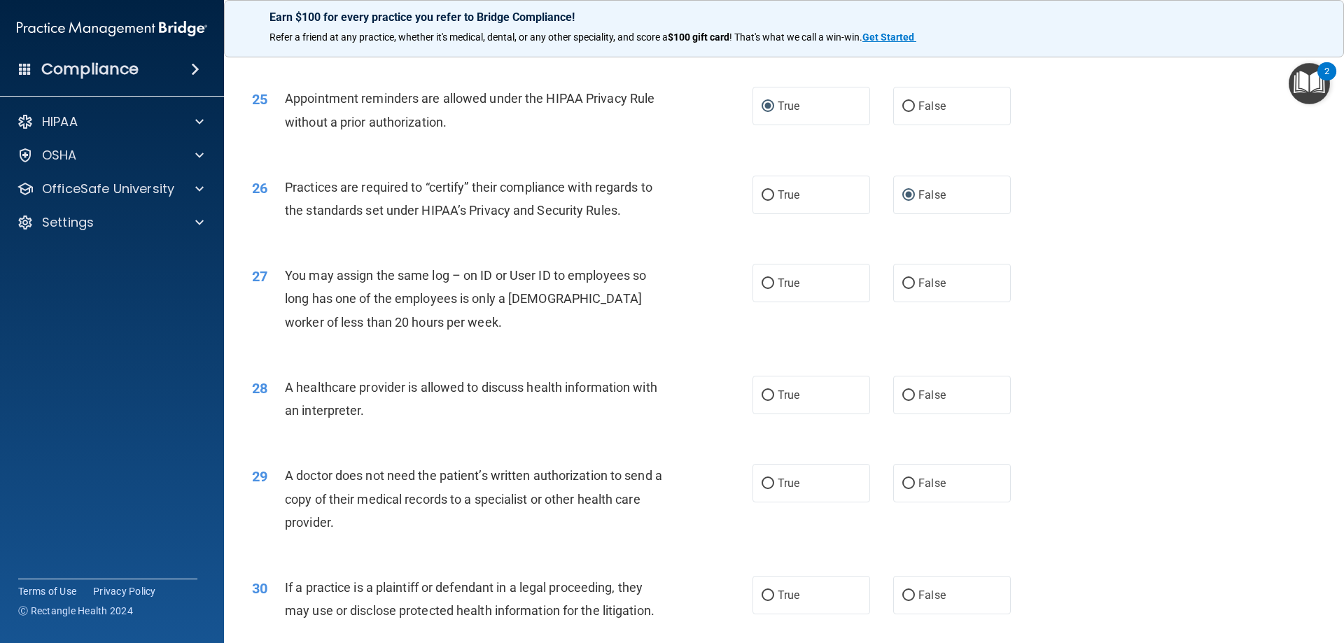
click at [421, 296] on span "You may assign the same log – on ID or User ID to employees so long has one of …" at bounding box center [465, 298] width 361 height 61
click at [919, 278] on span "False" at bounding box center [932, 283] width 27 height 13
click at [915, 279] on input "False" at bounding box center [908, 284] width 13 height 11
radio input "true"
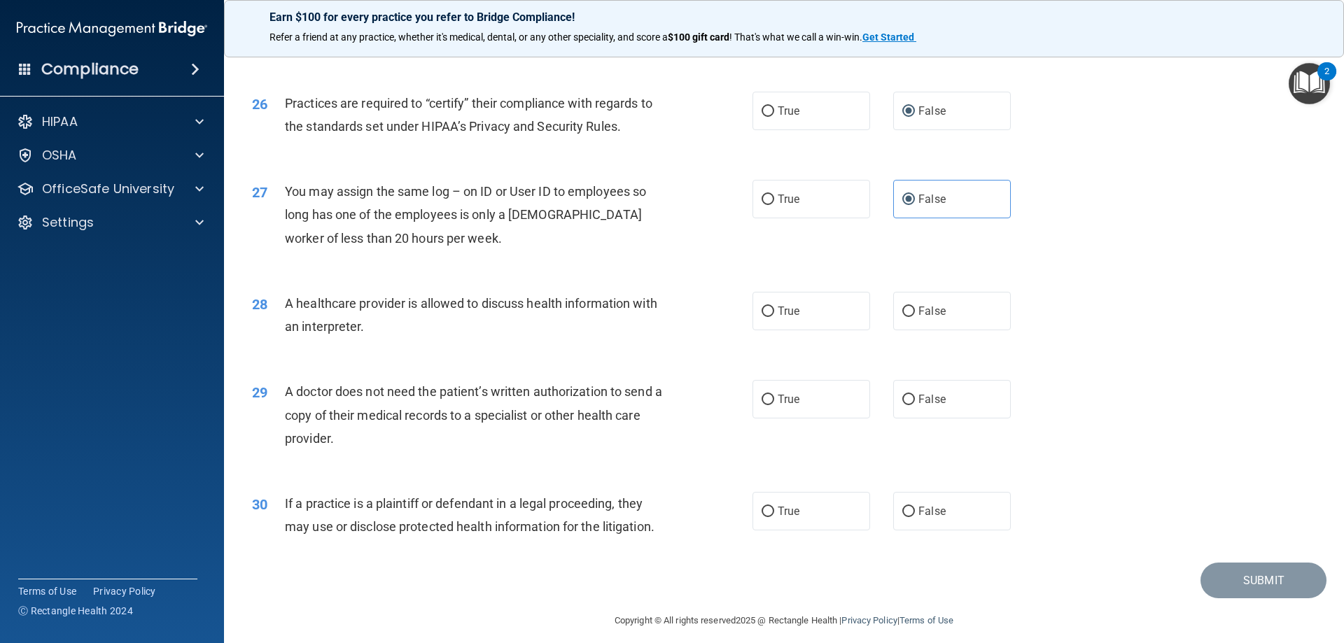
scroll to position [2616, 0]
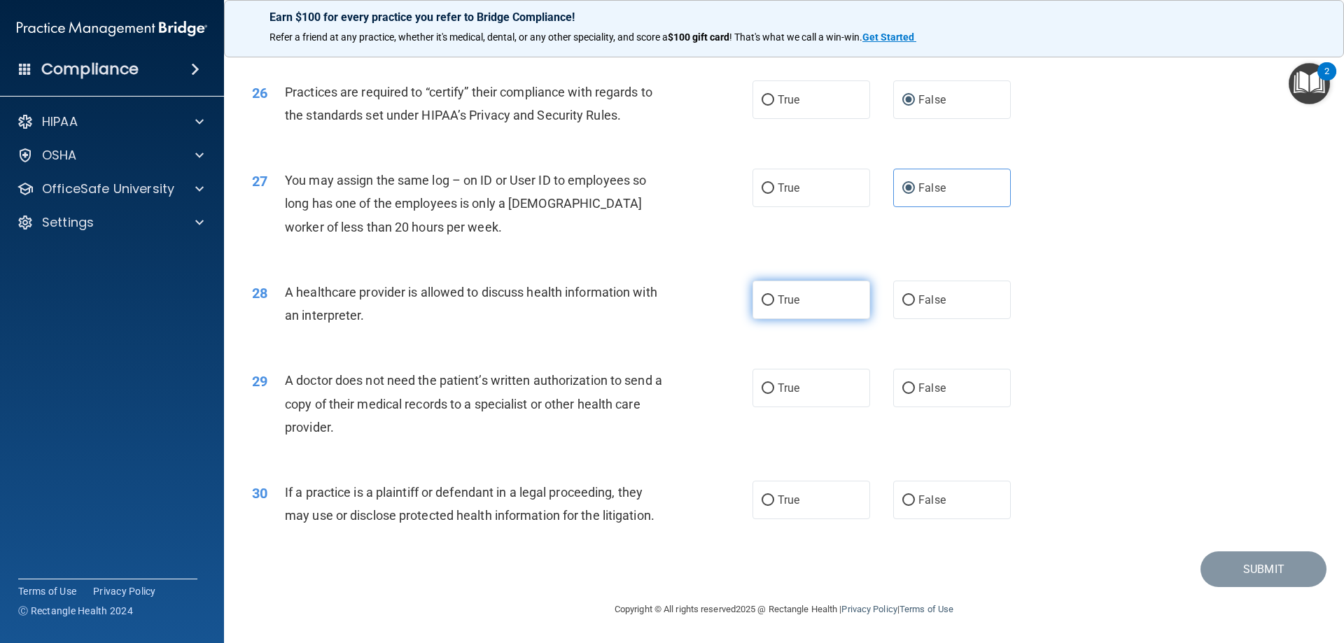
click at [788, 289] on label "True" at bounding box center [812, 300] width 118 height 39
click at [774, 295] on input "True" at bounding box center [768, 300] width 13 height 11
radio input "true"
click at [919, 388] on span "False" at bounding box center [932, 388] width 27 height 13
click at [915, 388] on input "False" at bounding box center [908, 389] width 13 height 11
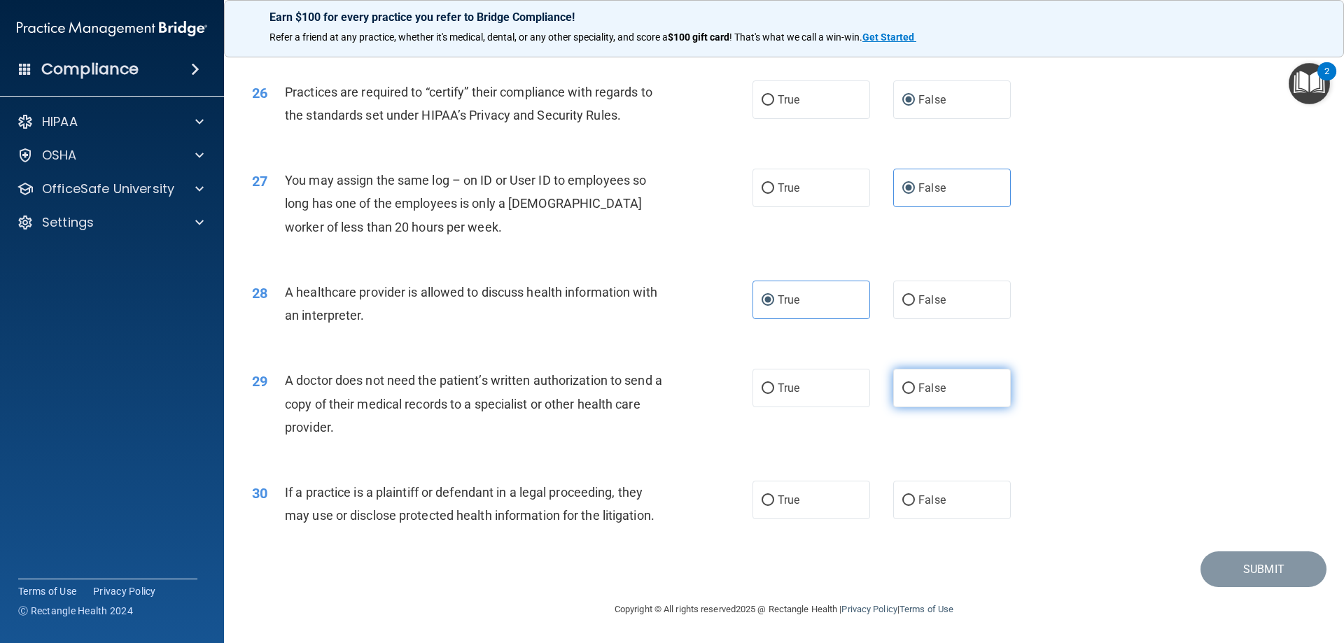
radio input "true"
click at [937, 387] on span "False" at bounding box center [932, 388] width 27 height 13
click at [915, 387] on input "False" at bounding box center [908, 389] width 13 height 11
click at [775, 380] on label "True" at bounding box center [812, 388] width 118 height 39
click at [774, 384] on input "True" at bounding box center [768, 389] width 13 height 11
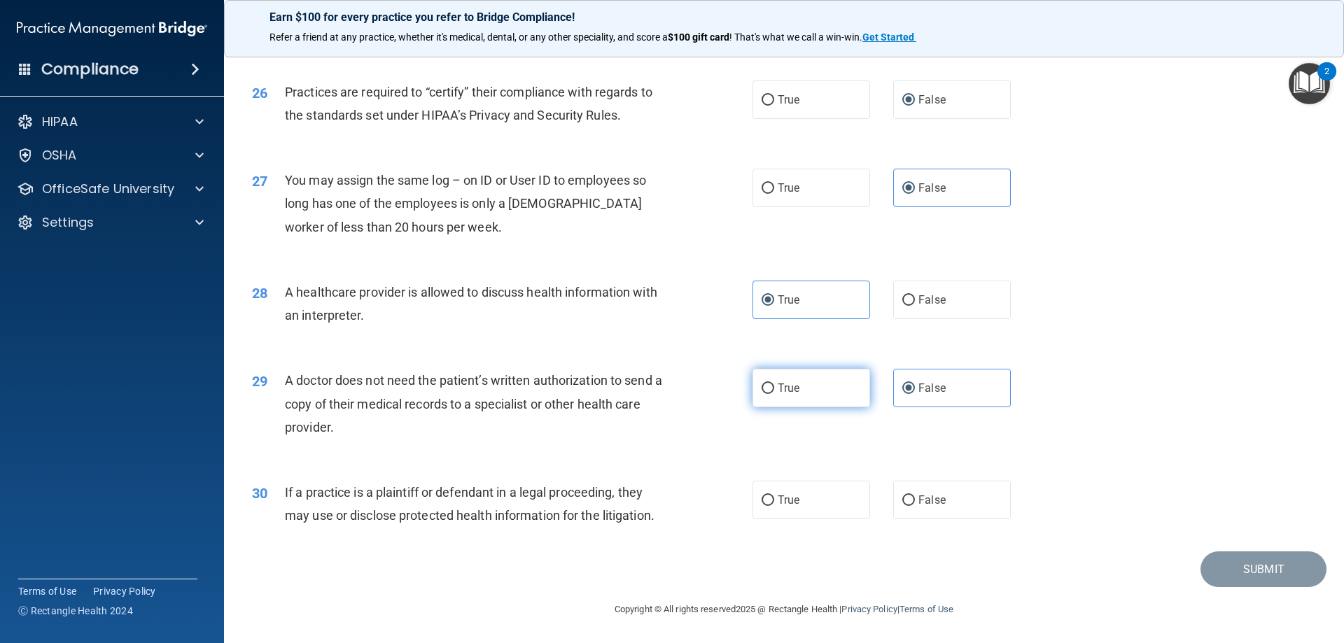
radio input "true"
radio input "false"
click at [604, 508] on span "If a practice is a plaintiff or defendant in a legal proceeding, they may use o…" at bounding box center [470, 504] width 370 height 38
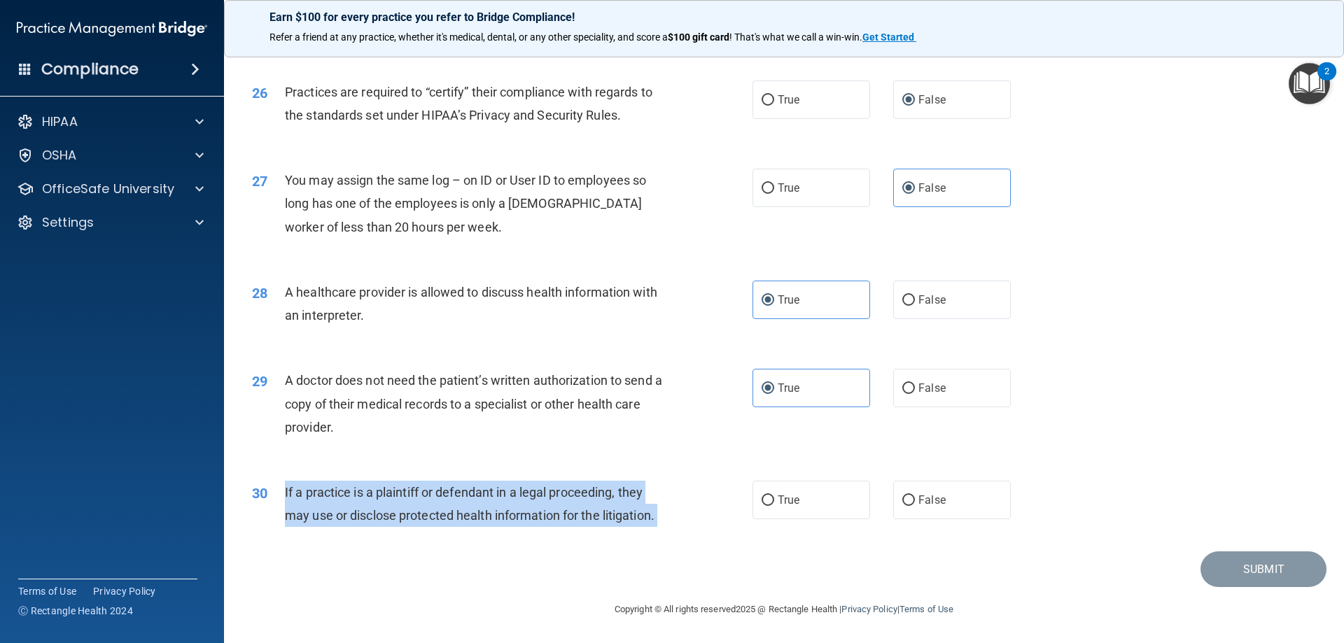
click at [604, 508] on span "If a practice is a plaintiff or defendant in a legal proceeding, they may use o…" at bounding box center [470, 504] width 370 height 38
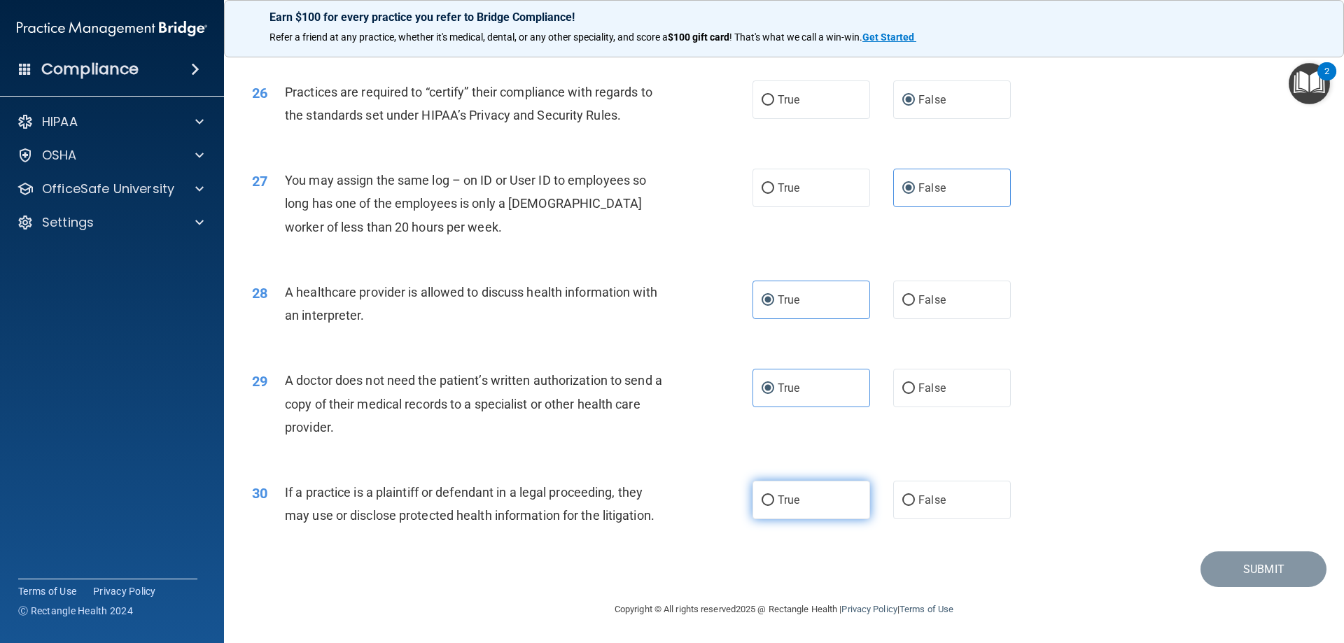
click at [778, 503] on span "True" at bounding box center [789, 500] width 22 height 13
click at [774, 503] on input "True" at bounding box center [768, 501] width 13 height 11
radio input "true"
click at [1223, 571] on button "Submit" at bounding box center [1264, 570] width 126 height 36
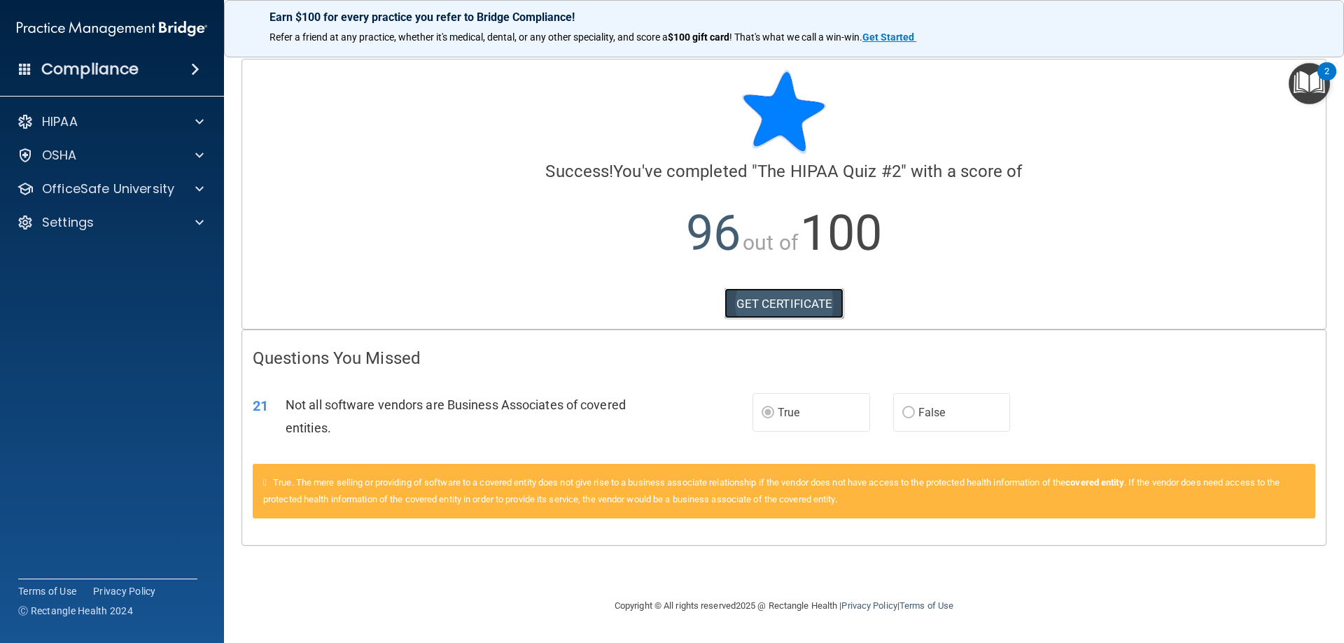
click at [771, 302] on link "GET CERTIFICATE" at bounding box center [785, 303] width 120 height 31
click at [193, 155] on div at bounding box center [197, 155] width 35 height 17
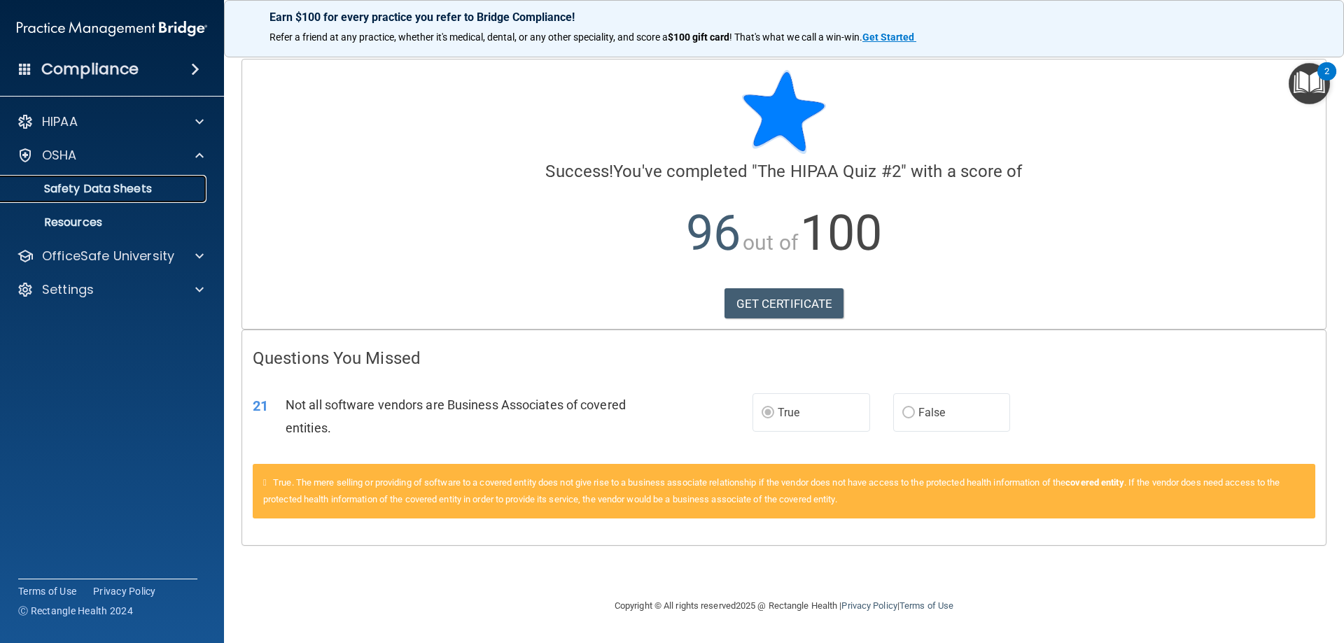
click at [123, 189] on p "Safety Data Sheets" at bounding box center [104, 189] width 191 height 14
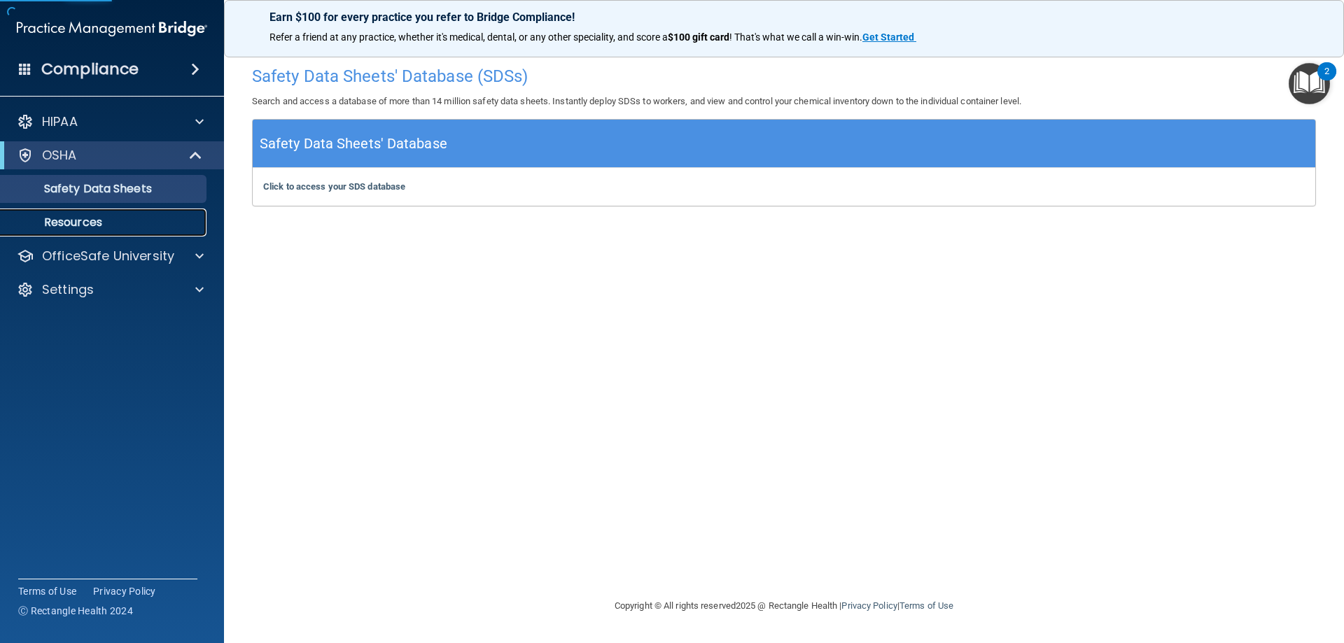
click at [69, 223] on p "Resources" at bounding box center [104, 223] width 191 height 14
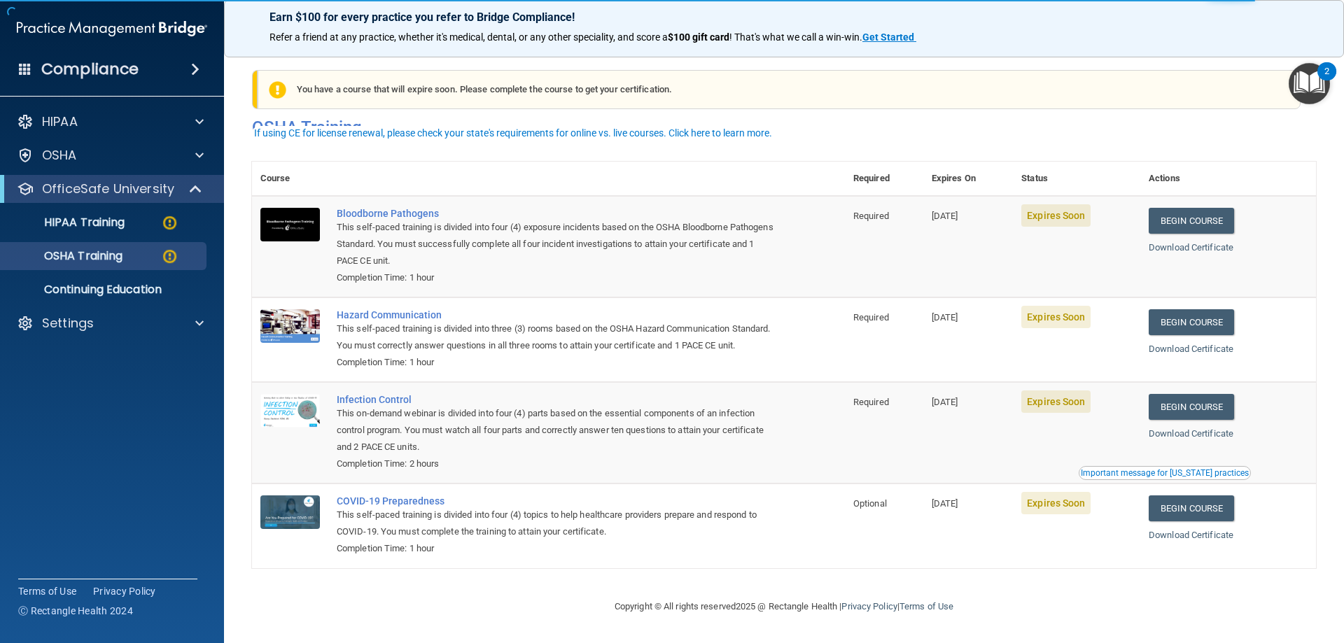
scroll to position [18, 0]
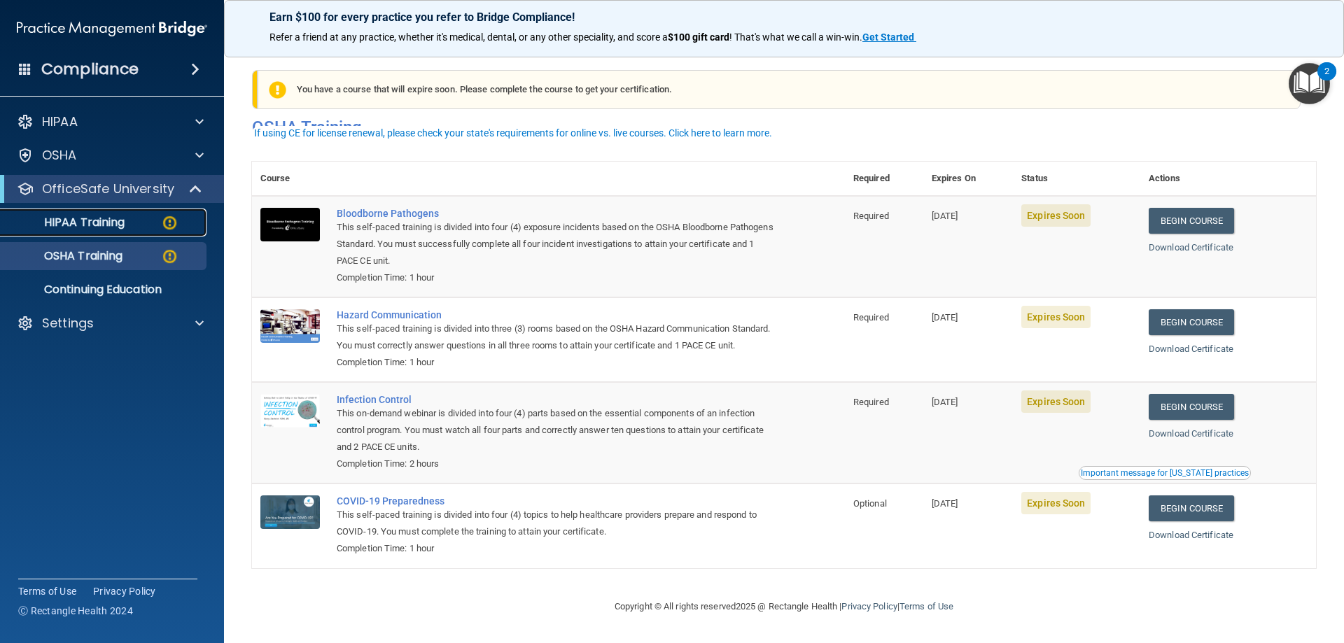
click at [113, 222] on p "HIPAA Training" at bounding box center [67, 223] width 116 height 14
